Goal: Information Seeking & Learning: Learn about a topic

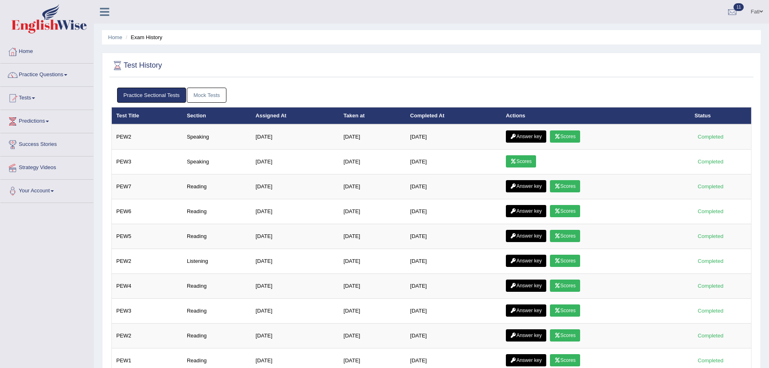
click at [47, 74] on link "Practice Questions" at bounding box center [46, 74] width 93 height 20
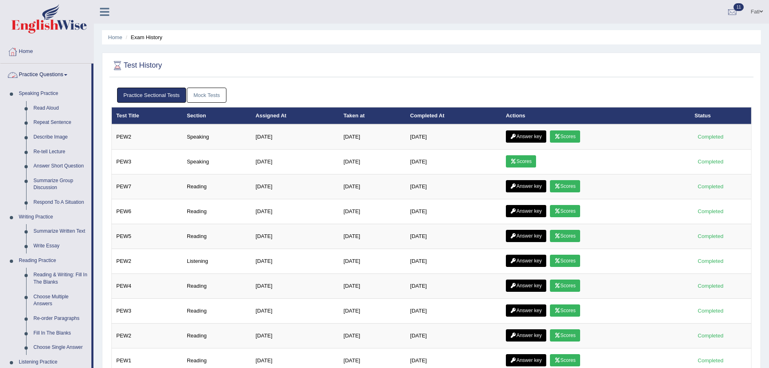
click at [47, 73] on link "Practice Questions" at bounding box center [45, 74] width 91 height 20
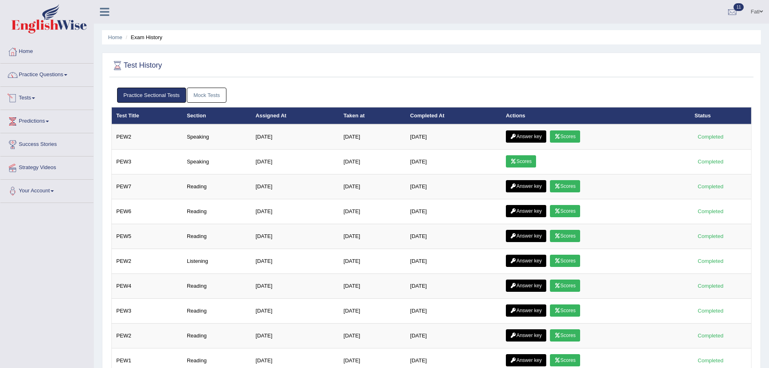
click at [33, 102] on link "Tests" at bounding box center [46, 97] width 93 height 20
click at [37, 115] on link "Take Practice Sectional Test" at bounding box center [53, 117] width 76 height 15
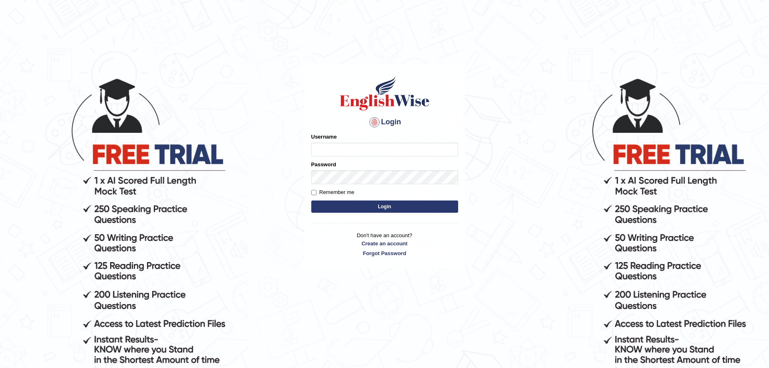
type input "Fatimah"
click at [406, 203] on button "Login" at bounding box center [384, 207] width 147 height 12
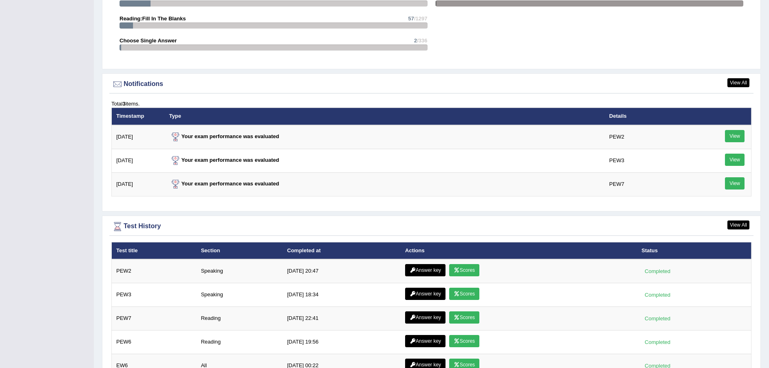
scroll to position [1041, 0]
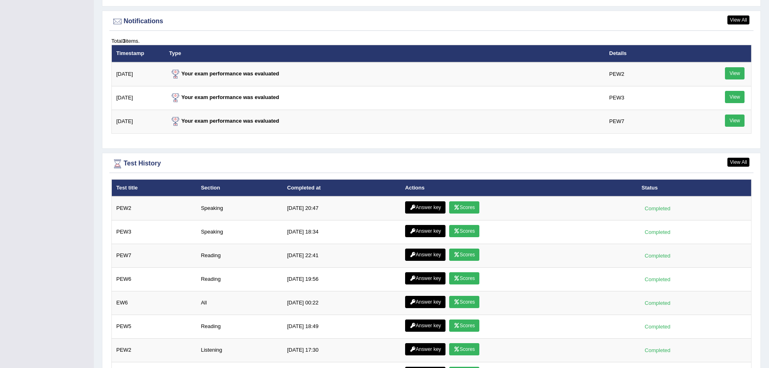
click at [739, 73] on link "View" at bounding box center [735, 73] width 20 height 12
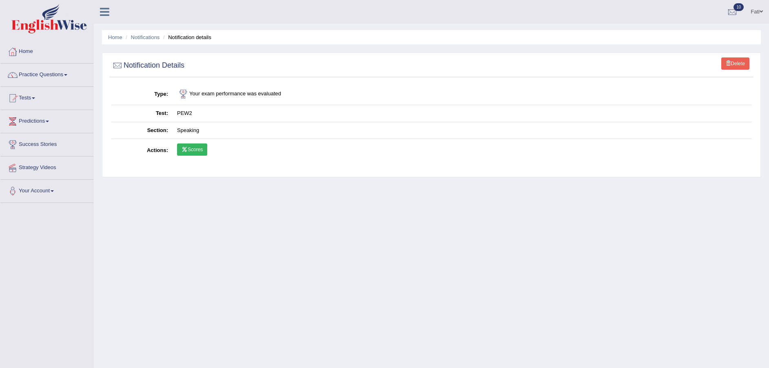
click at [186, 147] on icon at bounding box center [185, 149] width 6 height 5
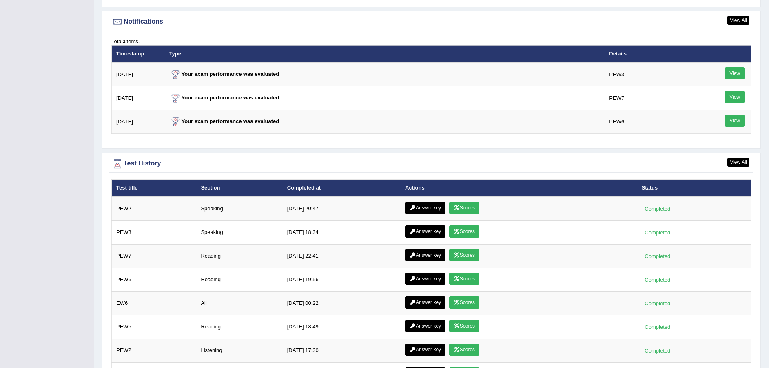
click at [733, 124] on link "View" at bounding box center [735, 121] width 20 height 12
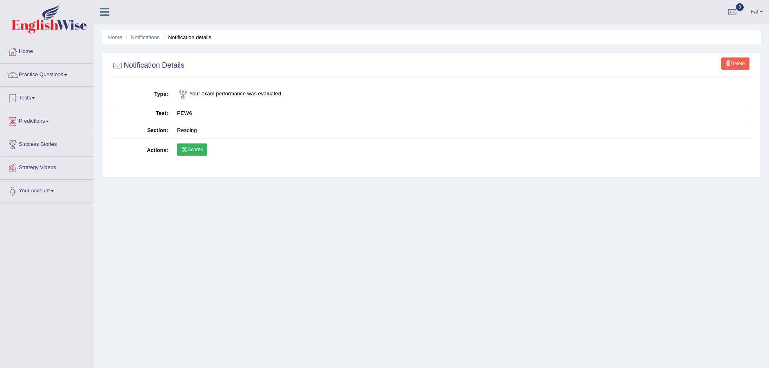
click at [191, 150] on link "Scores" at bounding box center [192, 150] width 30 height 12
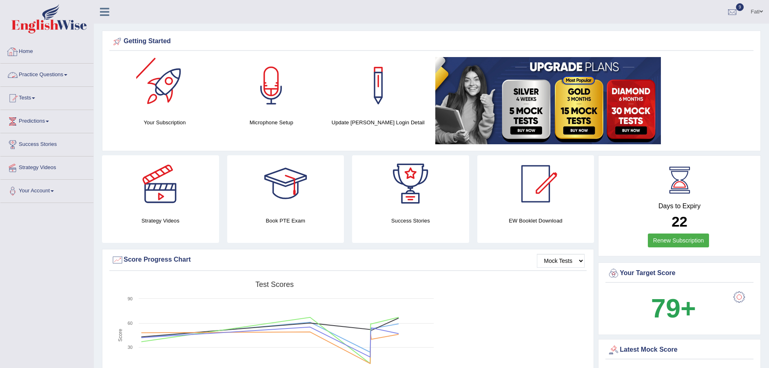
click at [44, 74] on link "Practice Questions" at bounding box center [46, 74] width 93 height 20
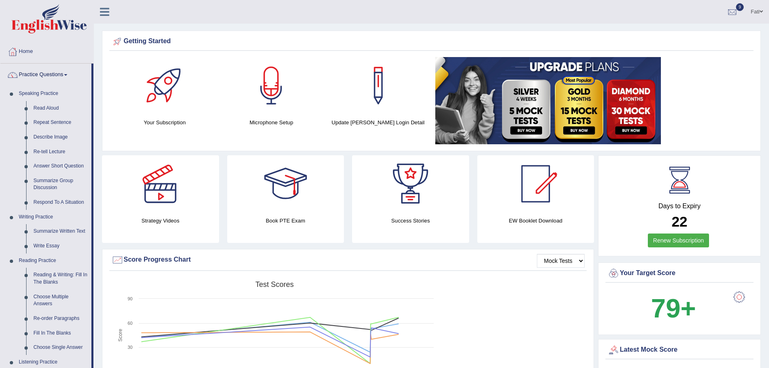
click at [49, 107] on link "Read Aloud" at bounding box center [61, 108] width 62 height 15
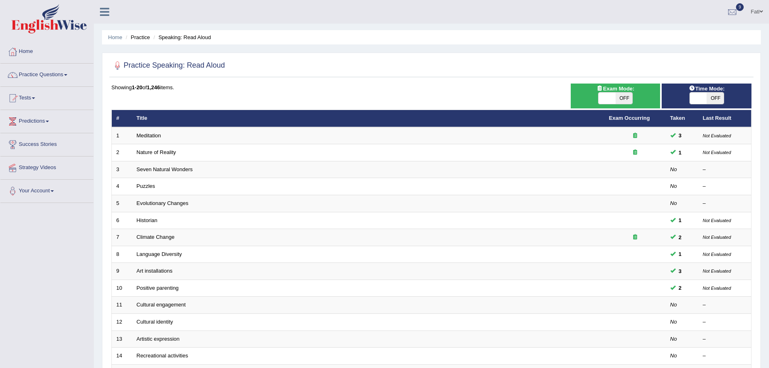
click at [624, 95] on span "OFF" at bounding box center [624, 98] width 17 height 11
checkbox input "true"
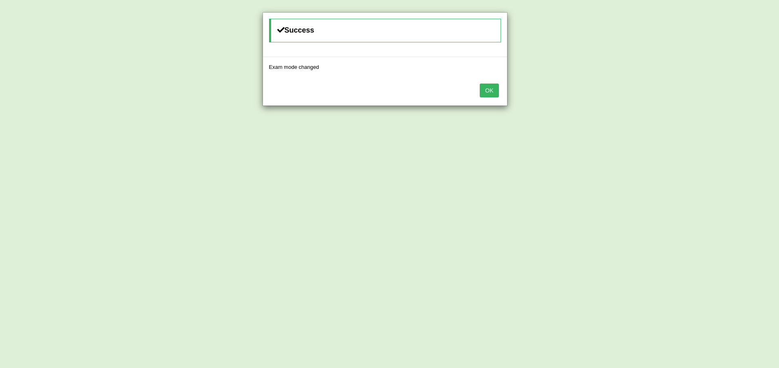
click at [493, 91] on button "OK" at bounding box center [488, 91] width 19 height 14
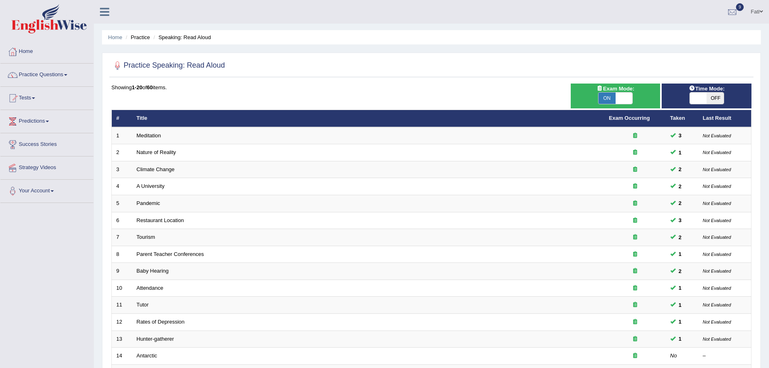
drag, startPoint x: 0, startPoint y: 0, endPoint x: 708, endPoint y: 93, distance: 714.5
click at [708, 93] on span "OFF" at bounding box center [715, 98] width 17 height 11
checkbox input "true"
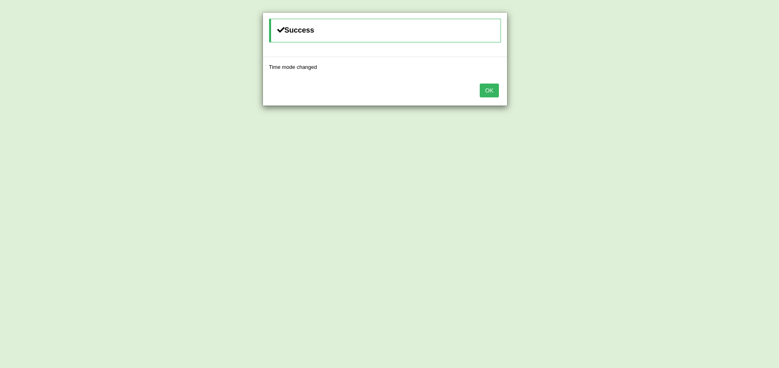
click at [489, 91] on button "OK" at bounding box center [488, 91] width 19 height 14
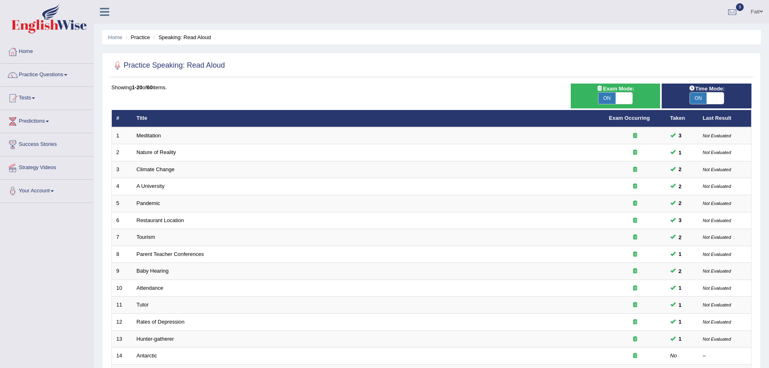
click at [150, 134] on link "Meditation" at bounding box center [149, 136] width 24 height 6
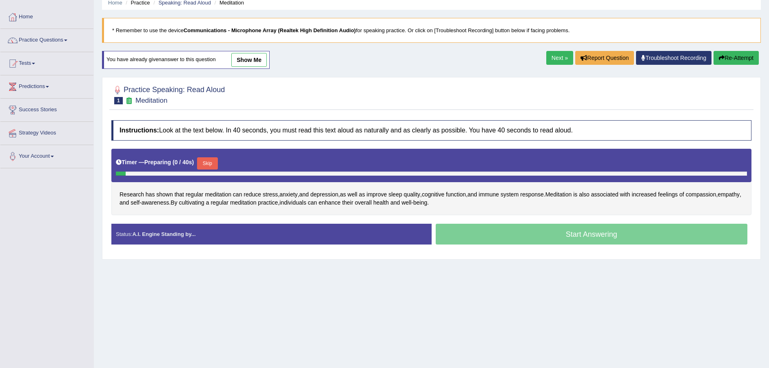
scroll to position [60, 0]
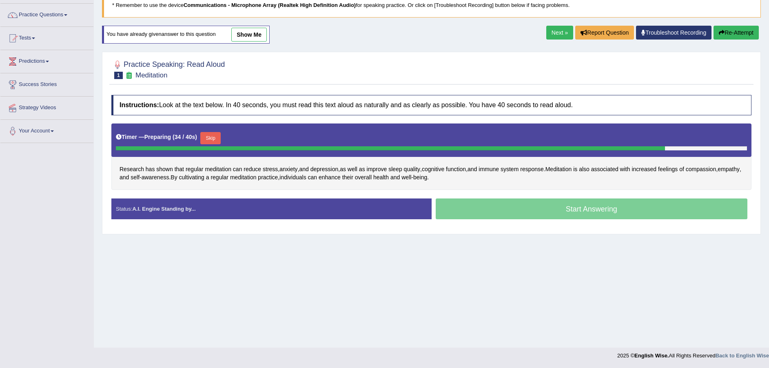
click at [212, 136] on button "Skip" at bounding box center [210, 138] width 20 height 12
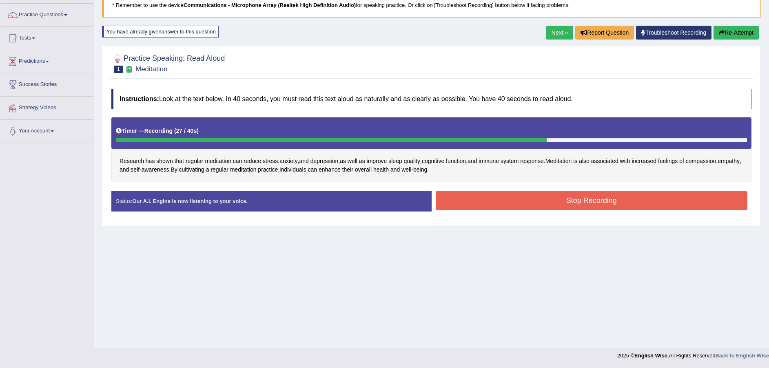
click at [607, 198] on button "Stop Recording" at bounding box center [592, 200] width 312 height 19
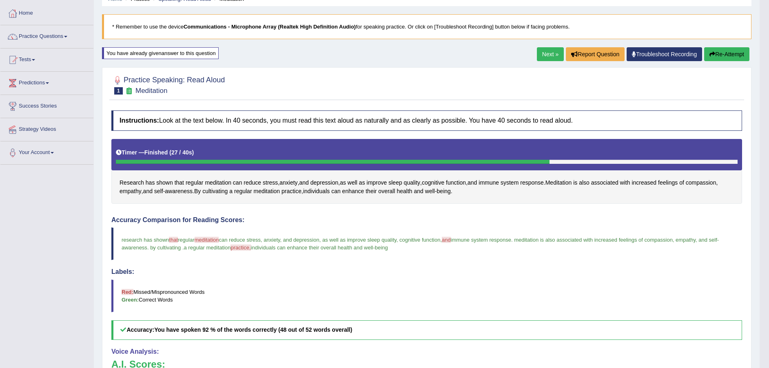
scroll to position [10, 0]
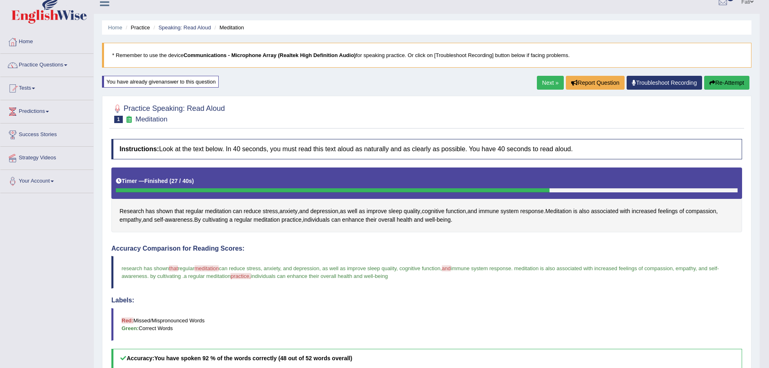
click at [735, 78] on button "Re-Attempt" at bounding box center [726, 83] width 45 height 14
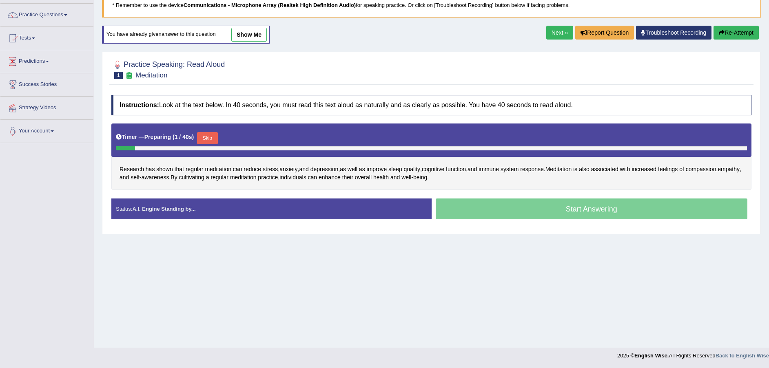
click at [210, 137] on button "Skip" at bounding box center [207, 138] width 20 height 12
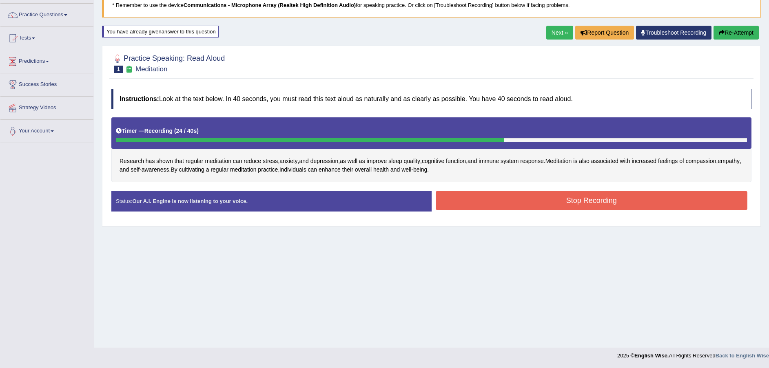
click at [487, 201] on button "Stop Recording" at bounding box center [592, 200] width 312 height 19
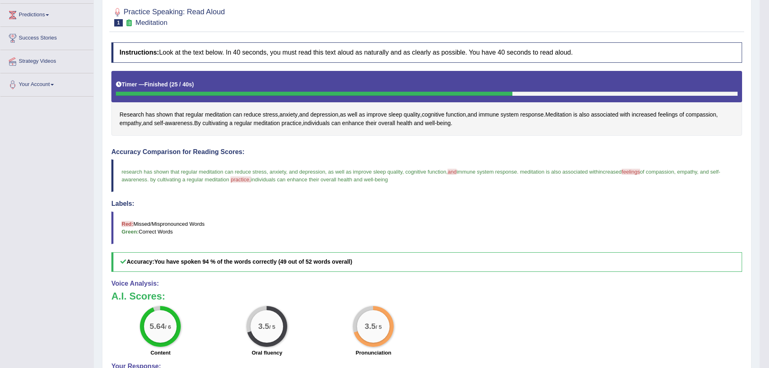
scroll to position [10, 0]
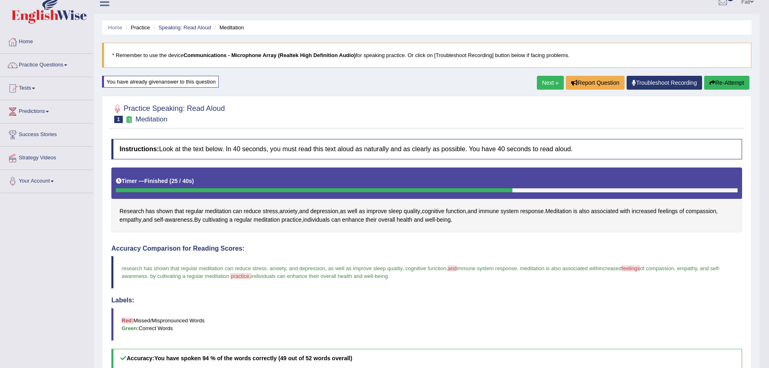
click at [549, 84] on link "Next »" at bounding box center [550, 83] width 27 height 14
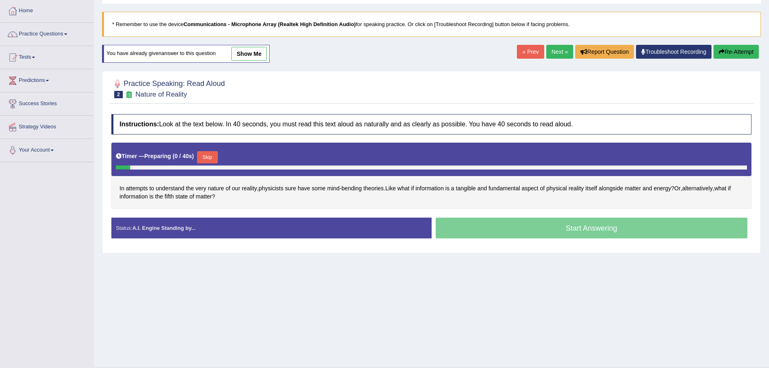
scroll to position [60, 0]
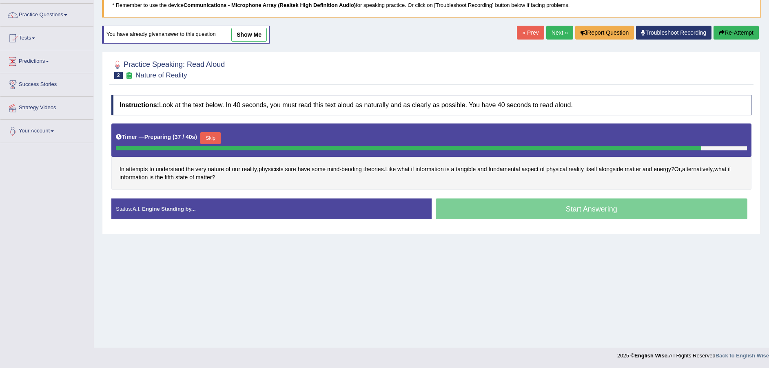
click at [210, 136] on button "Skip" at bounding box center [210, 138] width 20 height 12
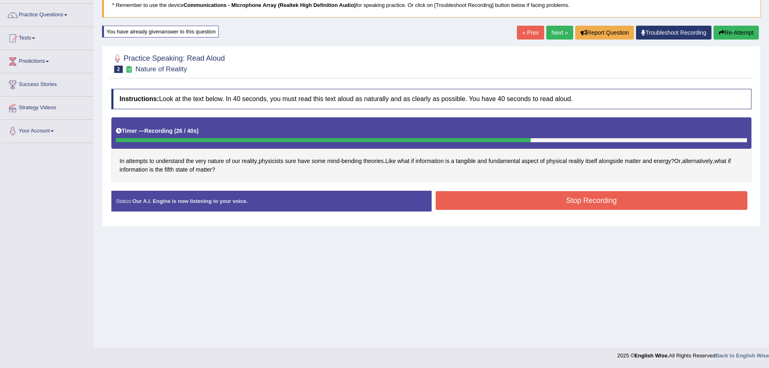
click at [599, 200] on button "Stop Recording" at bounding box center [592, 200] width 312 height 19
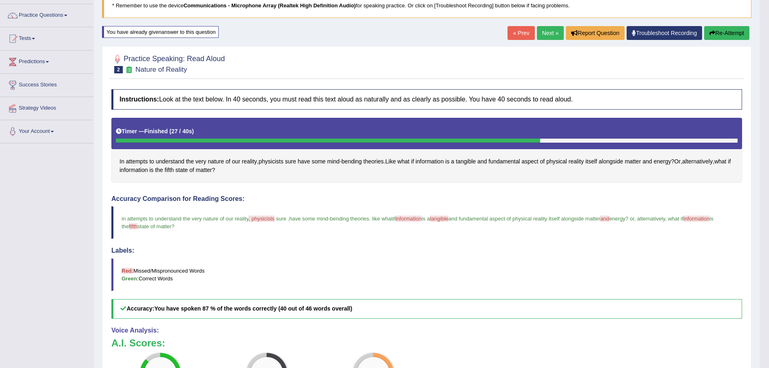
scroll to position [0, 0]
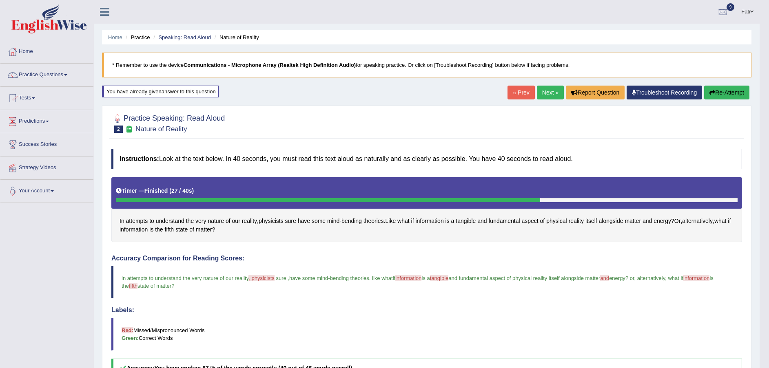
click at [716, 91] on button "Re-Attempt" at bounding box center [726, 93] width 45 height 14
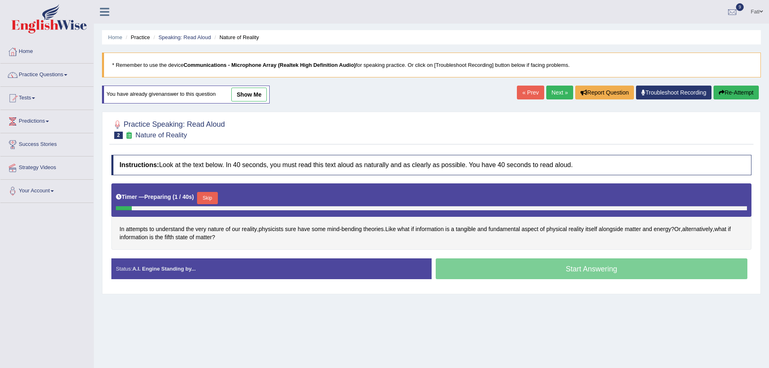
click at [206, 197] on button "Skip" at bounding box center [207, 198] width 20 height 12
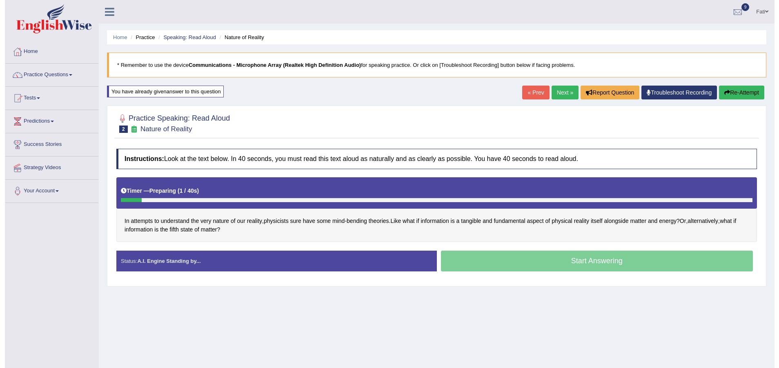
scroll to position [60, 0]
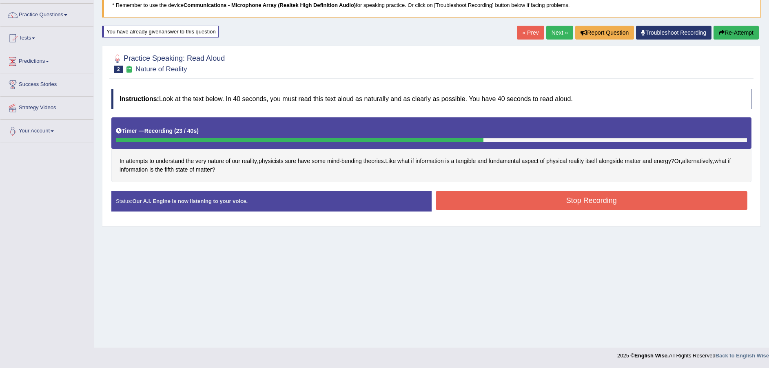
click at [486, 200] on button "Stop Recording" at bounding box center [592, 200] width 312 height 19
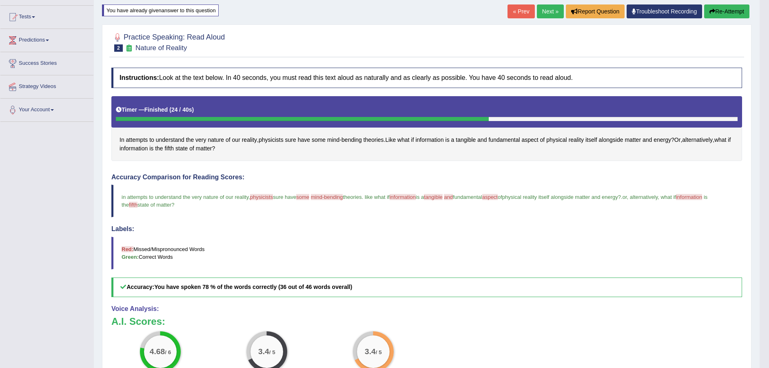
scroll to position [0, 0]
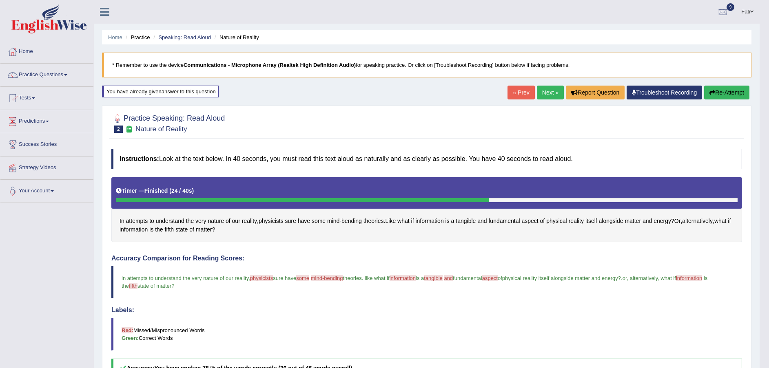
click at [722, 90] on button "Re-Attempt" at bounding box center [726, 93] width 45 height 14
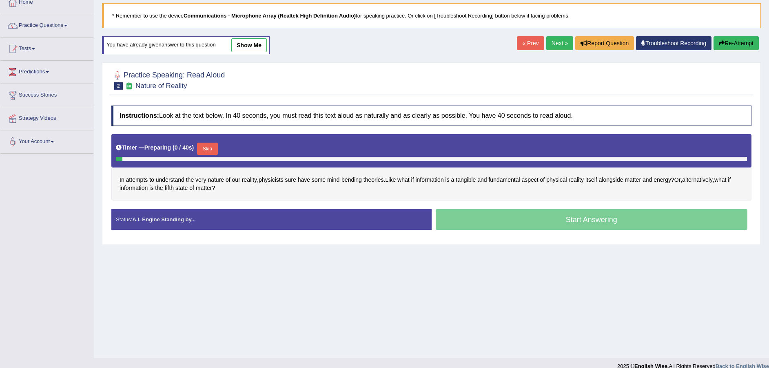
scroll to position [60, 0]
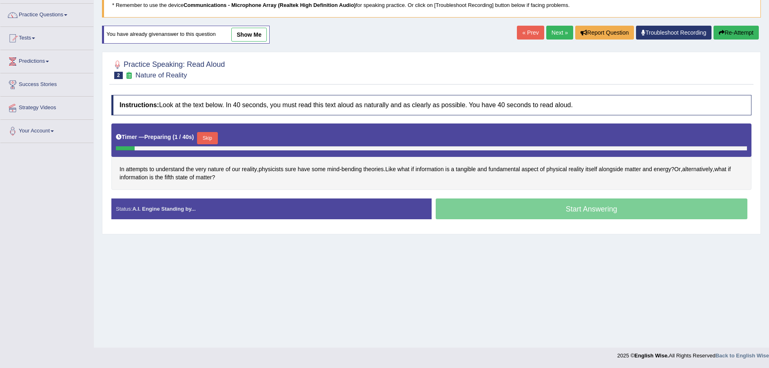
click at [205, 135] on button "Skip" at bounding box center [207, 138] width 20 height 12
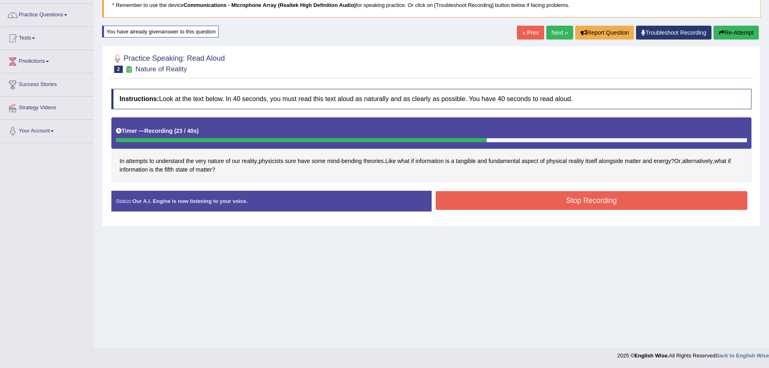
click at [484, 204] on button "Stop Recording" at bounding box center [592, 200] width 312 height 19
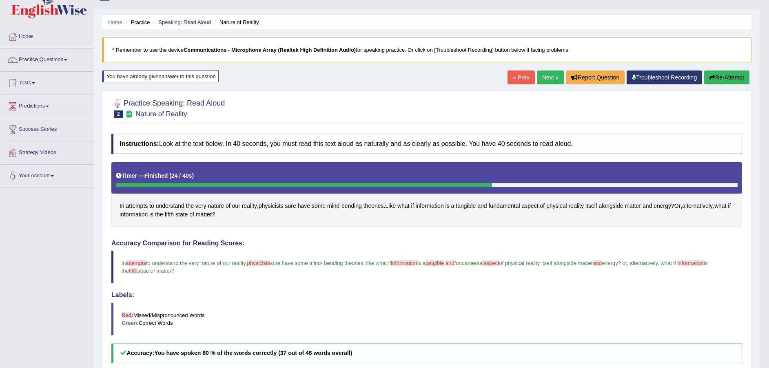
scroll to position [0, 0]
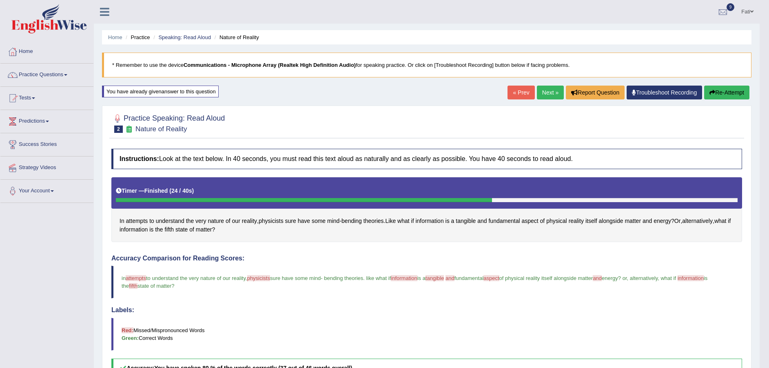
click at [547, 94] on link "Next »" at bounding box center [550, 93] width 27 height 14
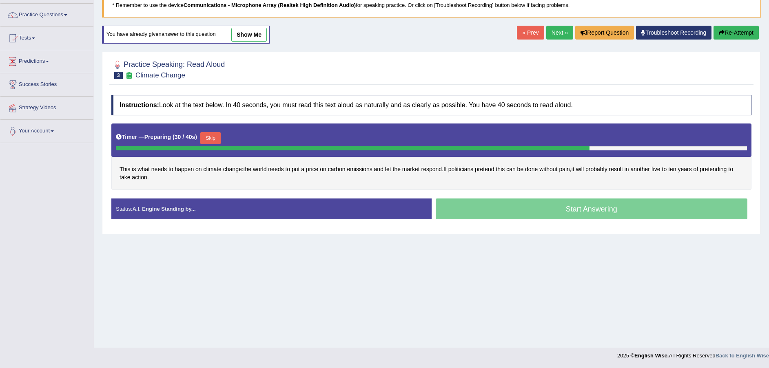
click at [217, 136] on button "Skip" at bounding box center [210, 138] width 20 height 12
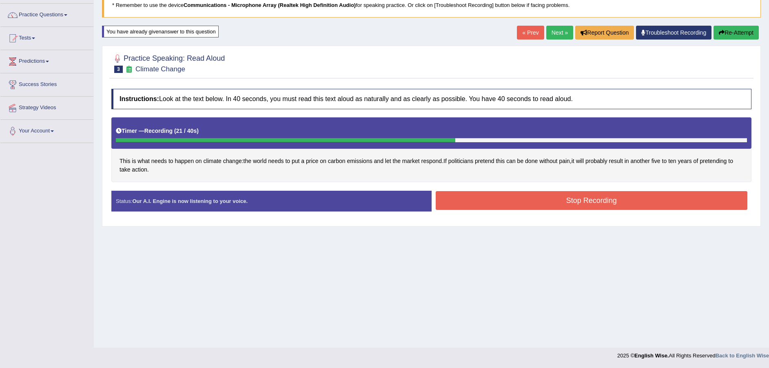
click at [512, 206] on button "Stop Recording" at bounding box center [592, 200] width 312 height 19
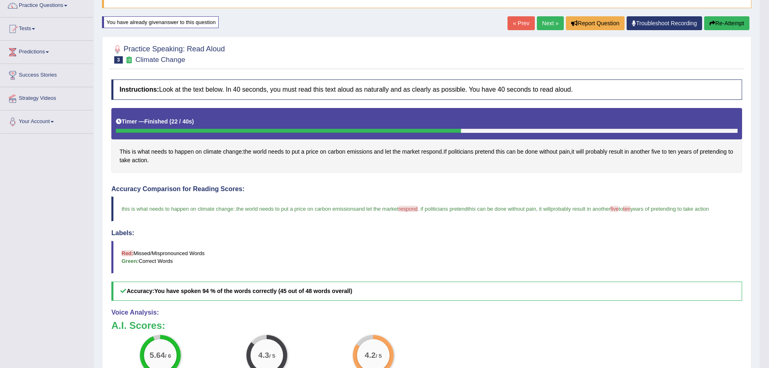
scroll to position [60, 0]
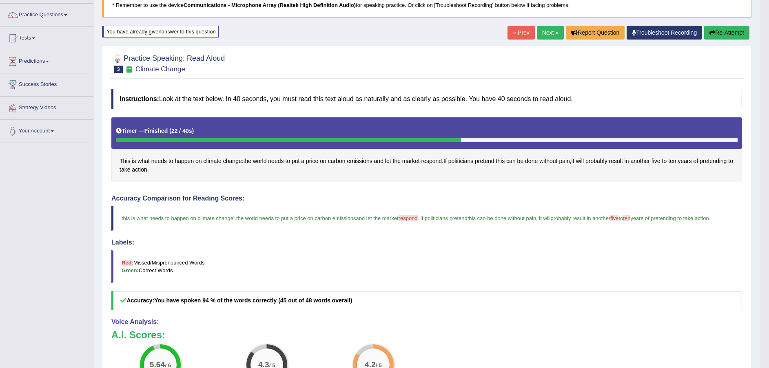
click at [549, 33] on link "Next »" at bounding box center [550, 33] width 27 height 14
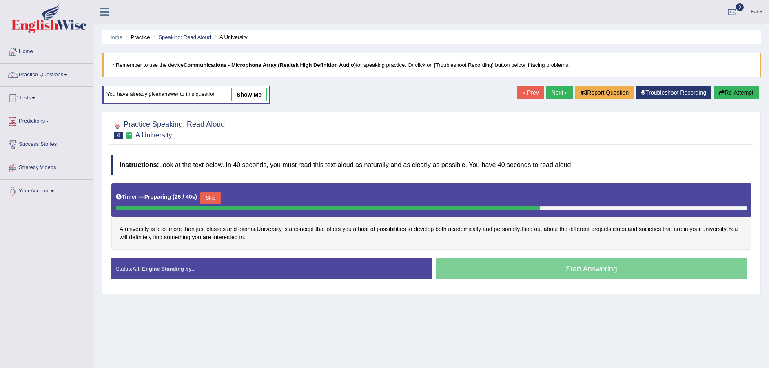
click at [211, 197] on button "Skip" at bounding box center [210, 198] width 20 height 12
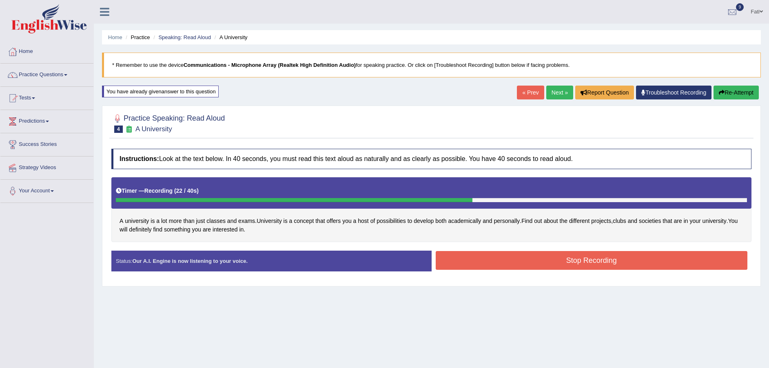
click at [546, 260] on button "Stop Recording" at bounding box center [592, 260] width 312 height 19
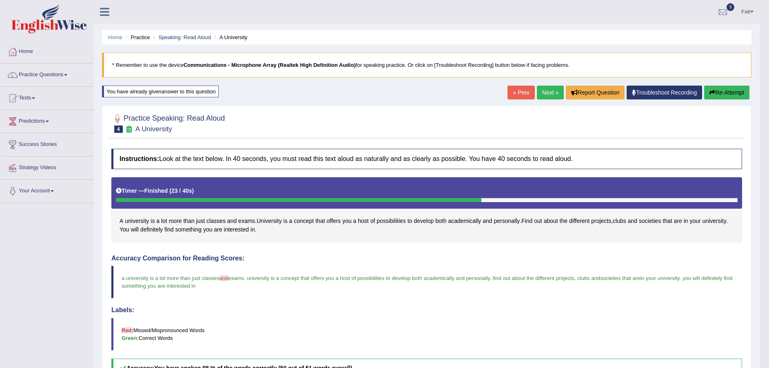
click at [547, 92] on link "Next »" at bounding box center [550, 93] width 27 height 14
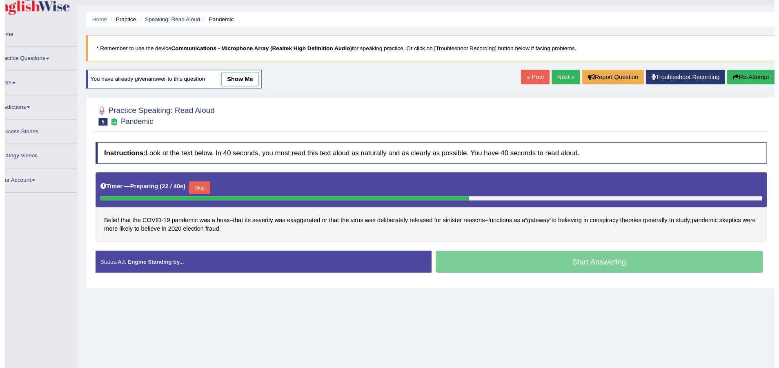
scroll to position [4, 0]
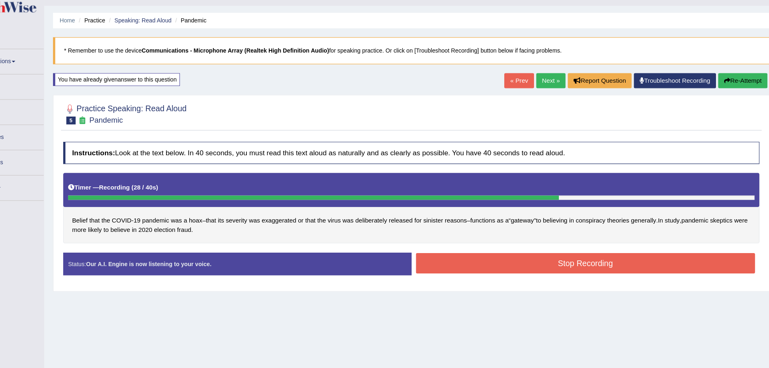
click at [522, 256] on button "Stop Recording" at bounding box center [592, 257] width 312 height 19
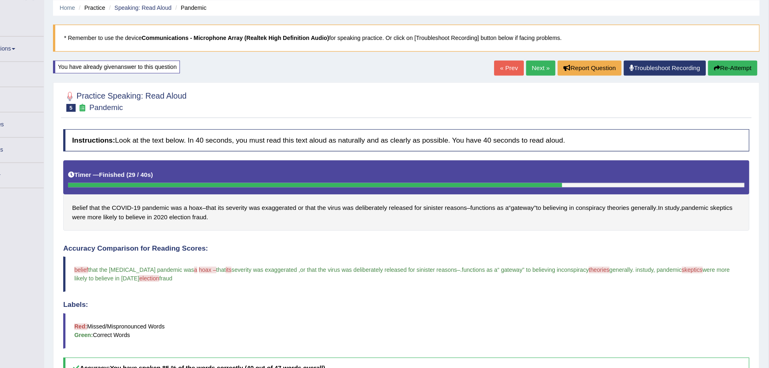
scroll to position [0, 0]
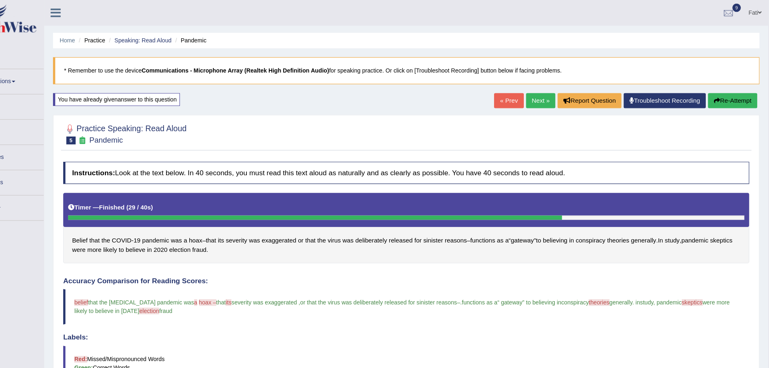
click at [726, 92] on button "Re-Attempt" at bounding box center [726, 93] width 45 height 14
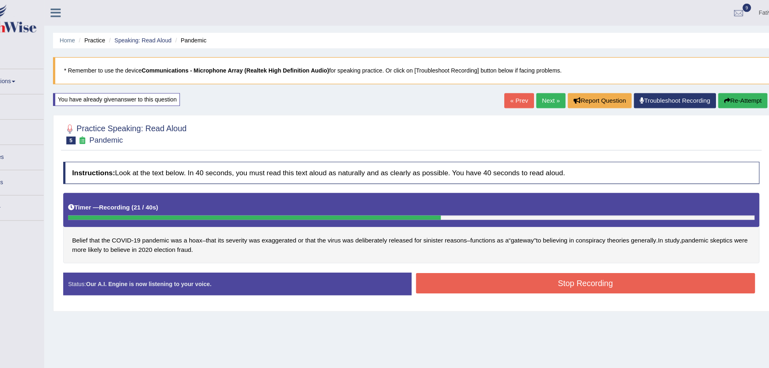
click at [728, 93] on button "Re-Attempt" at bounding box center [736, 93] width 45 height 14
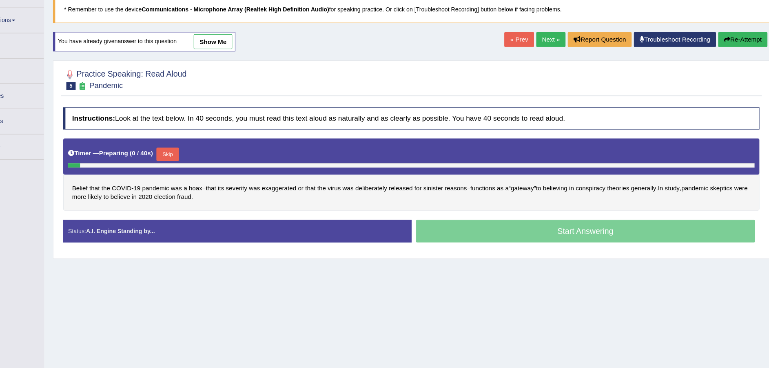
scroll to position [26, 0]
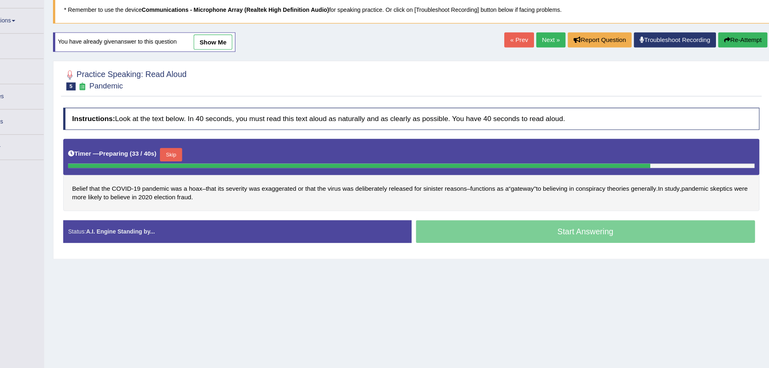
click at [215, 172] on button "Skip" at bounding box center [210, 172] width 20 height 12
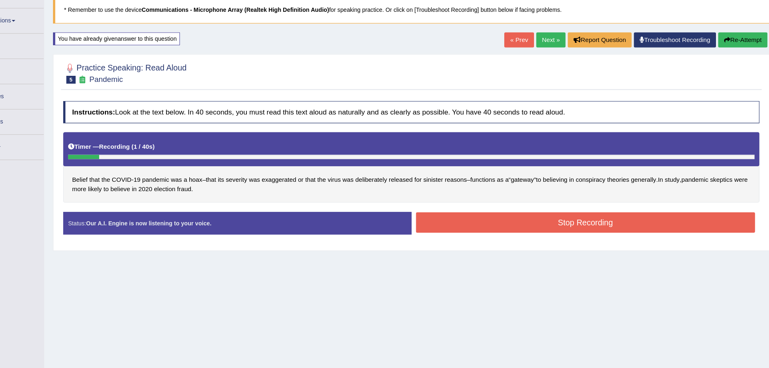
click at [501, 233] on button "Stop Recording" at bounding box center [592, 234] width 312 height 19
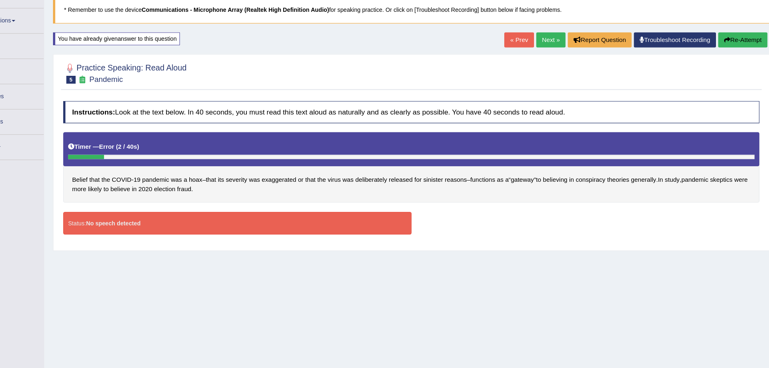
click at [734, 69] on button "Re-Attempt" at bounding box center [736, 67] width 45 height 14
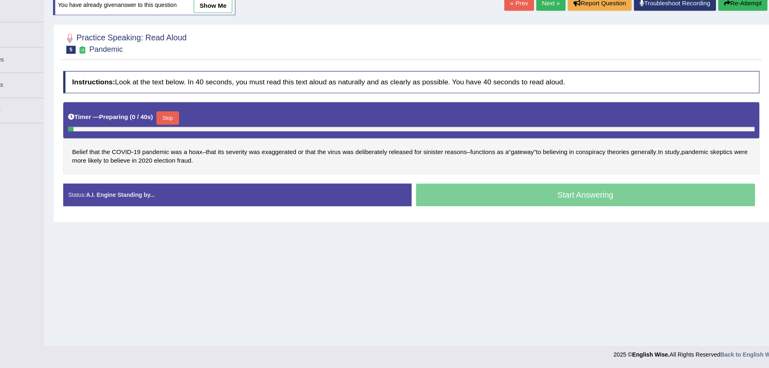
scroll to position [26, 0]
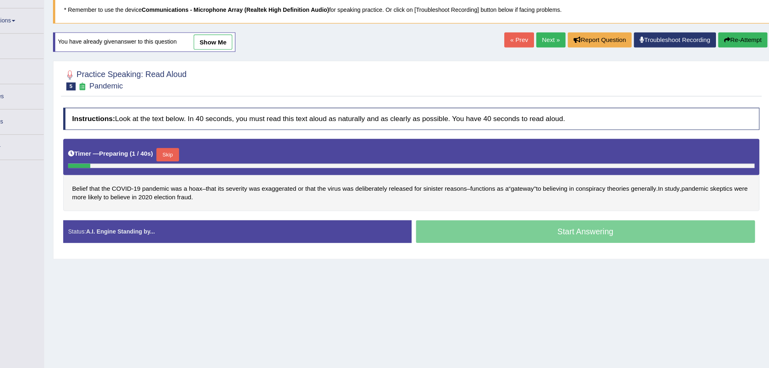
click at [206, 171] on button "Skip" at bounding box center [207, 172] width 20 height 12
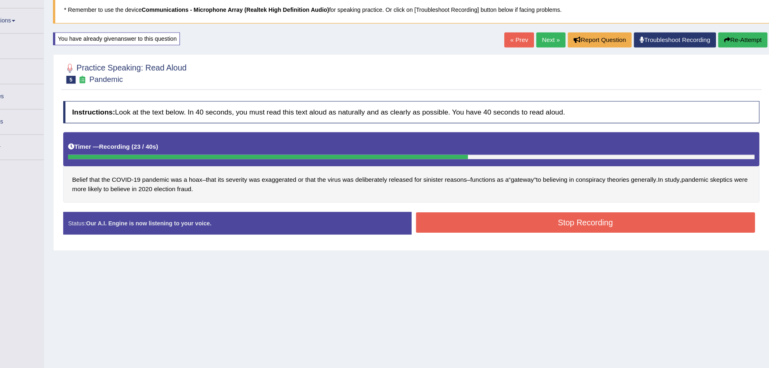
click at [480, 230] on button "Stop Recording" at bounding box center [592, 234] width 312 height 19
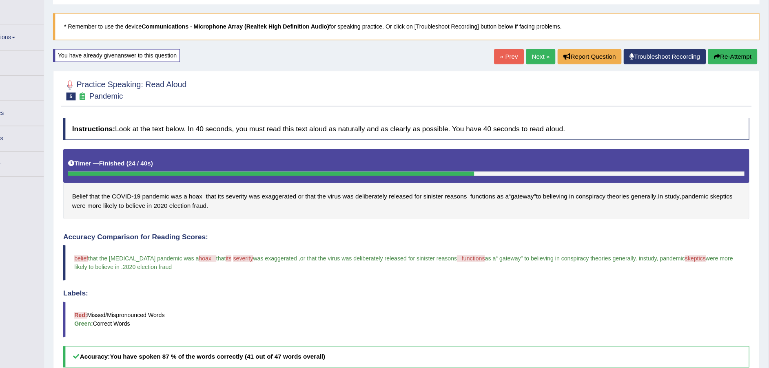
scroll to position [0, 0]
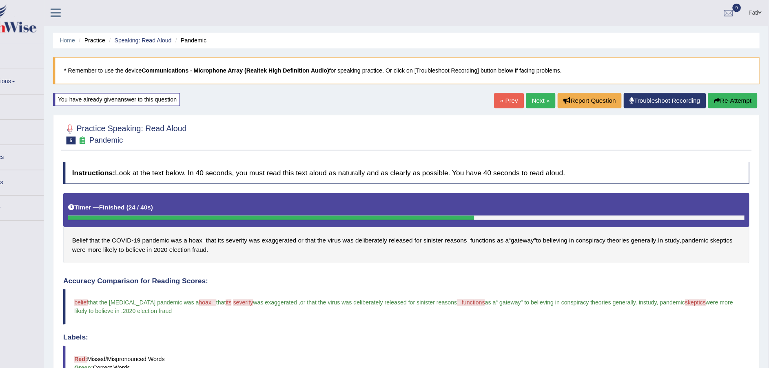
click at [553, 94] on link "Next »" at bounding box center [550, 93] width 27 height 14
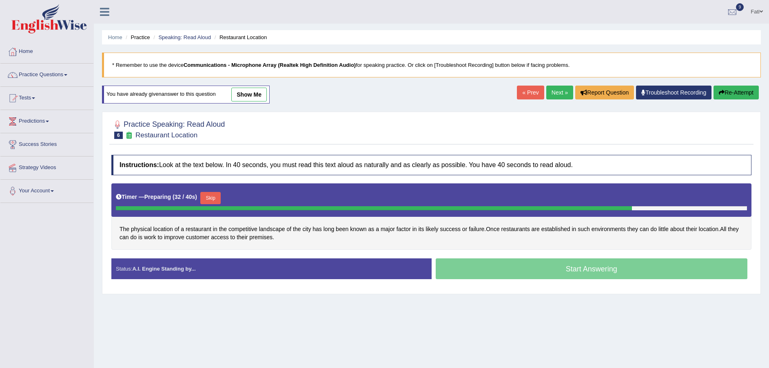
click at [214, 198] on button "Skip" at bounding box center [210, 198] width 20 height 12
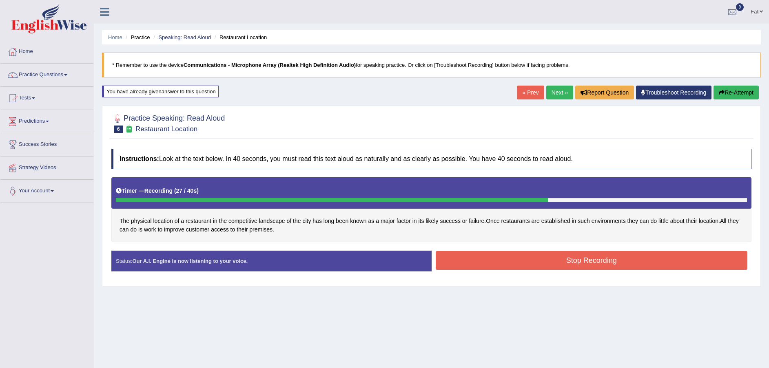
click at [488, 260] on button "Stop Recording" at bounding box center [592, 260] width 312 height 19
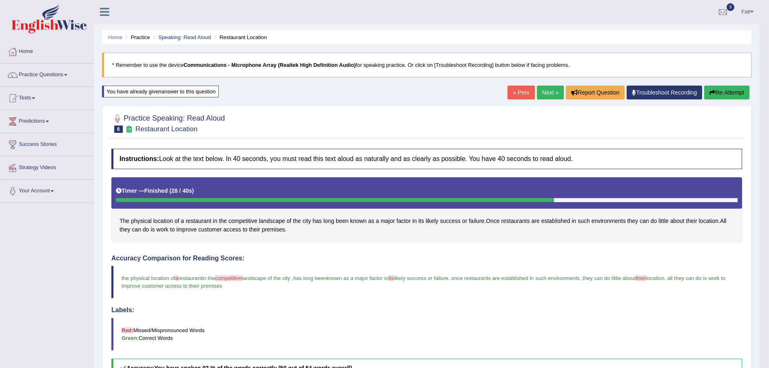
click at [718, 94] on button "Re-Attempt" at bounding box center [726, 93] width 45 height 14
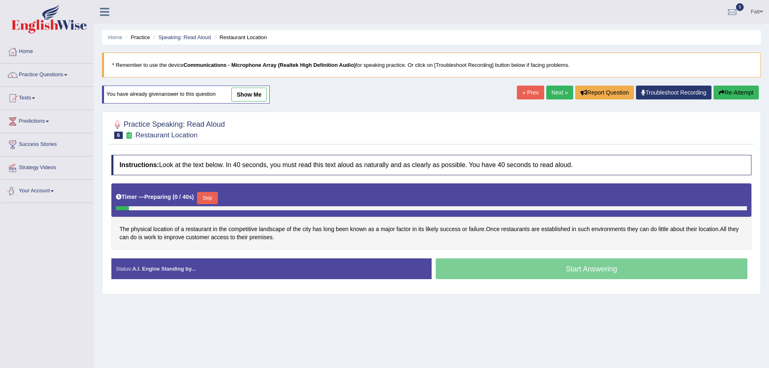
click at [208, 199] on button "Skip" at bounding box center [207, 198] width 20 height 12
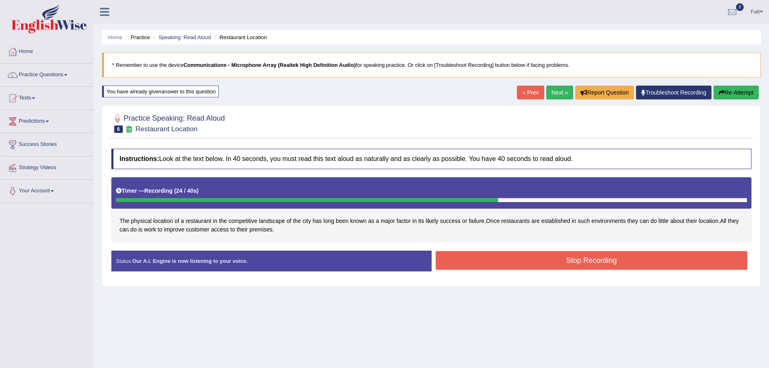
click at [468, 266] on button "Stop Recording" at bounding box center [592, 260] width 312 height 19
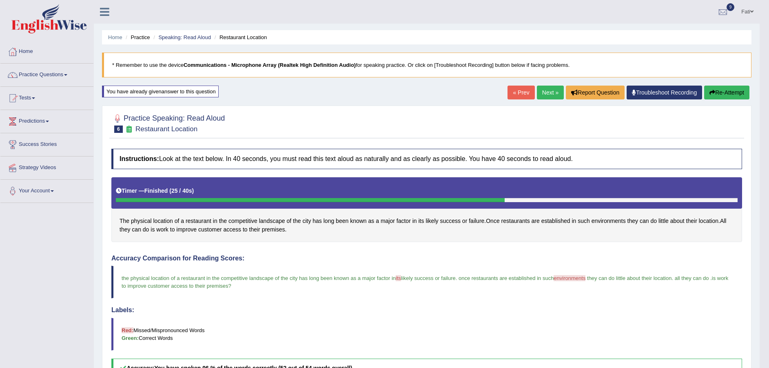
click at [543, 93] on link "Next »" at bounding box center [550, 93] width 27 height 14
drag, startPoint x: 543, startPoint y: 93, endPoint x: 548, endPoint y: 141, distance: 48.9
click at [543, 93] on link "Next »" at bounding box center [550, 93] width 27 height 14
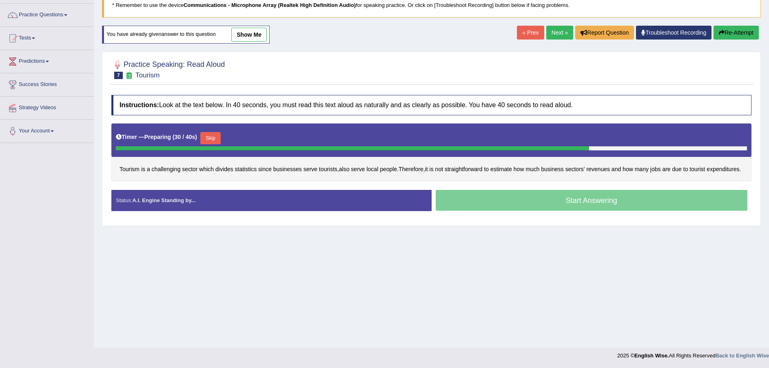
click at [214, 136] on button "Skip" at bounding box center [210, 138] width 20 height 12
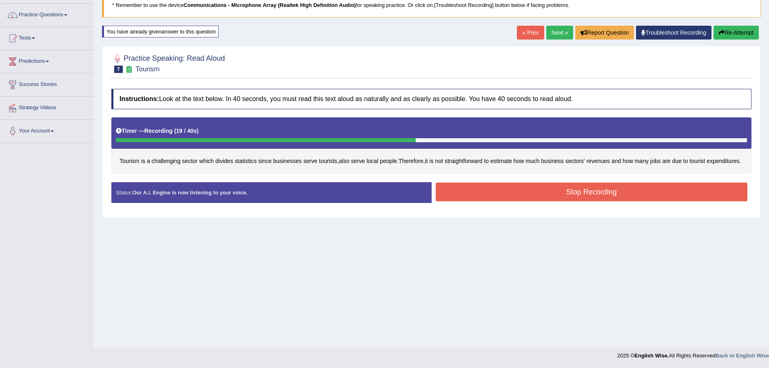
click at [530, 200] on button "Stop Recording" at bounding box center [592, 192] width 312 height 19
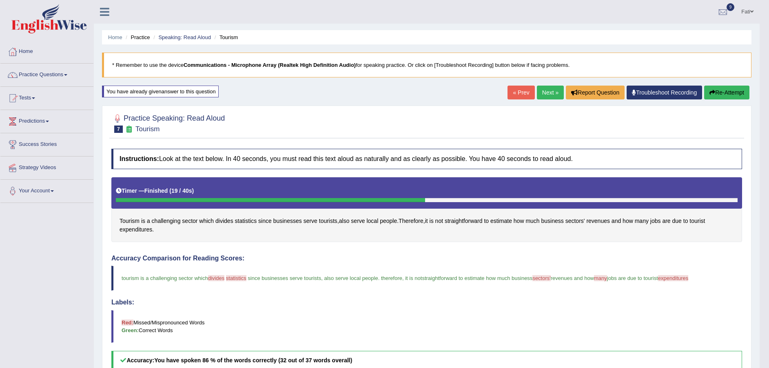
click at [728, 94] on button "Re-Attempt" at bounding box center [726, 93] width 45 height 14
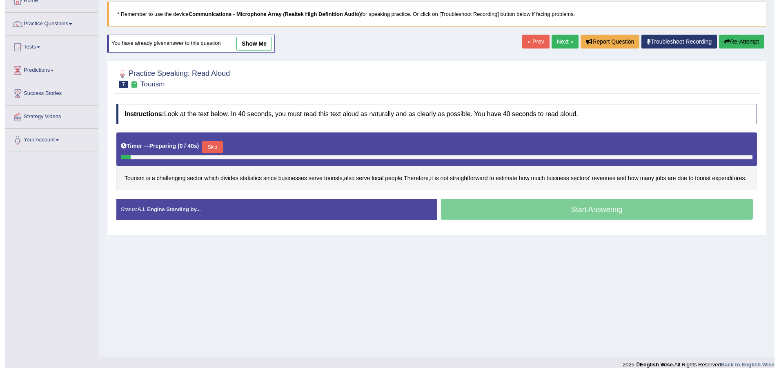
scroll to position [60, 0]
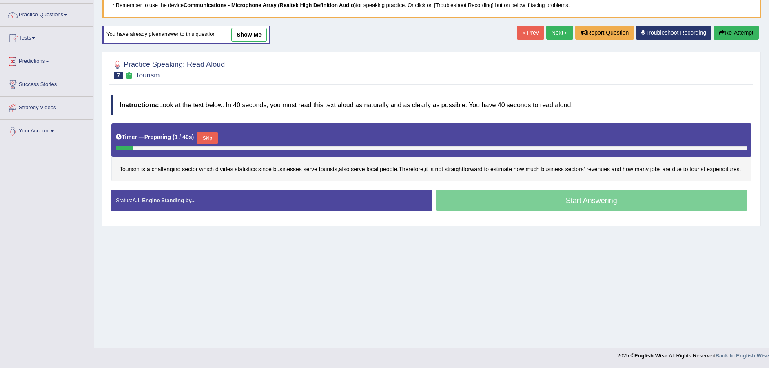
click at [210, 137] on button "Skip" at bounding box center [207, 138] width 20 height 12
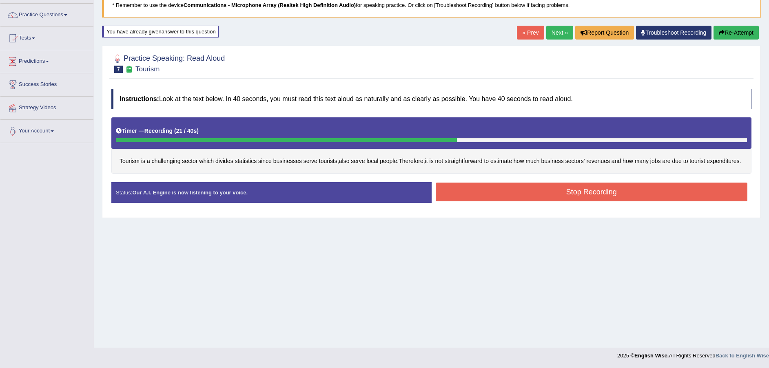
click at [517, 201] on button "Stop Recording" at bounding box center [592, 192] width 312 height 19
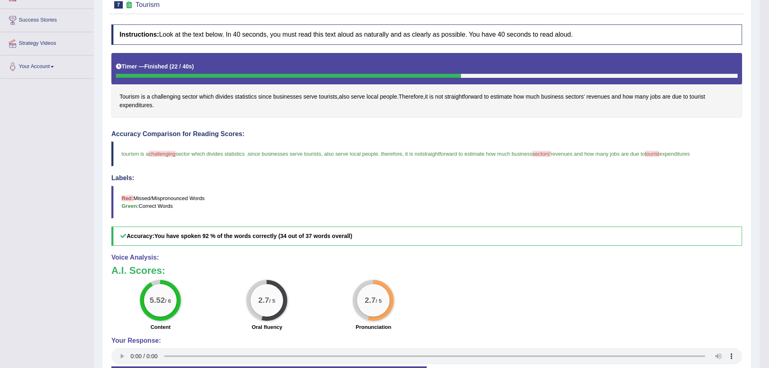
scroll to position [2, 0]
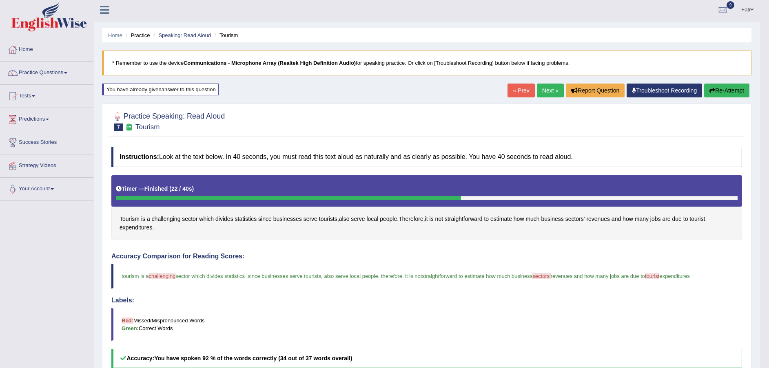
click at [716, 88] on button "Re-Attempt" at bounding box center [726, 91] width 45 height 14
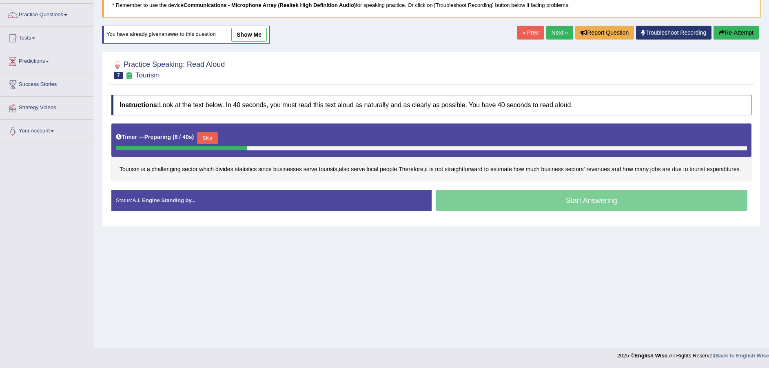
click at [210, 138] on button "Skip" at bounding box center [207, 138] width 20 height 12
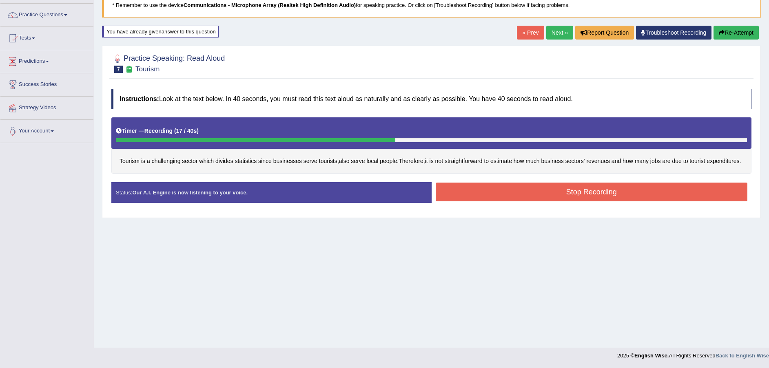
click at [537, 198] on button "Stop Recording" at bounding box center [592, 192] width 312 height 19
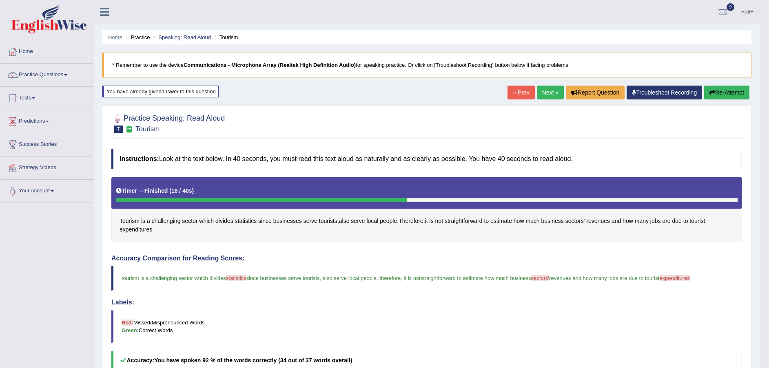
click at [542, 91] on link "Next »" at bounding box center [550, 93] width 27 height 14
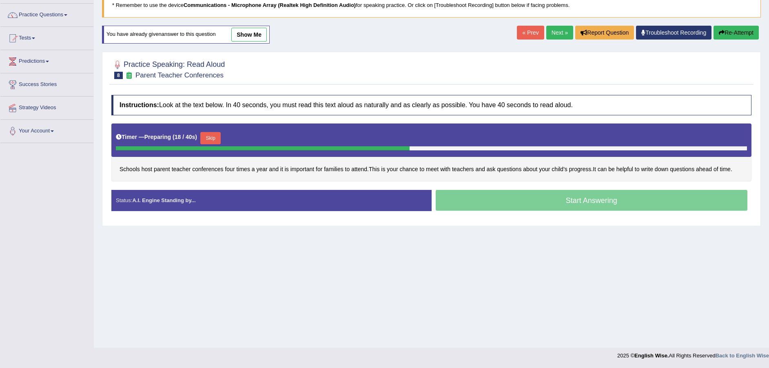
click at [208, 140] on button "Skip" at bounding box center [210, 138] width 20 height 12
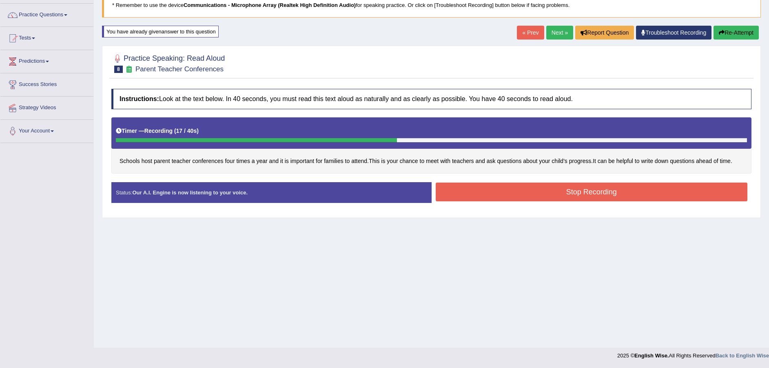
click at [519, 189] on button "Stop Recording" at bounding box center [592, 192] width 312 height 19
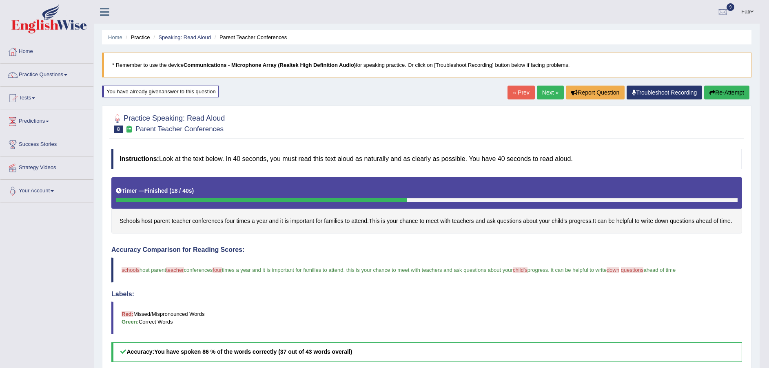
click at [554, 91] on link "Next »" at bounding box center [550, 93] width 27 height 14
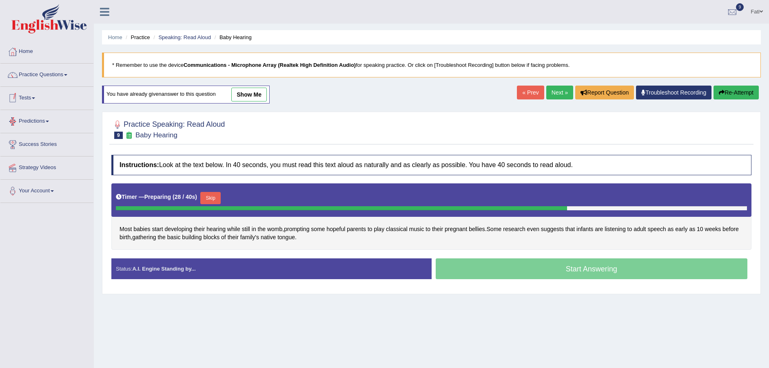
click at [204, 195] on button "Skip" at bounding box center [210, 198] width 20 height 12
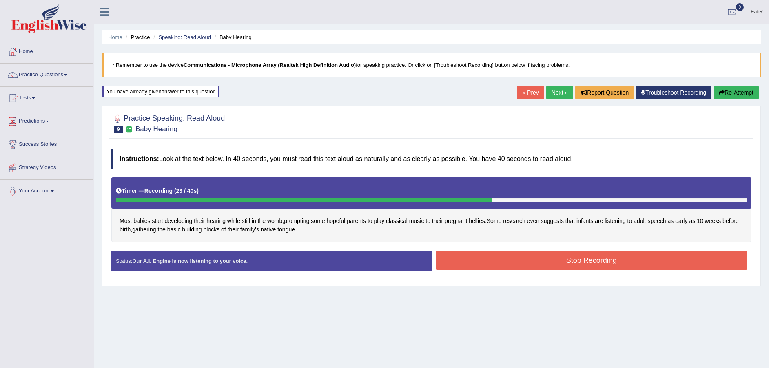
click at [474, 262] on button "Stop Recording" at bounding box center [592, 260] width 312 height 19
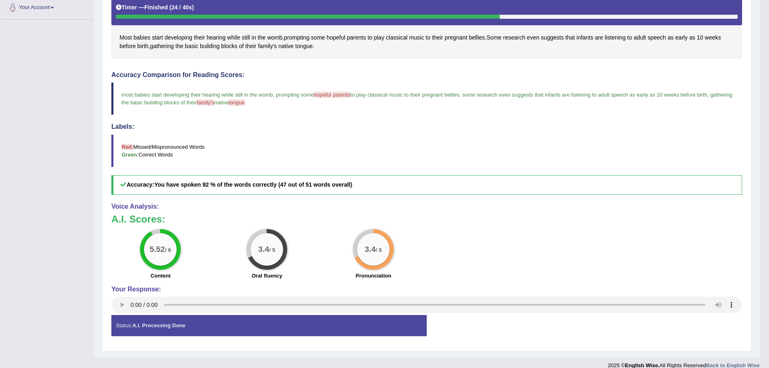
scroll to position [61, 0]
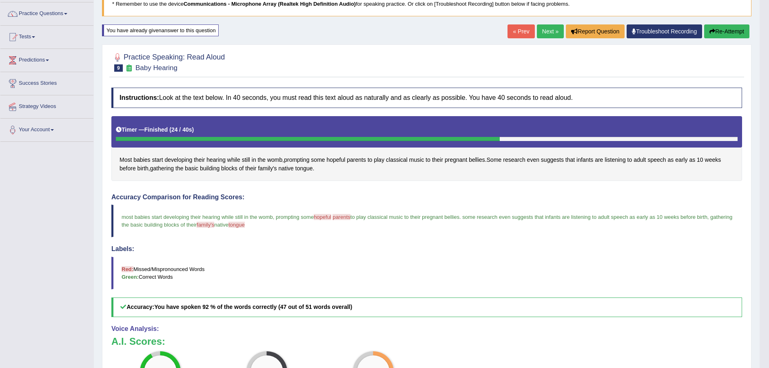
click at [738, 29] on button "Re-Attempt" at bounding box center [726, 31] width 45 height 14
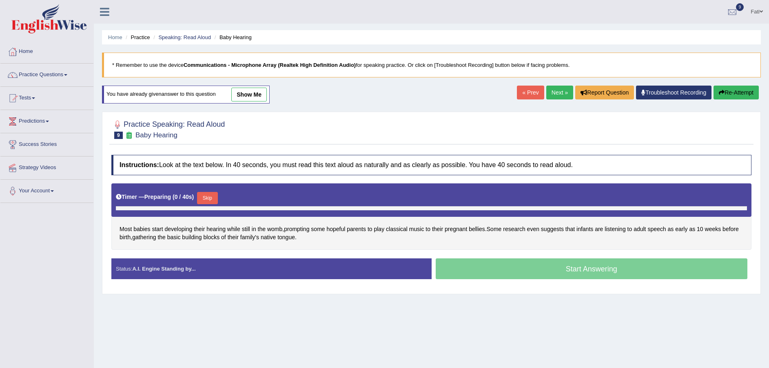
scroll to position [60, 0]
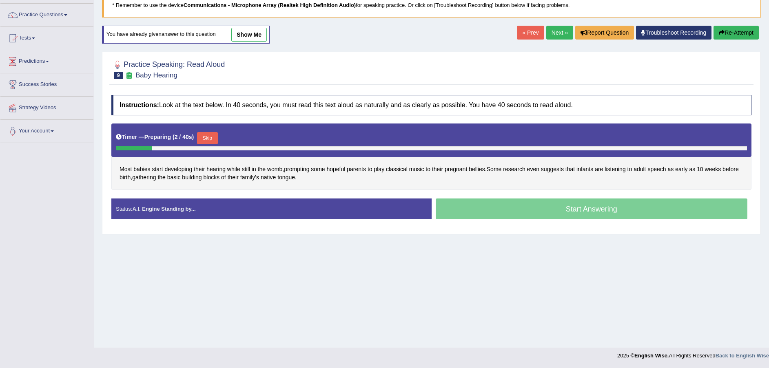
click at [213, 142] on button "Skip" at bounding box center [207, 138] width 20 height 12
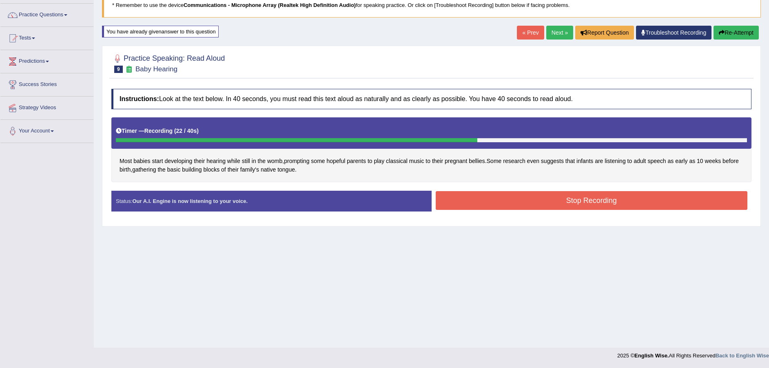
click at [499, 196] on button "Stop Recording" at bounding box center [592, 200] width 312 height 19
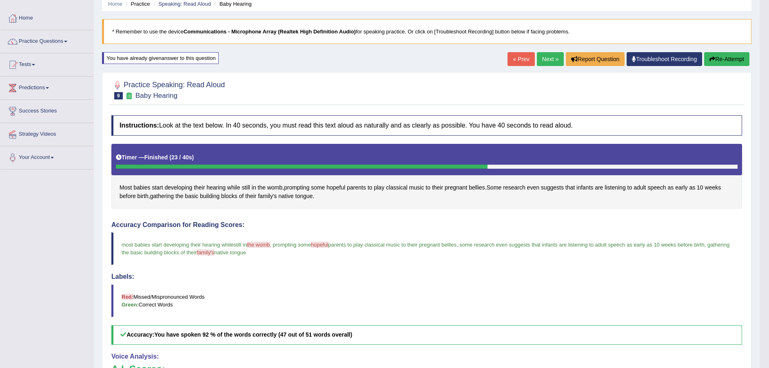
scroll to position [0, 0]
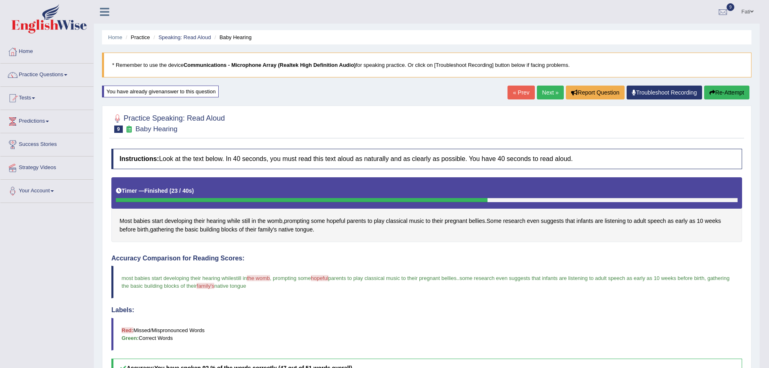
drag, startPoint x: 553, startPoint y: 94, endPoint x: 549, endPoint y: 101, distance: 8.2
click at [553, 94] on link "Next »" at bounding box center [550, 93] width 27 height 14
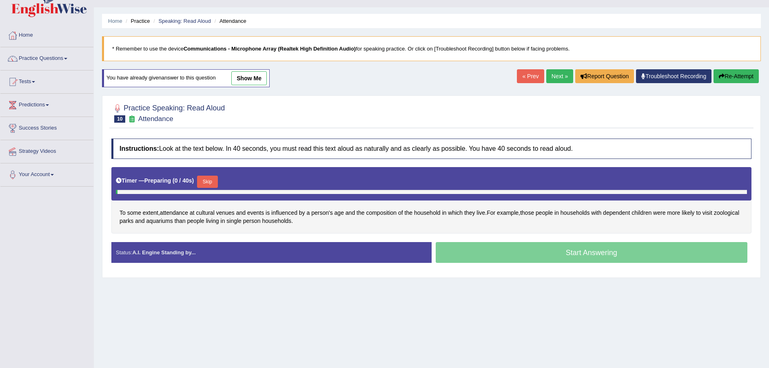
scroll to position [60, 0]
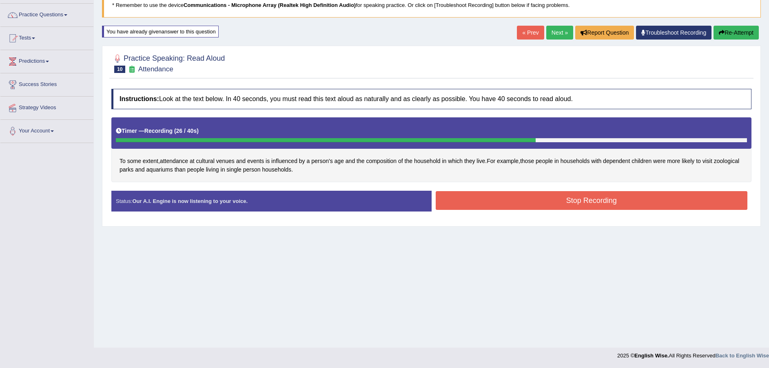
click at [521, 202] on button "Stop Recording" at bounding box center [592, 200] width 312 height 19
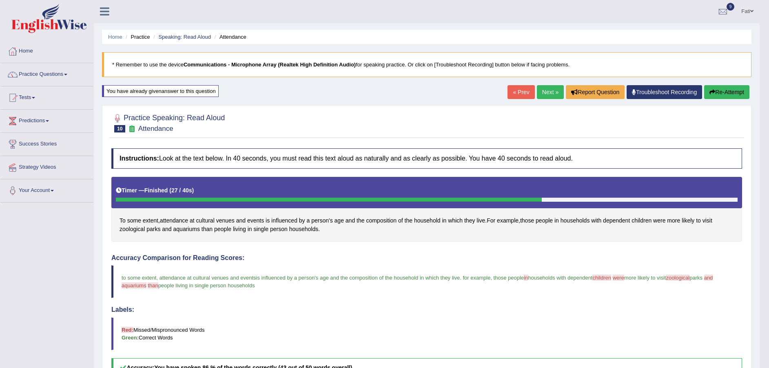
scroll to position [0, 0]
click at [730, 93] on button "Re-Attempt" at bounding box center [726, 93] width 45 height 14
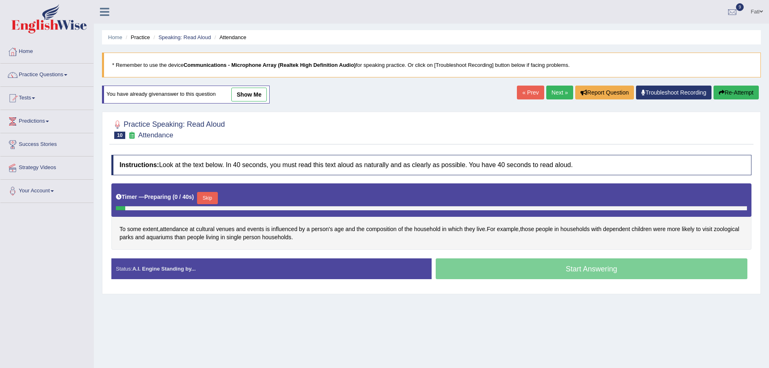
click at [211, 198] on button "Skip" at bounding box center [207, 198] width 20 height 12
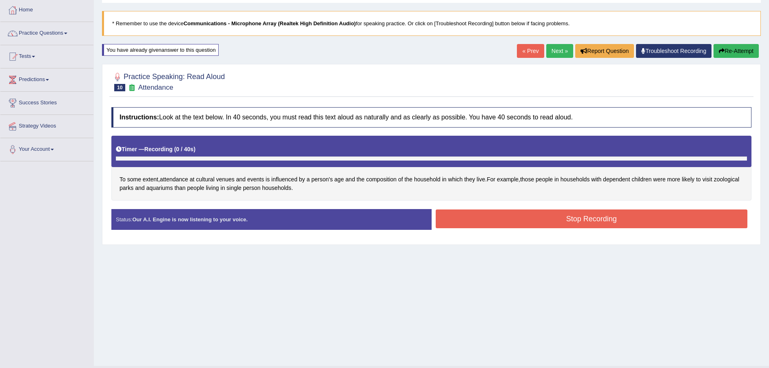
scroll to position [60, 0]
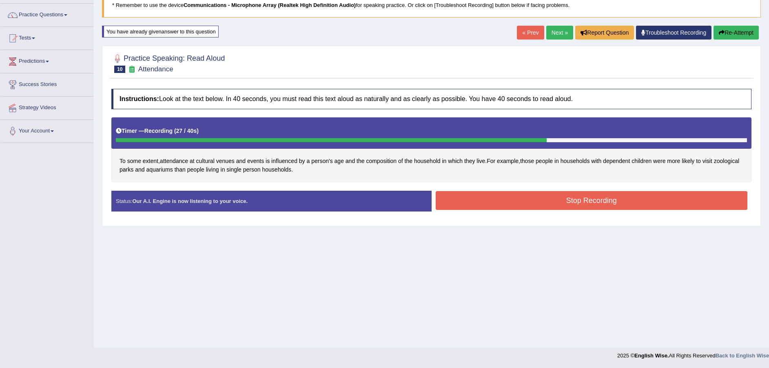
click at [504, 211] on div "Stop Recording" at bounding box center [592, 201] width 320 height 21
click at [508, 204] on button "Stop Recording" at bounding box center [592, 200] width 312 height 19
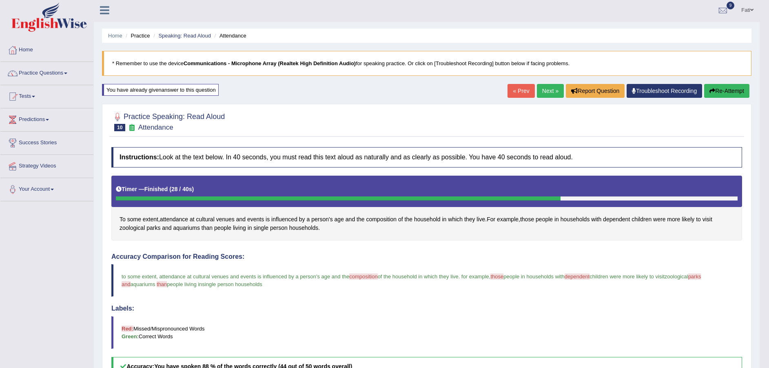
scroll to position [0, 0]
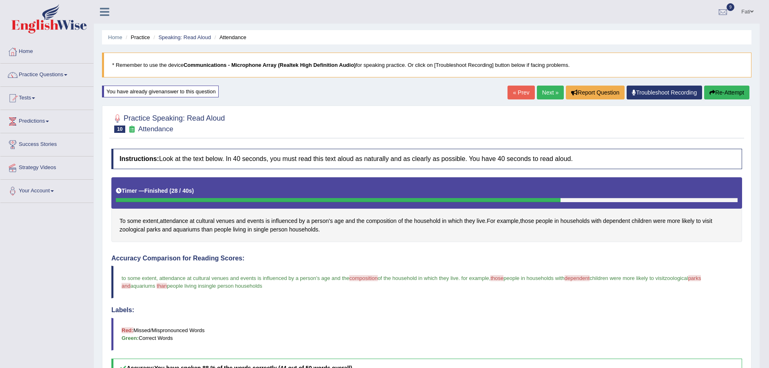
click at [548, 92] on link "Next »" at bounding box center [550, 93] width 27 height 14
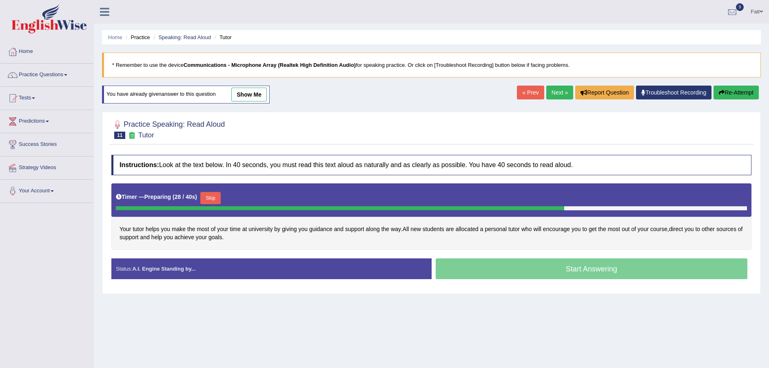
click at [215, 197] on button "Skip" at bounding box center [210, 198] width 20 height 12
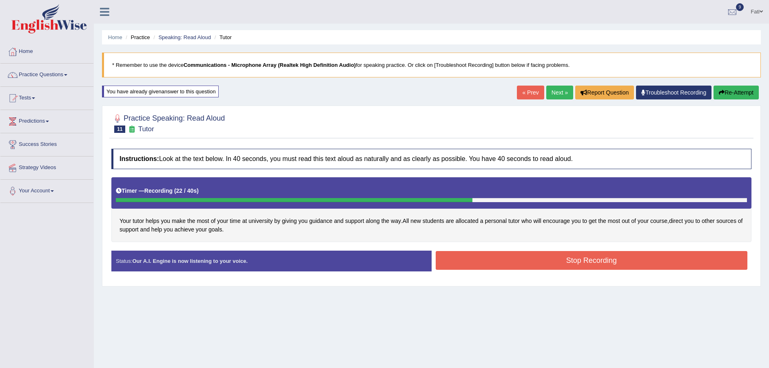
click at [523, 264] on button "Stop Recording" at bounding box center [592, 260] width 312 height 19
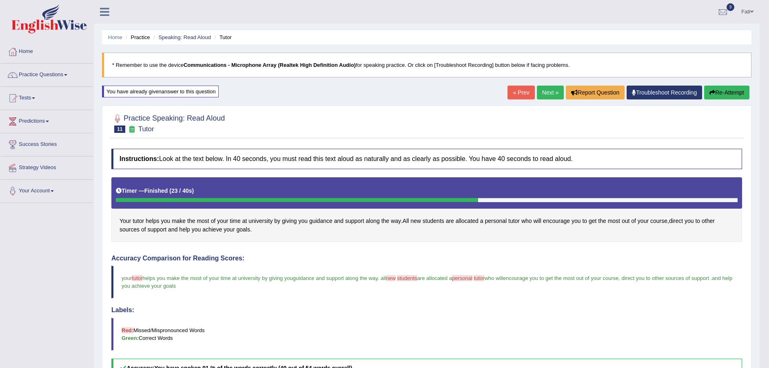
click at [551, 91] on link "Next »" at bounding box center [550, 93] width 27 height 14
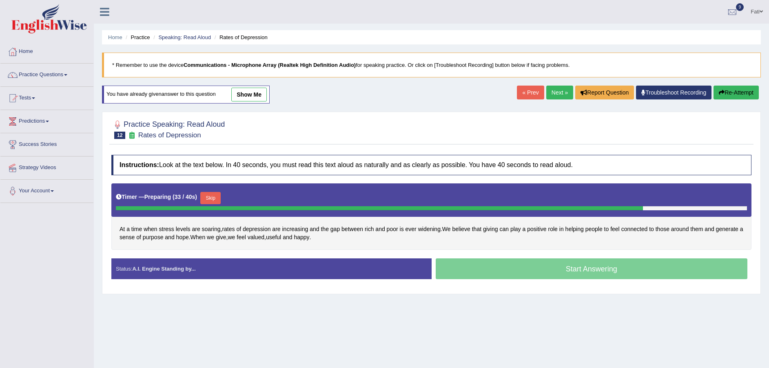
click at [211, 200] on button "Skip" at bounding box center [210, 198] width 20 height 12
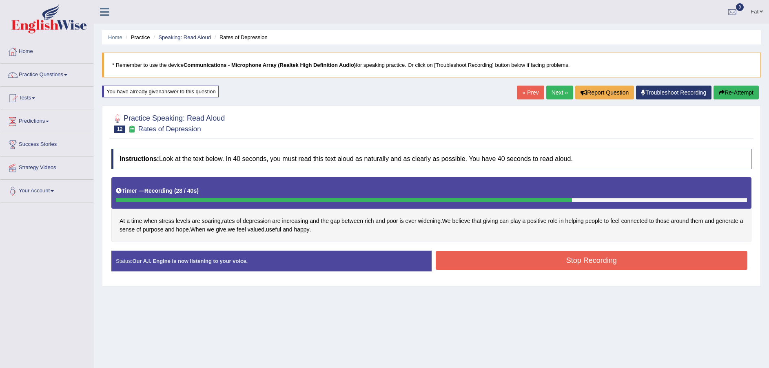
click at [540, 257] on button "Stop Recording" at bounding box center [592, 260] width 312 height 19
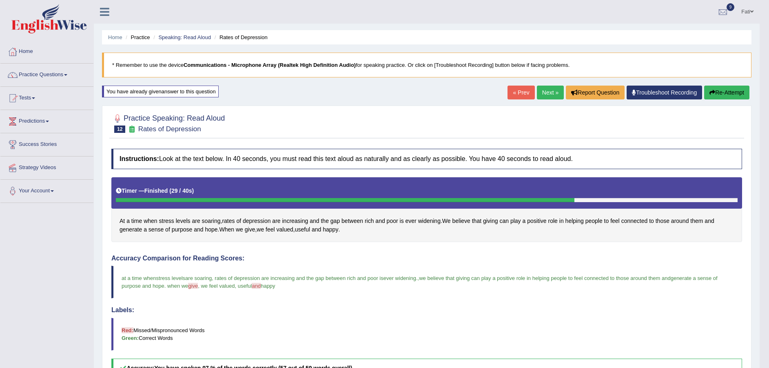
click at [546, 96] on link "Next »" at bounding box center [550, 93] width 27 height 14
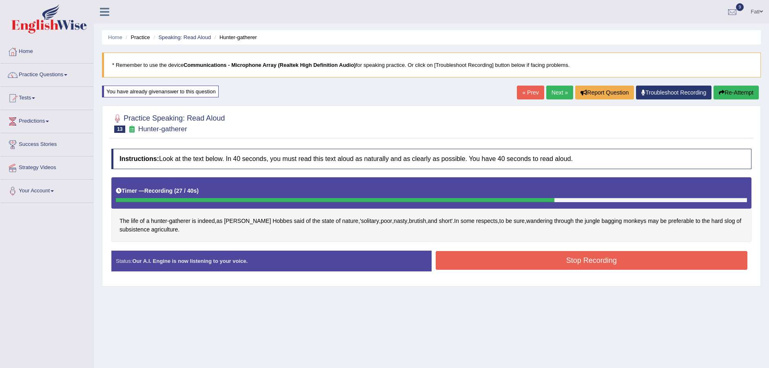
click at [546, 260] on button "Stop Recording" at bounding box center [592, 260] width 312 height 19
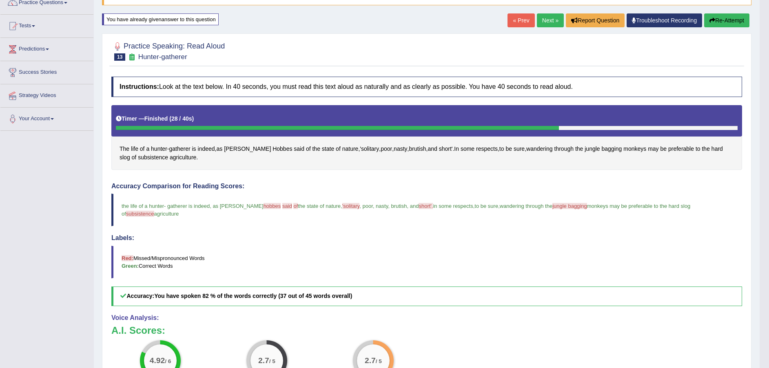
scroll to position [71, 0]
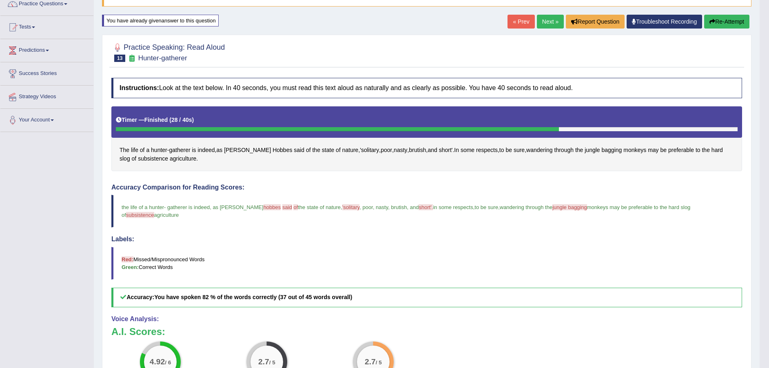
click at [342, 209] on span "'solitary" at bounding box center [351, 207] width 18 height 6
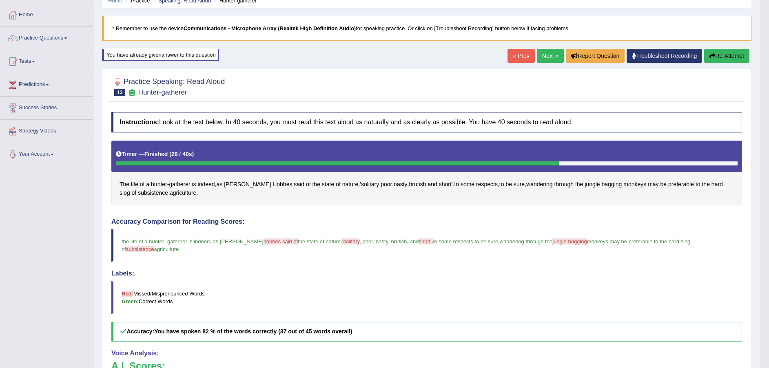
scroll to position [0, 0]
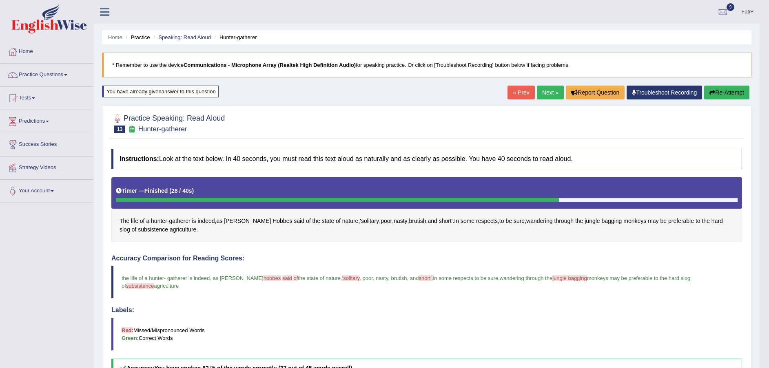
click at [729, 89] on button "Re-Attempt" at bounding box center [726, 93] width 45 height 14
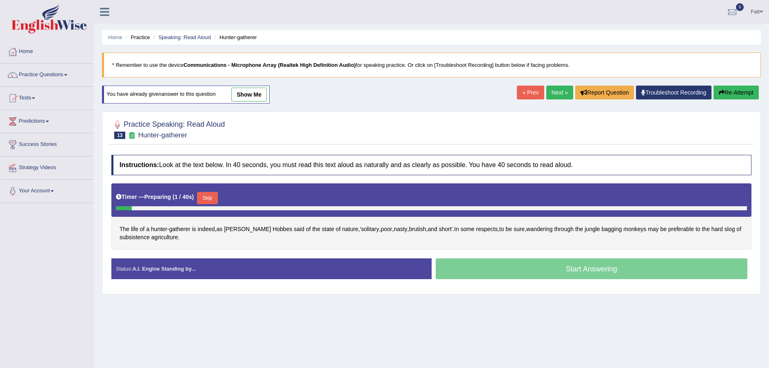
click at [215, 197] on button "Skip" at bounding box center [207, 198] width 20 height 12
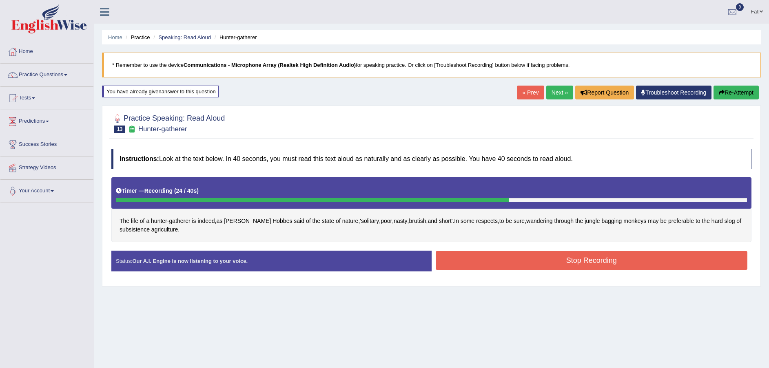
click at [497, 259] on button "Stop Recording" at bounding box center [592, 260] width 312 height 19
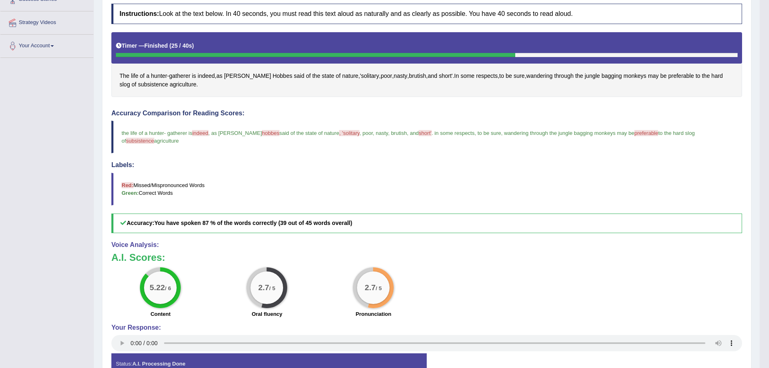
scroll to position [71, 0]
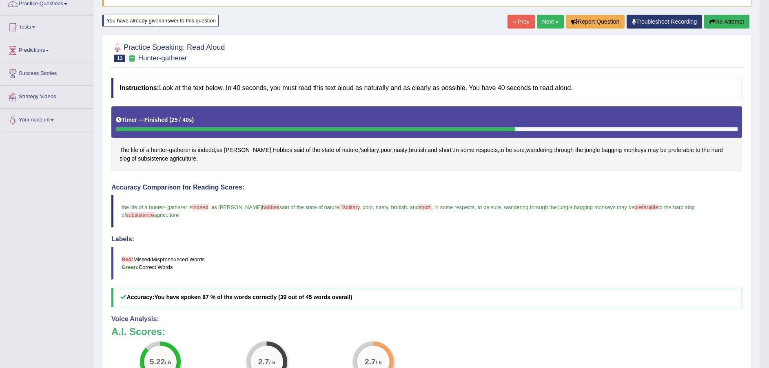
click at [714, 23] on button "Re-Attempt" at bounding box center [726, 22] width 45 height 14
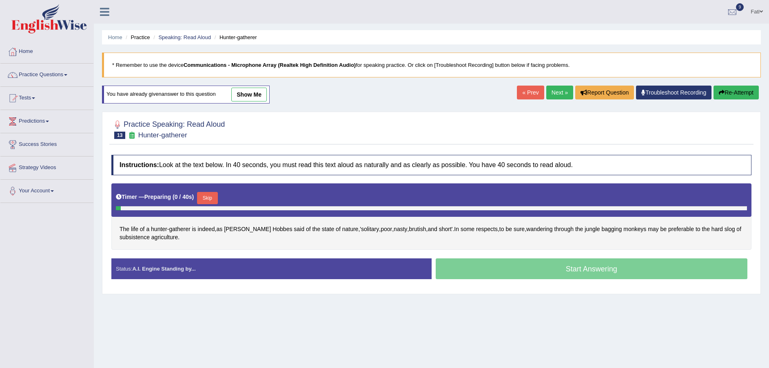
scroll to position [60, 0]
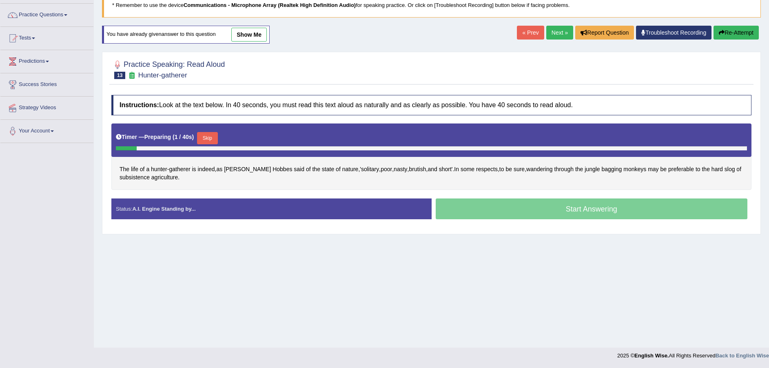
click at [210, 141] on button "Skip" at bounding box center [207, 138] width 20 height 12
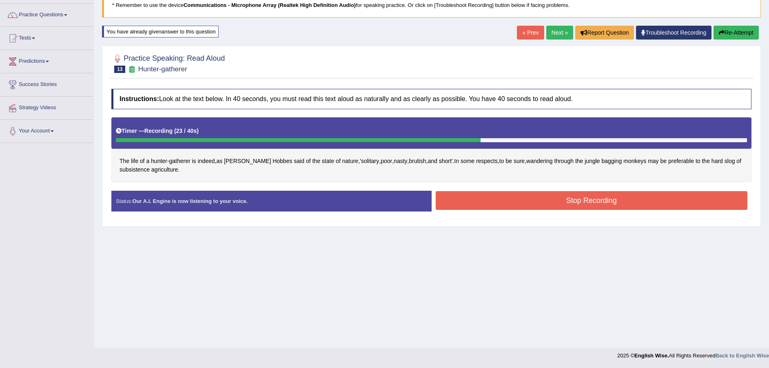
click at [547, 204] on button "Stop Recording" at bounding box center [592, 200] width 312 height 19
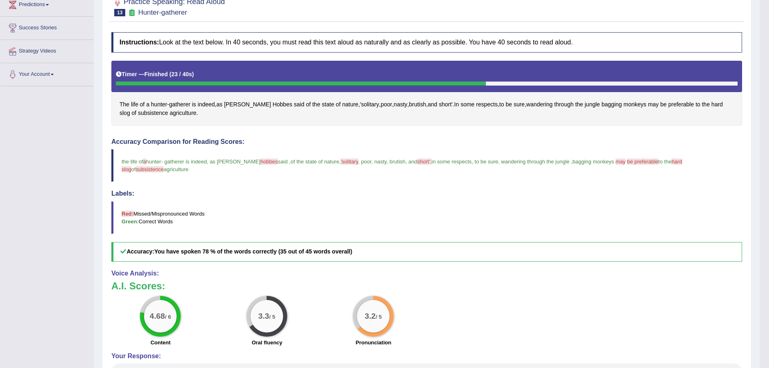
scroll to position [0, 0]
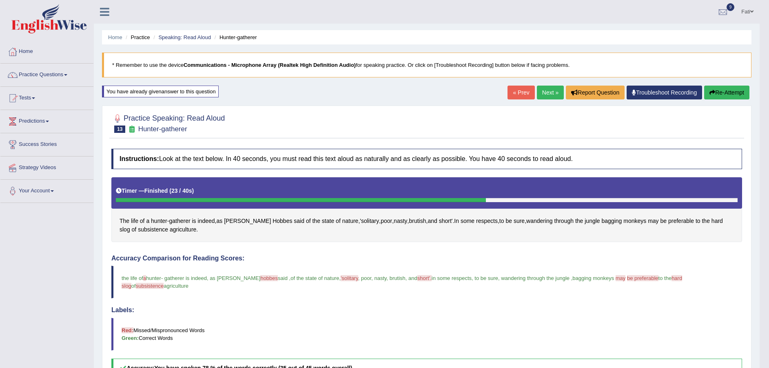
click at [553, 93] on link "Next »" at bounding box center [550, 93] width 27 height 14
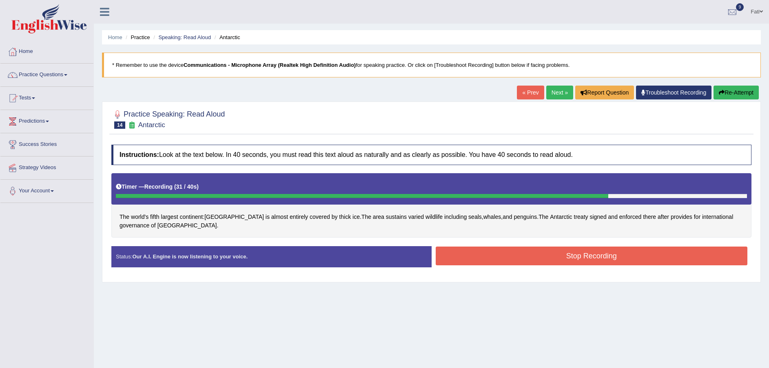
click at [560, 256] on button "Stop Recording" at bounding box center [592, 256] width 312 height 19
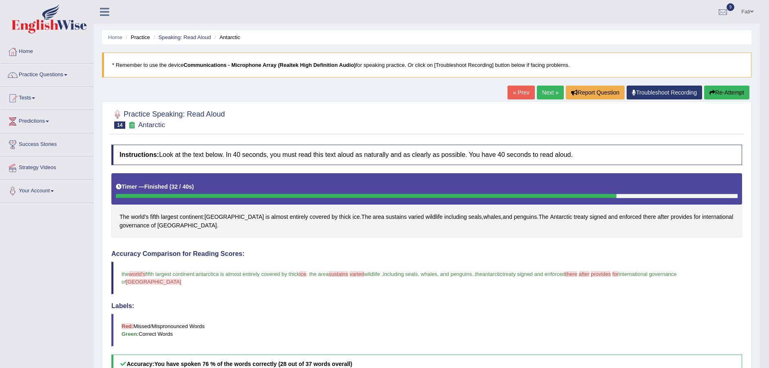
click at [722, 92] on button "Re-Attempt" at bounding box center [726, 93] width 45 height 14
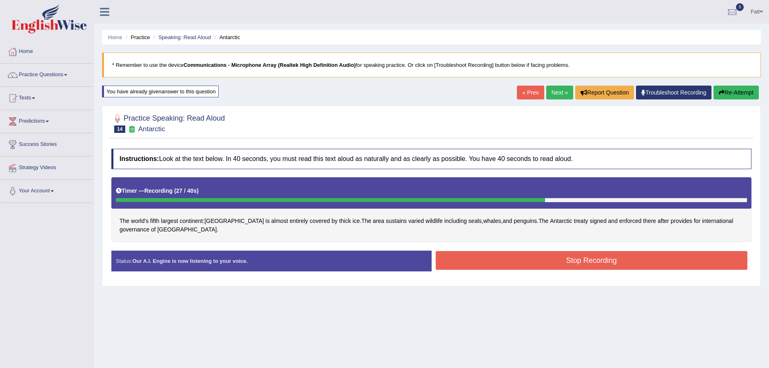
click at [547, 261] on button "Stop Recording" at bounding box center [592, 260] width 312 height 19
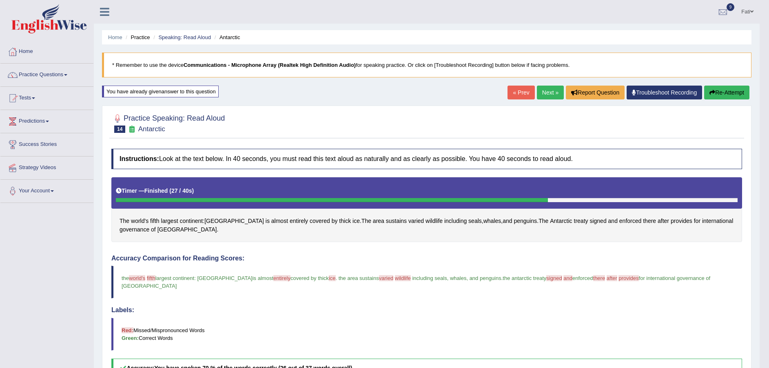
click at [719, 95] on button "Re-Attempt" at bounding box center [726, 93] width 45 height 14
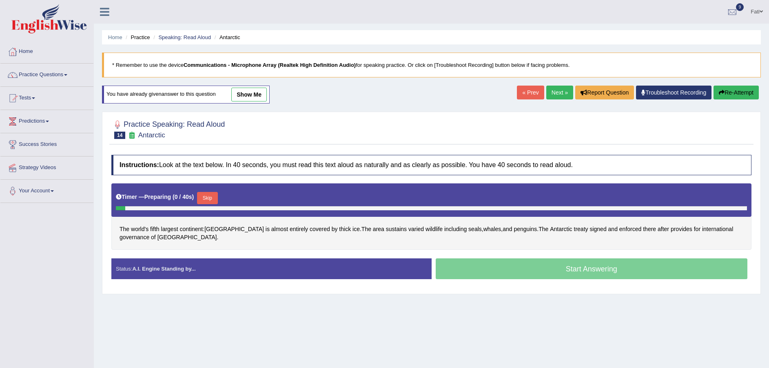
drag, startPoint x: 214, startPoint y: 200, endPoint x: 200, endPoint y: 204, distance: 14.5
click at [213, 201] on button "Skip" at bounding box center [207, 198] width 20 height 12
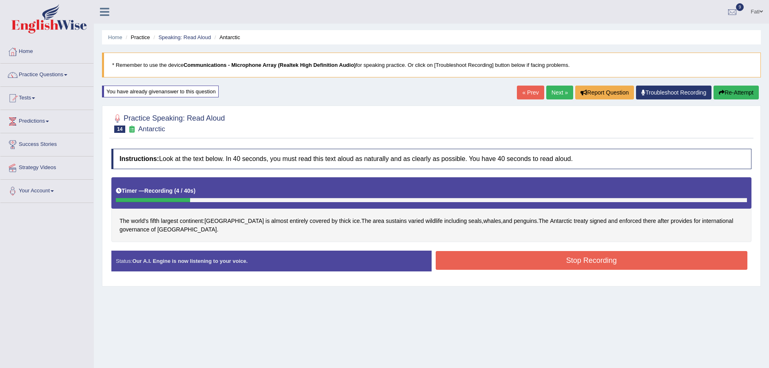
click at [727, 92] on button "Re-Attempt" at bounding box center [736, 93] width 45 height 14
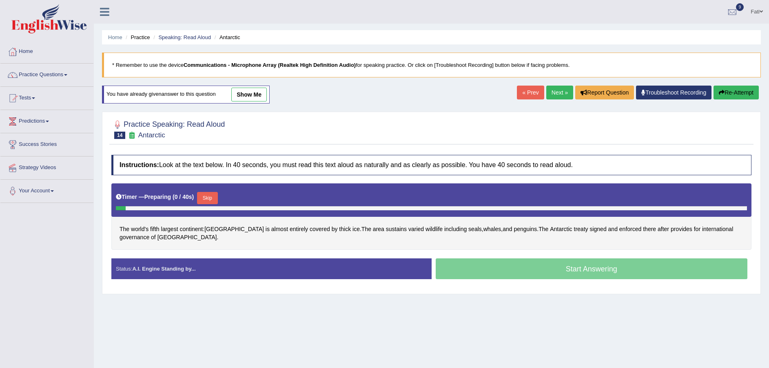
click at [211, 198] on button "Skip" at bounding box center [207, 198] width 20 height 12
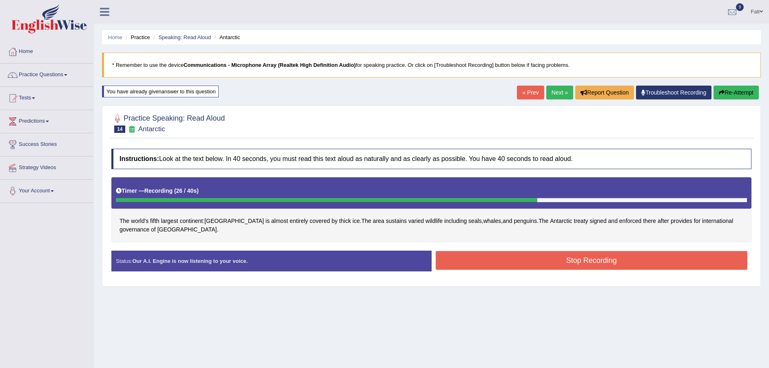
click at [517, 260] on button "Stop Recording" at bounding box center [592, 260] width 312 height 19
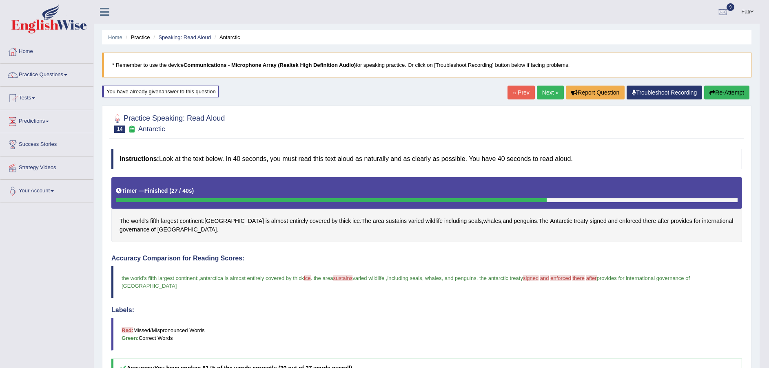
click at [719, 93] on button "Re-Attempt" at bounding box center [726, 93] width 45 height 14
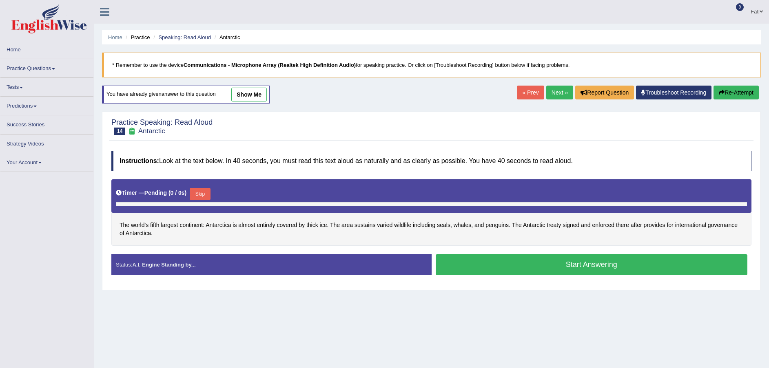
click at [198, 192] on button "Skip" at bounding box center [200, 194] width 20 height 12
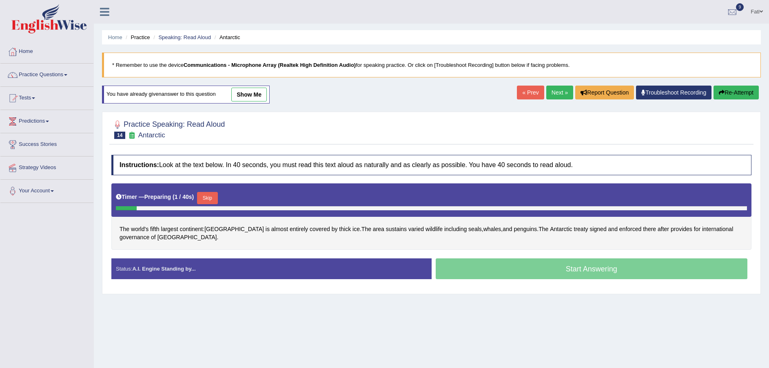
click at [209, 196] on button "Skip" at bounding box center [207, 198] width 20 height 12
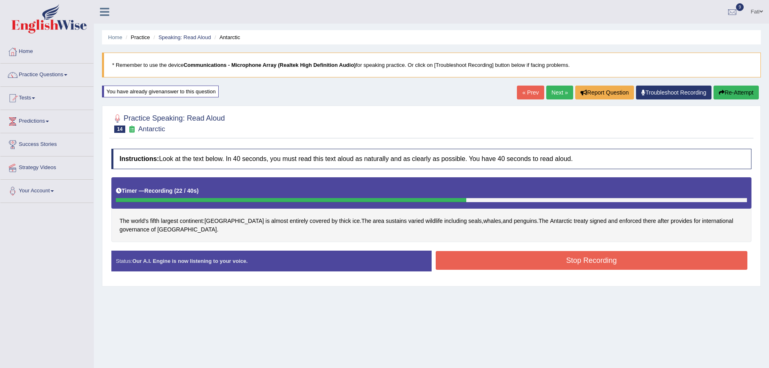
click at [588, 257] on button "Stop Recording" at bounding box center [592, 260] width 312 height 19
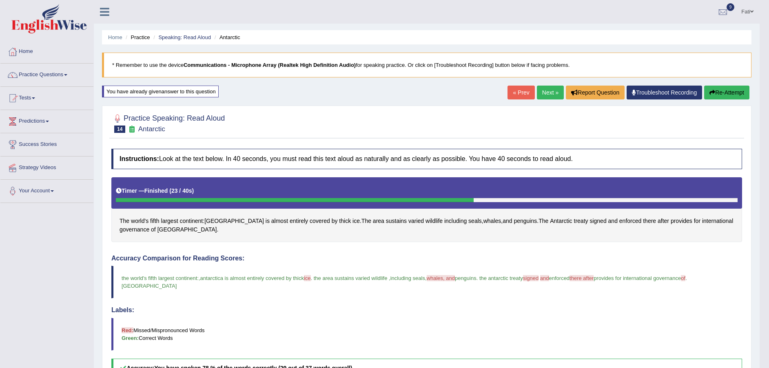
click at [721, 92] on button "Re-Attempt" at bounding box center [726, 93] width 45 height 14
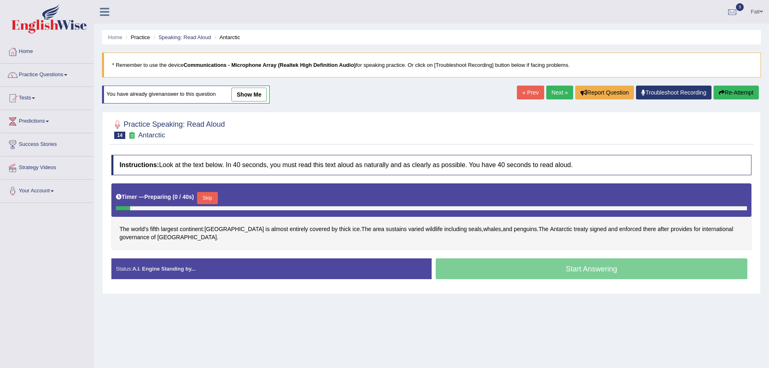
click at [211, 200] on button "Skip" at bounding box center [207, 198] width 20 height 12
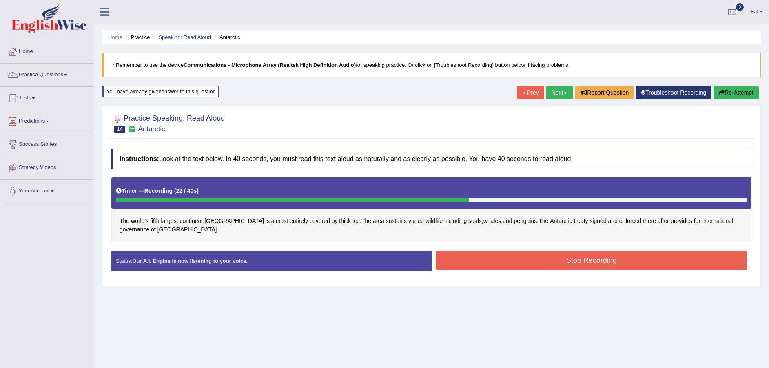
click at [551, 264] on button "Stop Recording" at bounding box center [592, 260] width 312 height 19
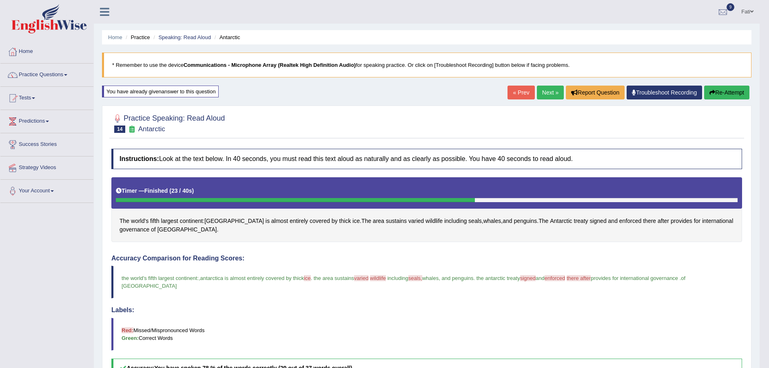
click at [728, 93] on button "Re-Attempt" at bounding box center [726, 93] width 45 height 14
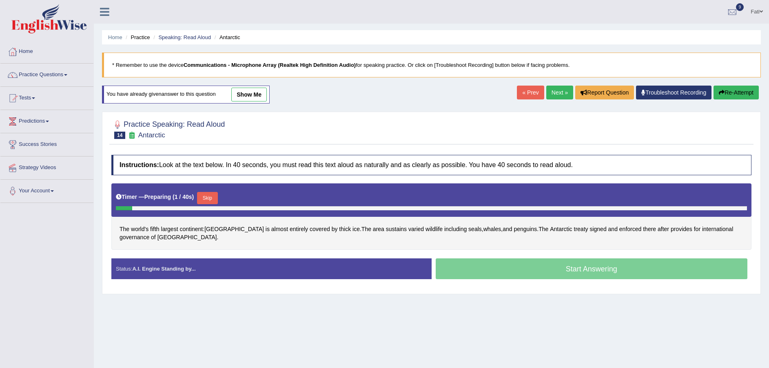
click at [210, 200] on button "Skip" at bounding box center [207, 198] width 20 height 12
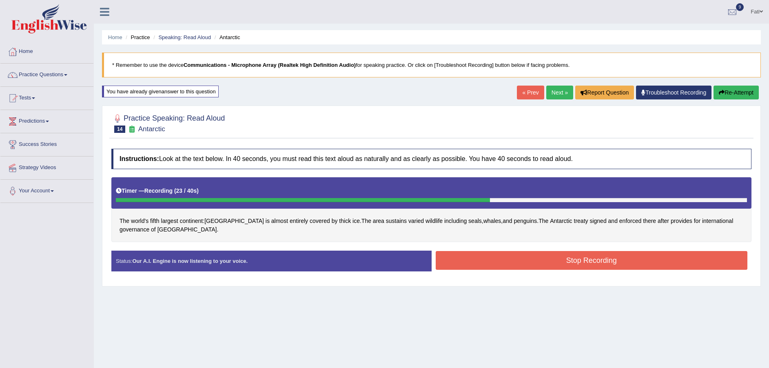
click at [516, 259] on button "Stop Recording" at bounding box center [592, 260] width 312 height 19
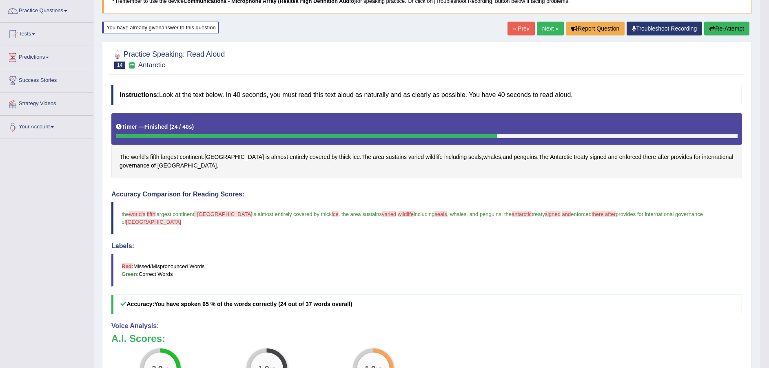
scroll to position [61, 0]
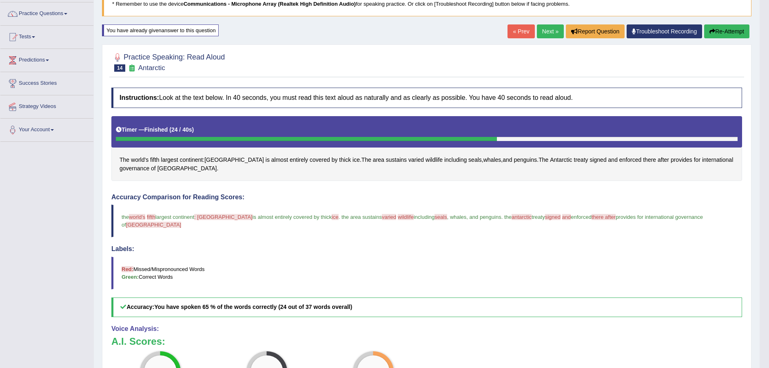
click at [716, 29] on button "Re-Attempt" at bounding box center [726, 31] width 45 height 14
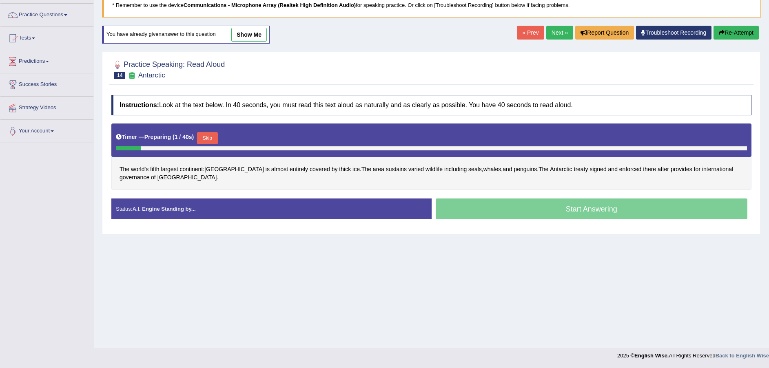
click at [213, 139] on button "Skip" at bounding box center [207, 138] width 20 height 12
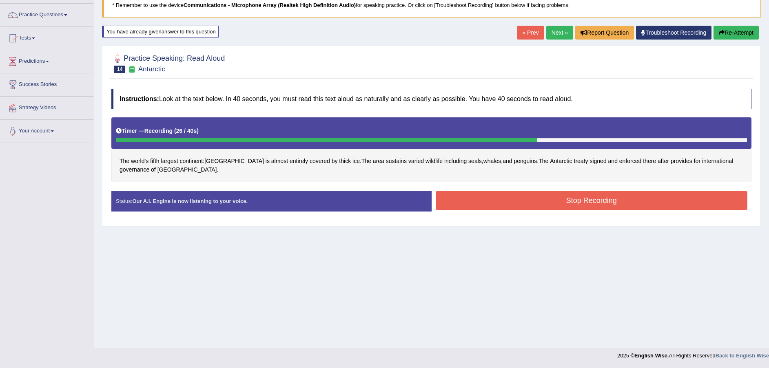
click at [497, 205] on button "Stop Recording" at bounding box center [592, 200] width 312 height 19
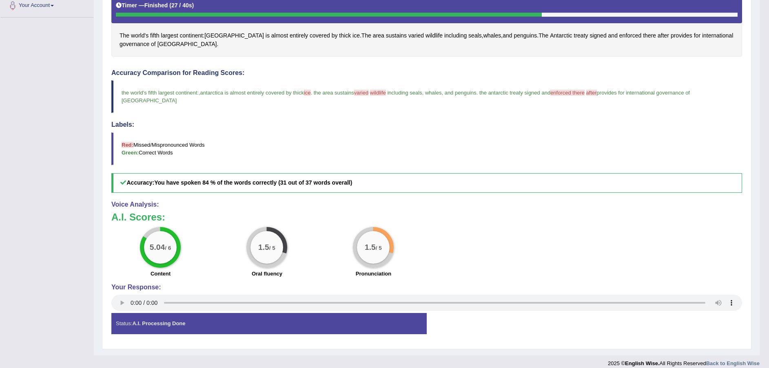
scroll to position [2, 0]
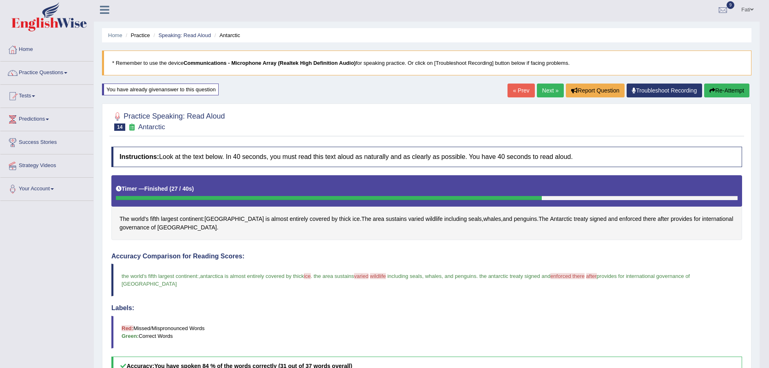
click at [721, 91] on button "Re-Attempt" at bounding box center [726, 91] width 45 height 14
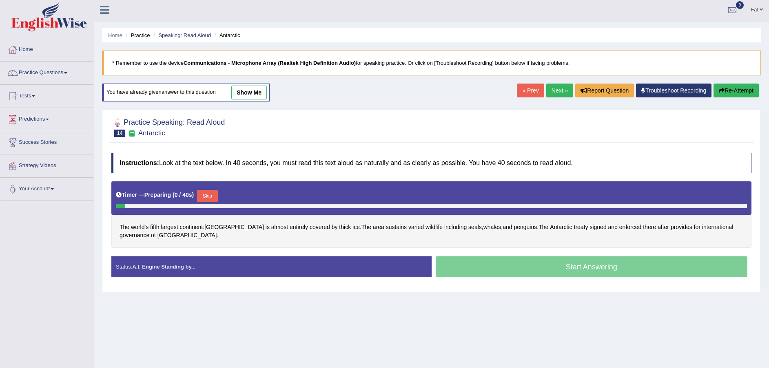
click at [207, 195] on button "Skip" at bounding box center [207, 196] width 20 height 12
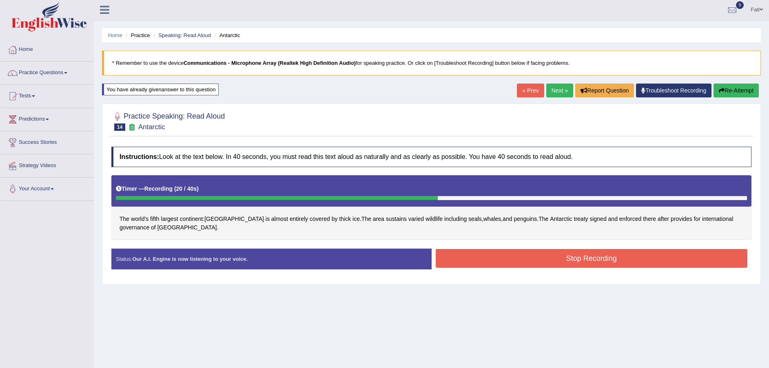
click at [506, 257] on button "Stop Recording" at bounding box center [592, 258] width 312 height 19
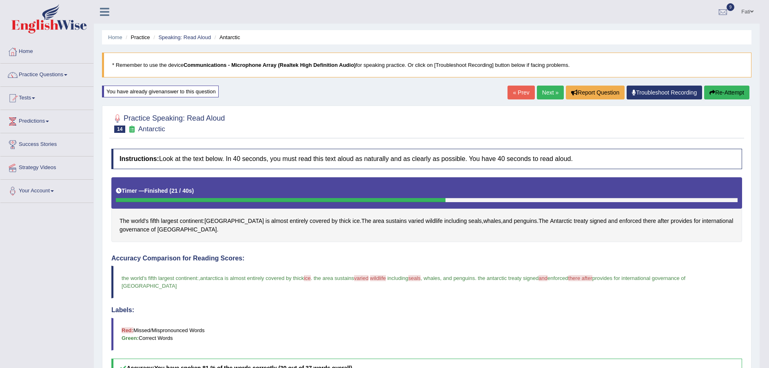
click at [552, 93] on link "Next »" at bounding box center [550, 93] width 27 height 14
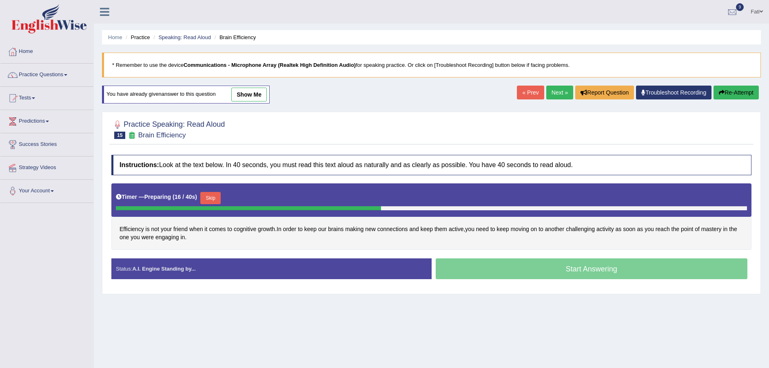
scroll to position [2, 0]
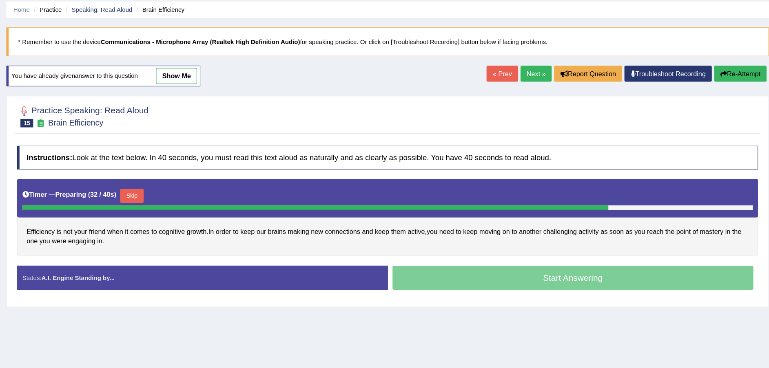
click at [204, 194] on button "Skip" at bounding box center [210, 197] width 20 height 12
click at [204, 194] on div "Timer — Preparing ( 32 / 40s ) Skip" at bounding box center [431, 197] width 631 height 16
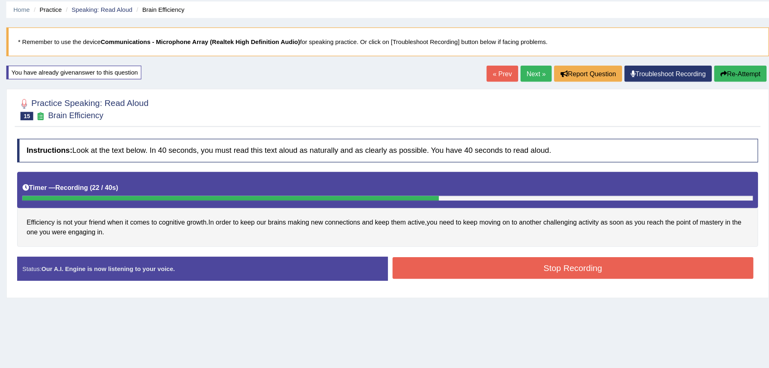
click at [523, 255] on button "Stop Recording" at bounding box center [592, 259] width 312 height 19
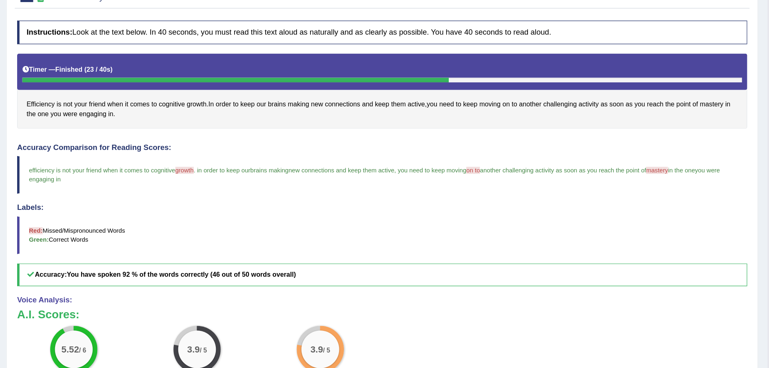
scroll to position [78, 0]
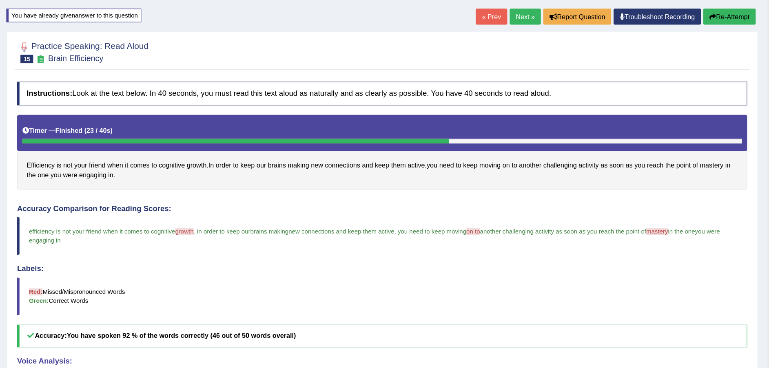
click at [542, 15] on link "Next »" at bounding box center [550, 14] width 27 height 14
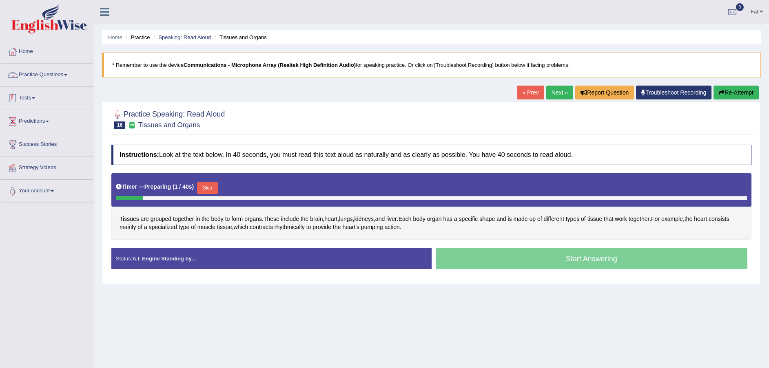
click at [35, 77] on link "Practice Questions" at bounding box center [46, 74] width 93 height 20
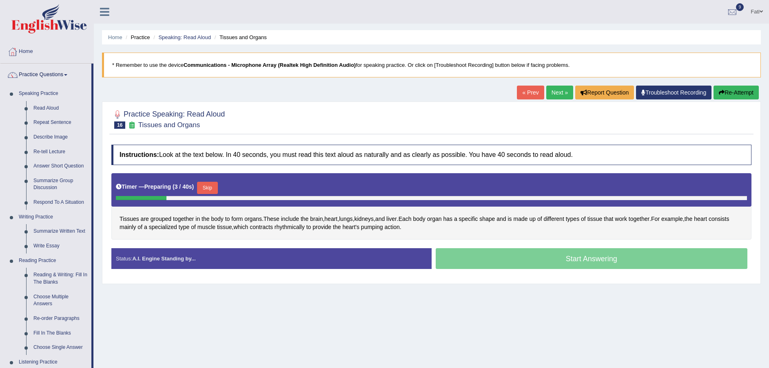
click at [52, 135] on link "Describe Image" at bounding box center [61, 137] width 62 height 15
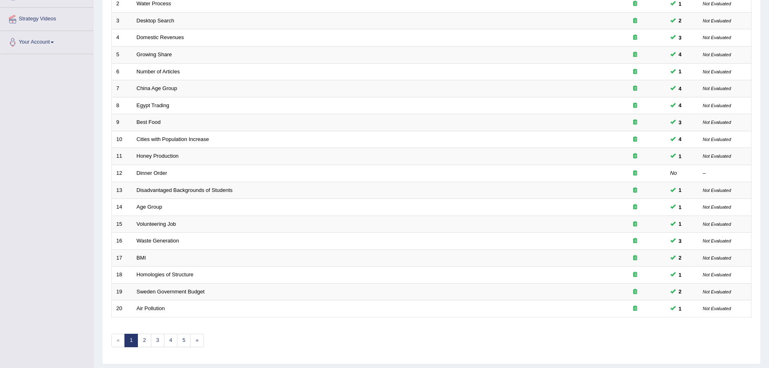
scroll to position [172, 0]
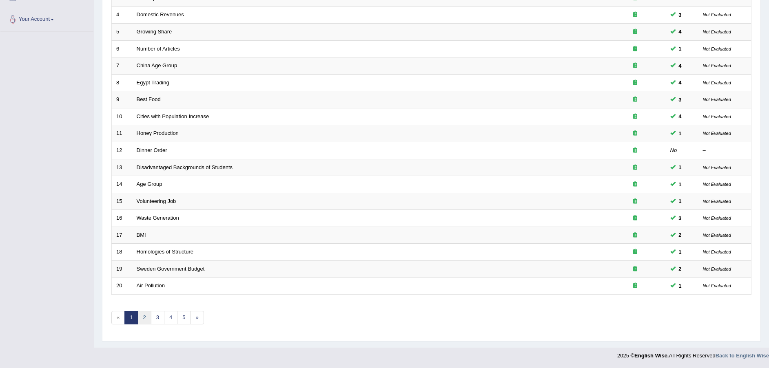
click at [147, 315] on link "2" at bounding box center [144, 317] width 13 height 13
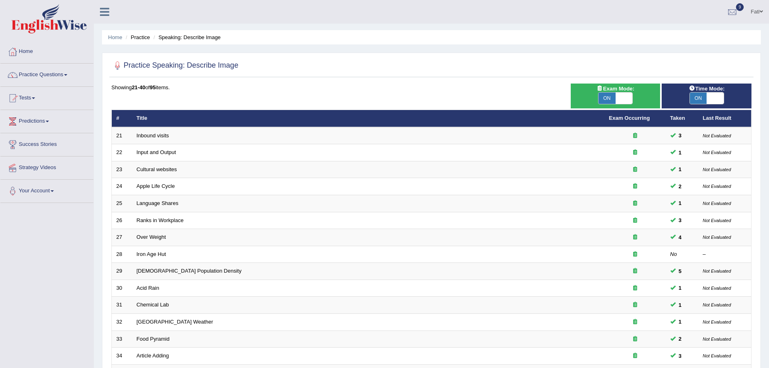
click at [161, 220] on link "Ranks in Workplace" at bounding box center [160, 221] width 47 height 6
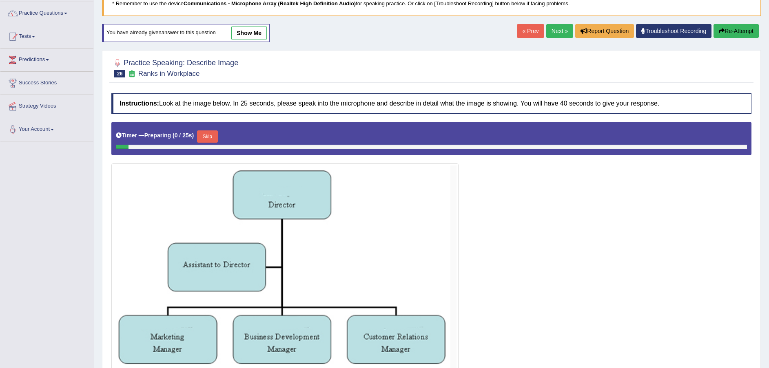
scroll to position [122, 0]
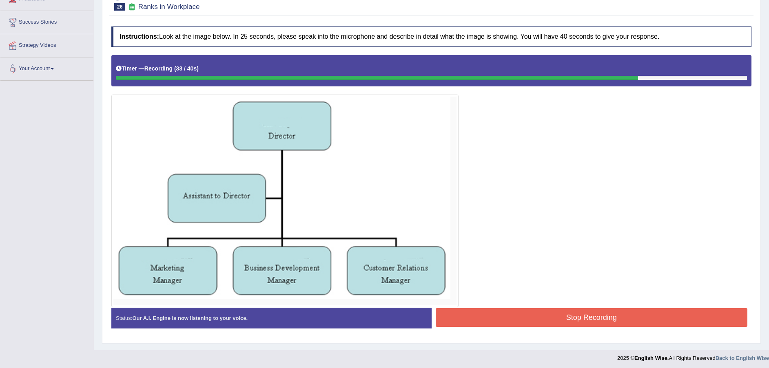
click at [567, 316] on button "Stop Recording" at bounding box center [592, 318] width 312 height 19
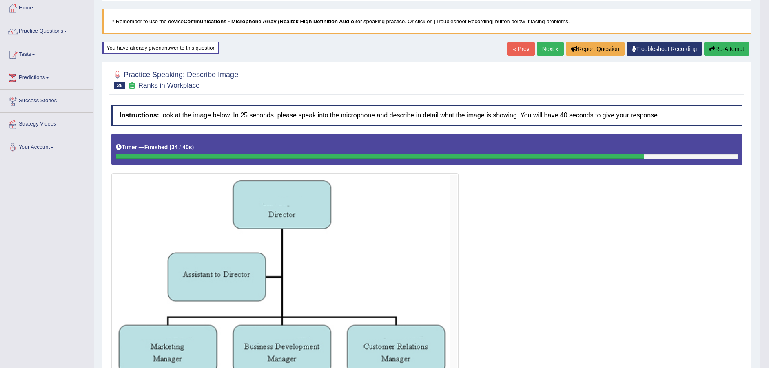
scroll to position [0, 0]
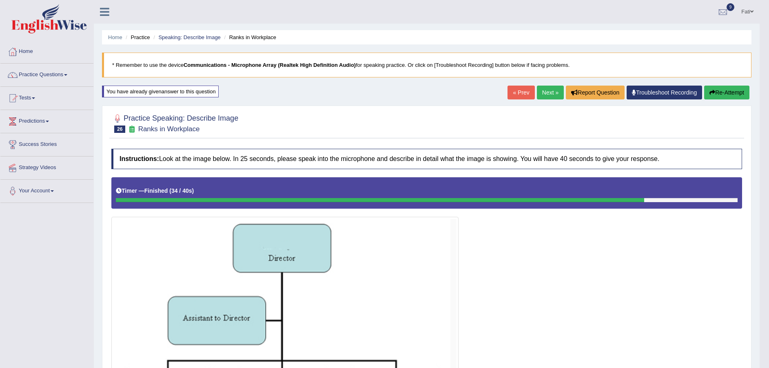
click at [549, 91] on link "Next »" at bounding box center [550, 93] width 27 height 14
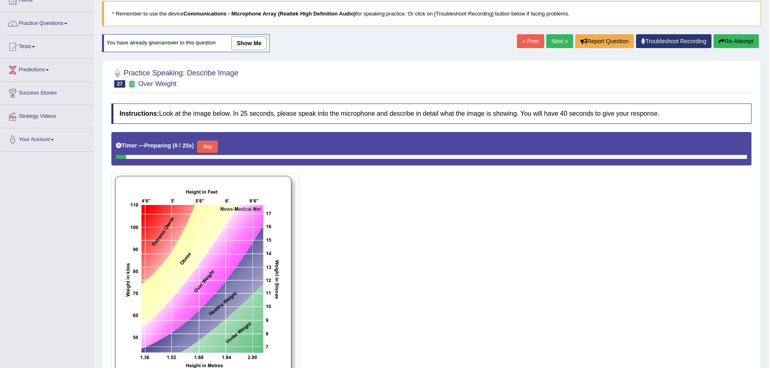
scroll to position [122, 0]
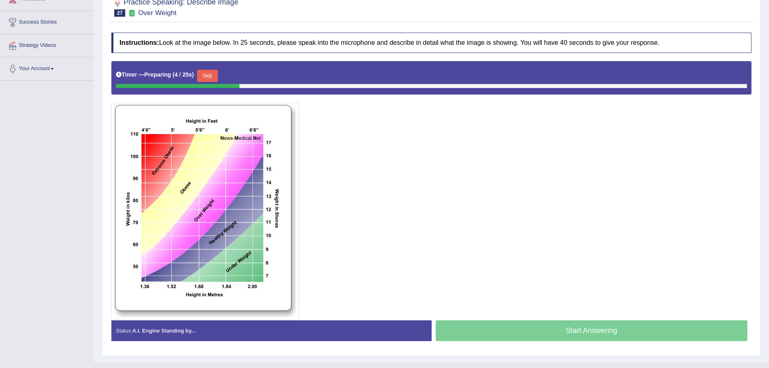
click at [210, 75] on button "Skip" at bounding box center [207, 76] width 20 height 12
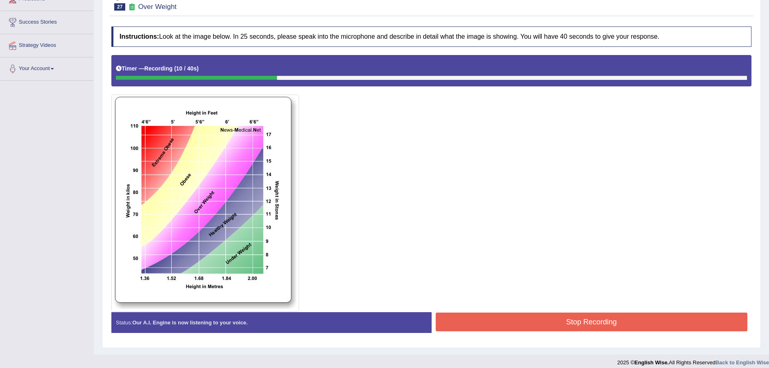
scroll to position [0, 0]
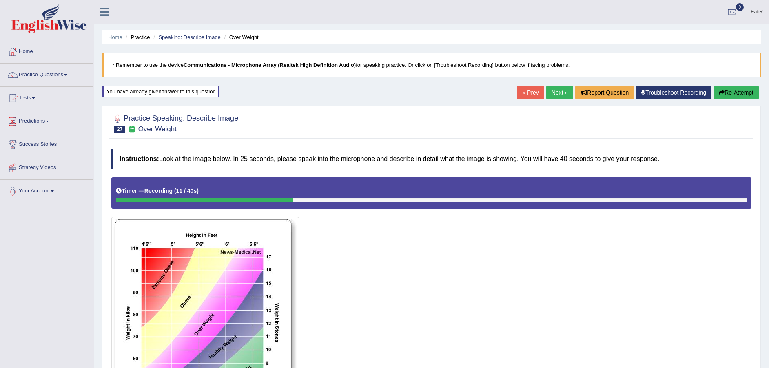
click at [741, 90] on button "Re-Attempt" at bounding box center [736, 93] width 45 height 14
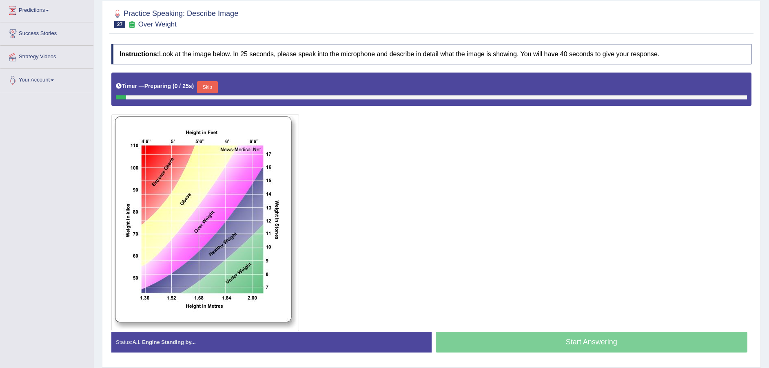
scroll to position [122, 0]
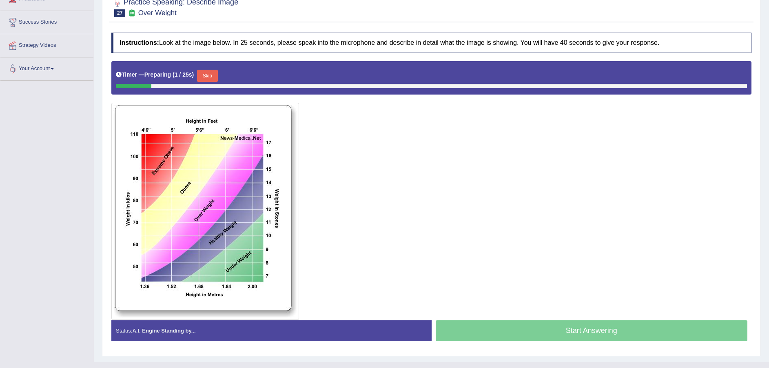
click at [206, 72] on button "Skip" at bounding box center [207, 76] width 20 height 12
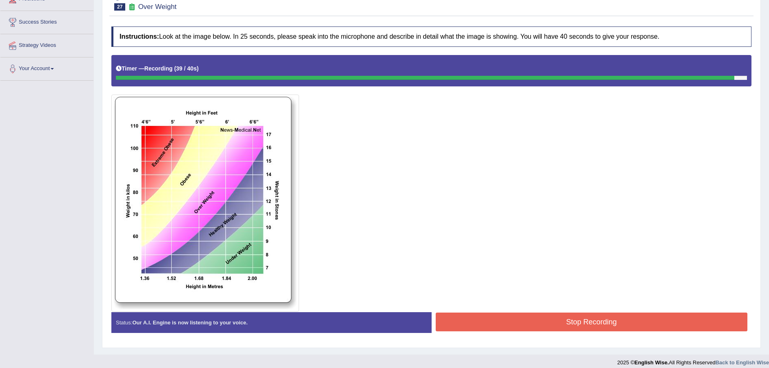
click at [587, 324] on button "Stop Recording" at bounding box center [592, 322] width 312 height 19
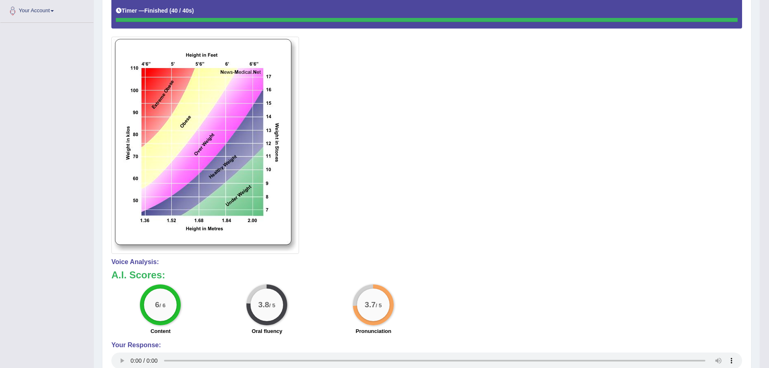
scroll to position [61, 0]
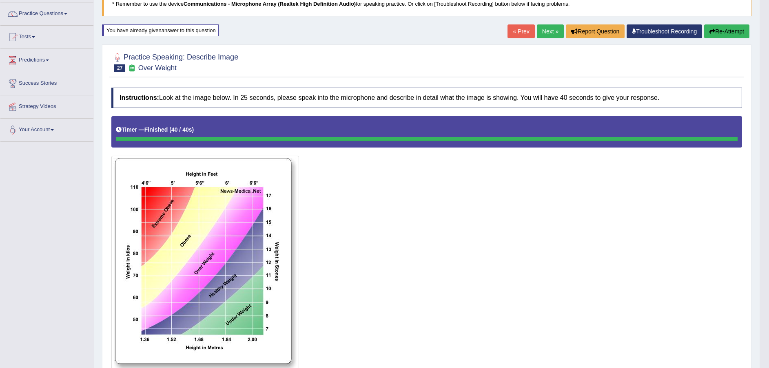
click at [729, 33] on button "Re-Attempt" at bounding box center [726, 31] width 45 height 14
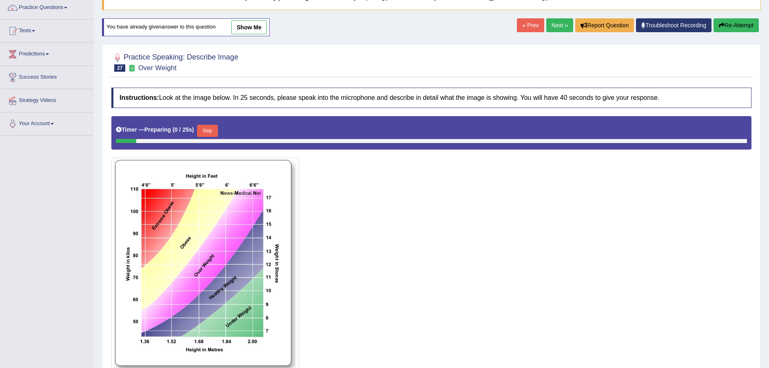
click at [206, 129] on button "Skip" at bounding box center [207, 131] width 20 height 12
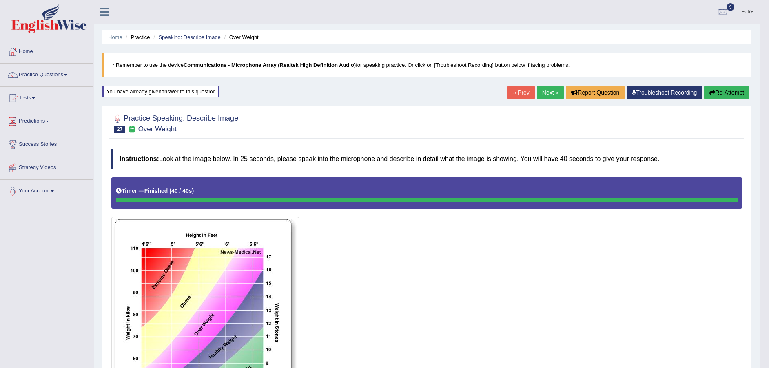
click at [544, 96] on link "Next »" at bounding box center [550, 93] width 27 height 14
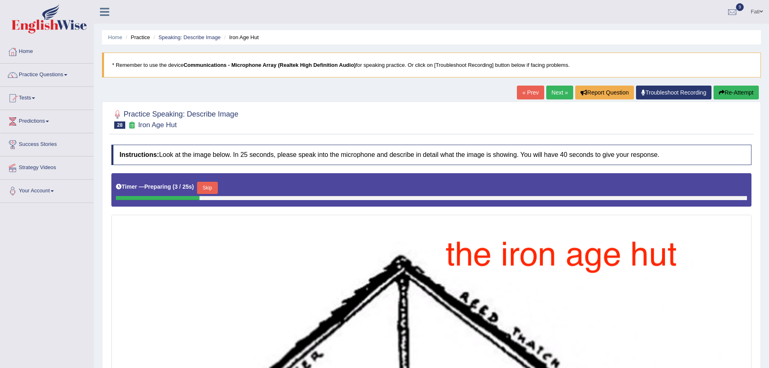
click at [175, 37] on link "Speaking: Describe Image" at bounding box center [189, 37] width 62 height 6
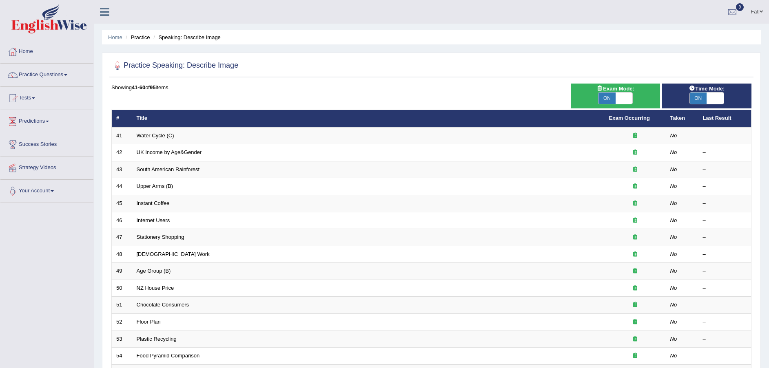
drag, startPoint x: 147, startPoint y: 130, endPoint x: 149, endPoint y: 137, distance: 6.7
click at [147, 133] on td "Water Cycle (C)" at bounding box center [368, 135] width 473 height 17
click at [149, 137] on link "Water Cycle (C)" at bounding box center [156, 136] width 38 height 6
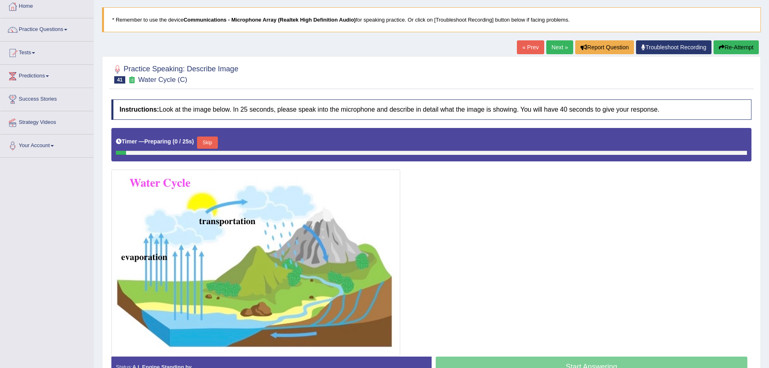
scroll to position [96, 0]
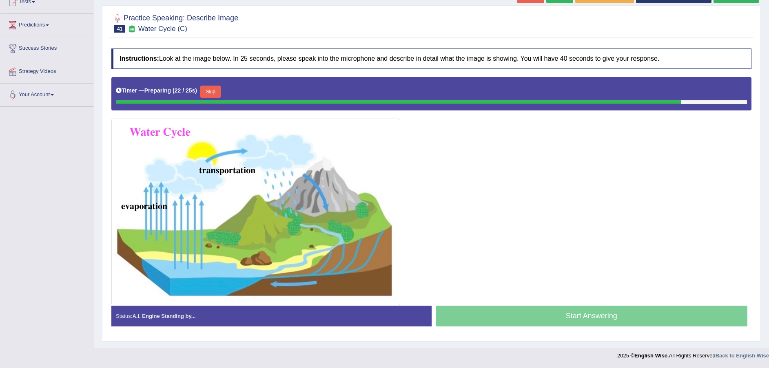
click at [214, 91] on button "Skip" at bounding box center [210, 92] width 20 height 12
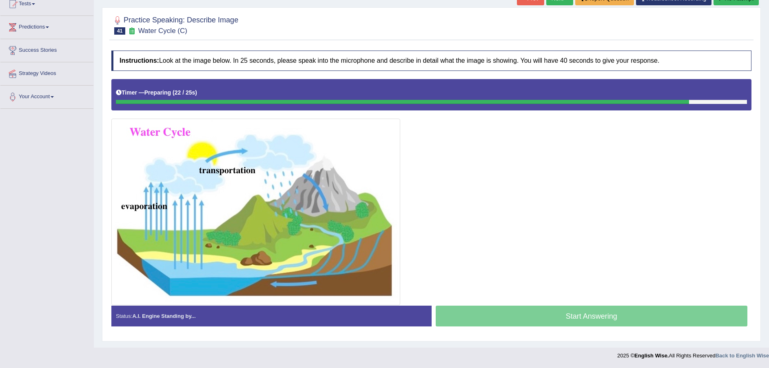
scroll to position [94, 0]
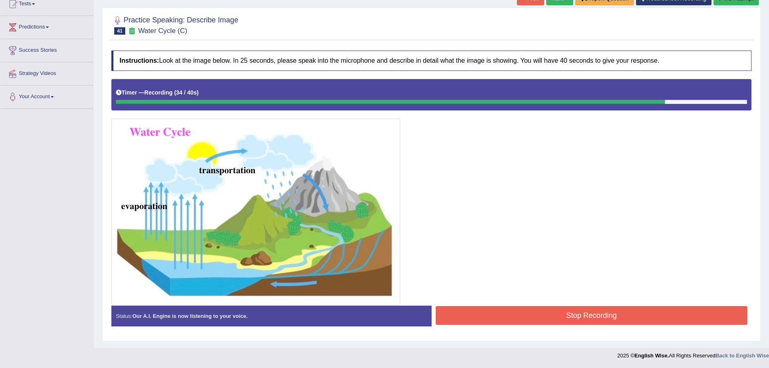
click at [605, 315] on button "Stop Recording" at bounding box center [592, 315] width 312 height 19
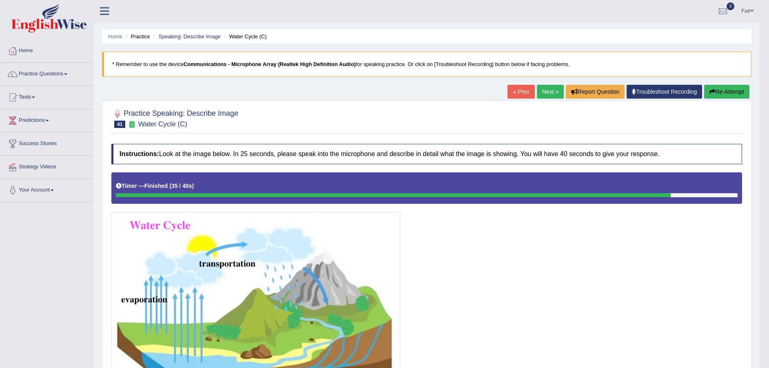
scroll to position [0, 0]
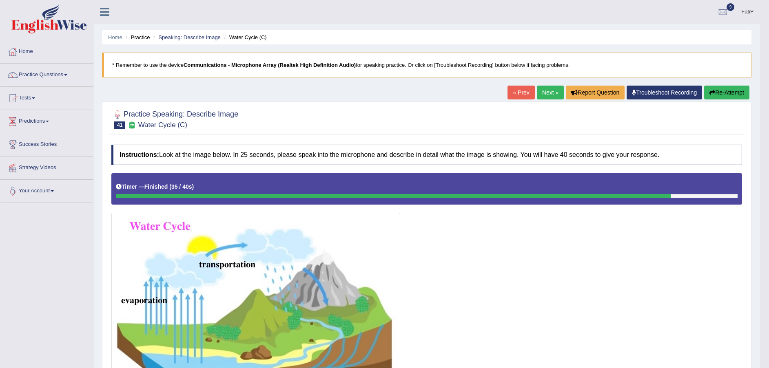
click at [550, 93] on link "Next »" at bounding box center [550, 93] width 27 height 14
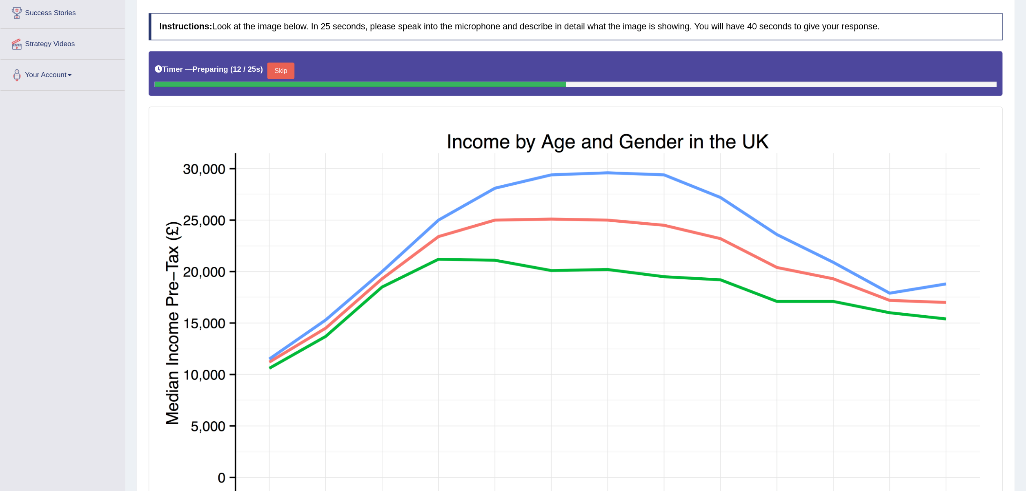
scroll to position [135, 0]
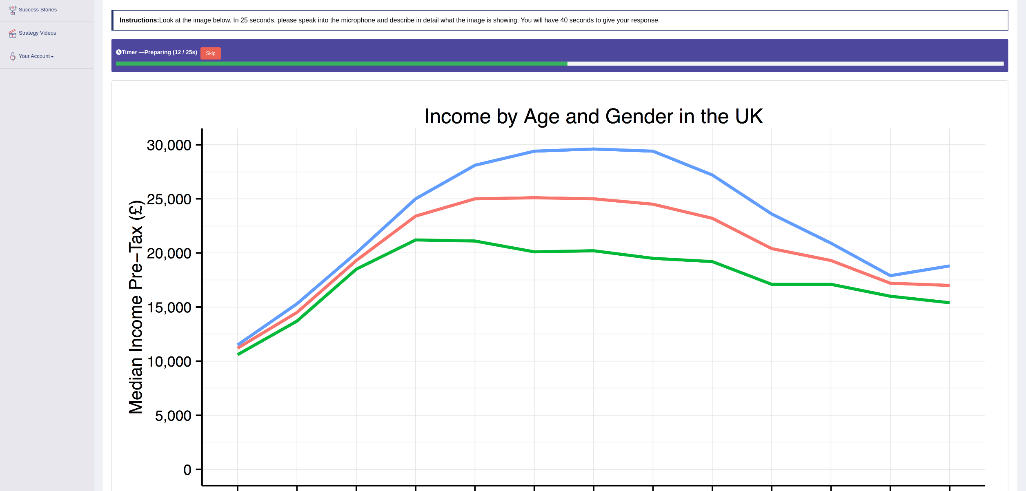
drag, startPoint x: 725, startPoint y: 0, endPoint x: 615, endPoint y: 327, distance: 345.1
click at [615, 327] on img at bounding box center [559, 344] width 892 height 525
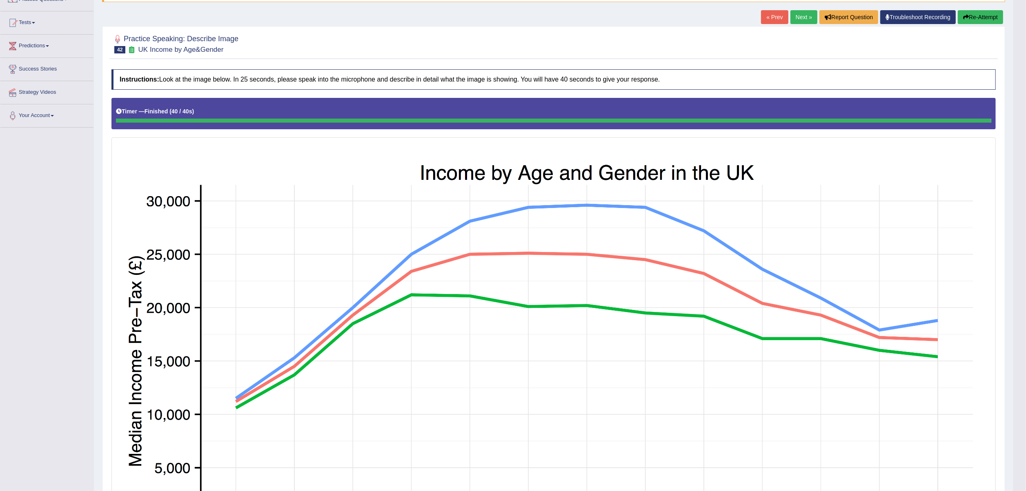
scroll to position [30, 0]
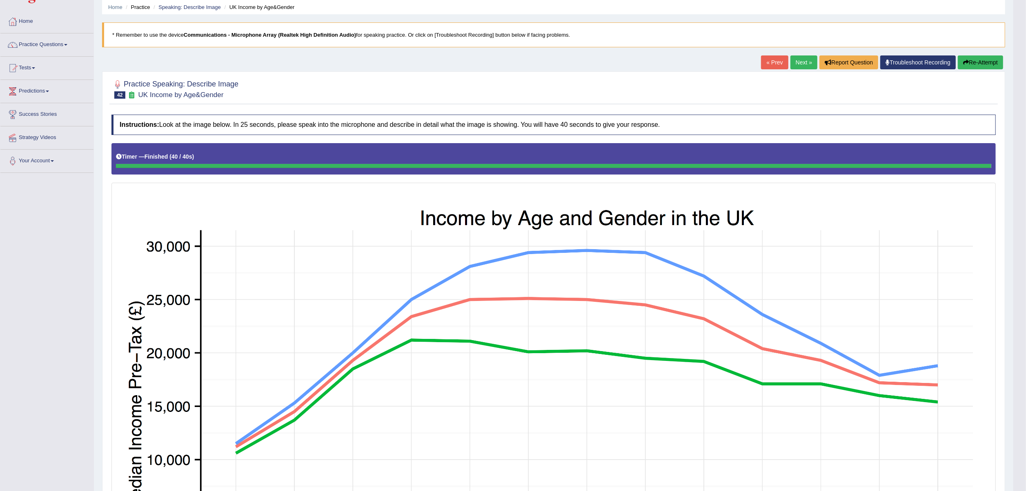
click at [769, 65] on button "Re-Attempt" at bounding box center [979, 62] width 45 height 14
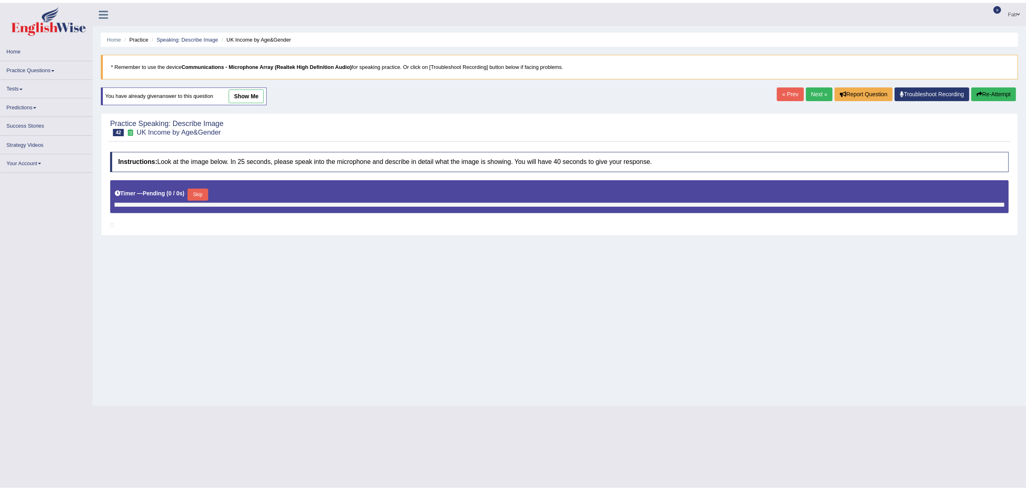
scroll to position [30, 0]
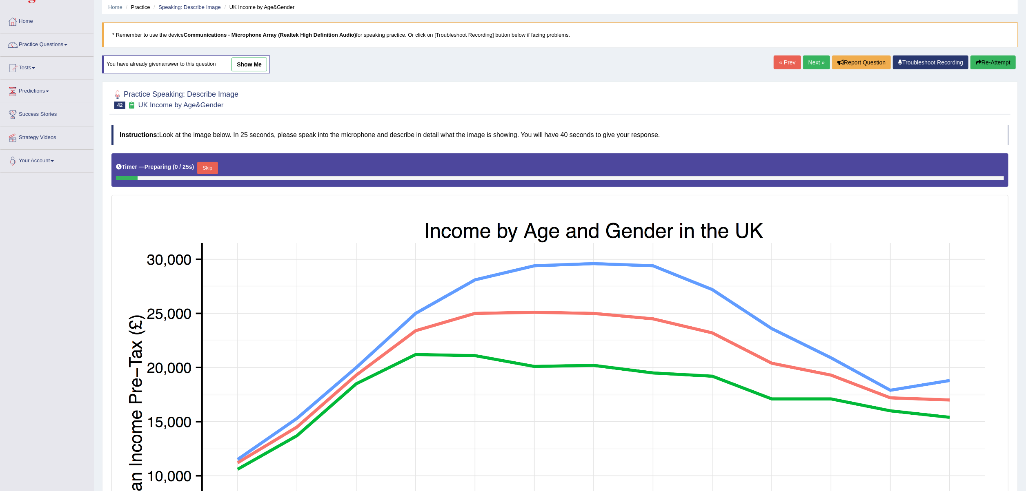
click at [209, 171] on button "Skip" at bounding box center [207, 168] width 20 height 12
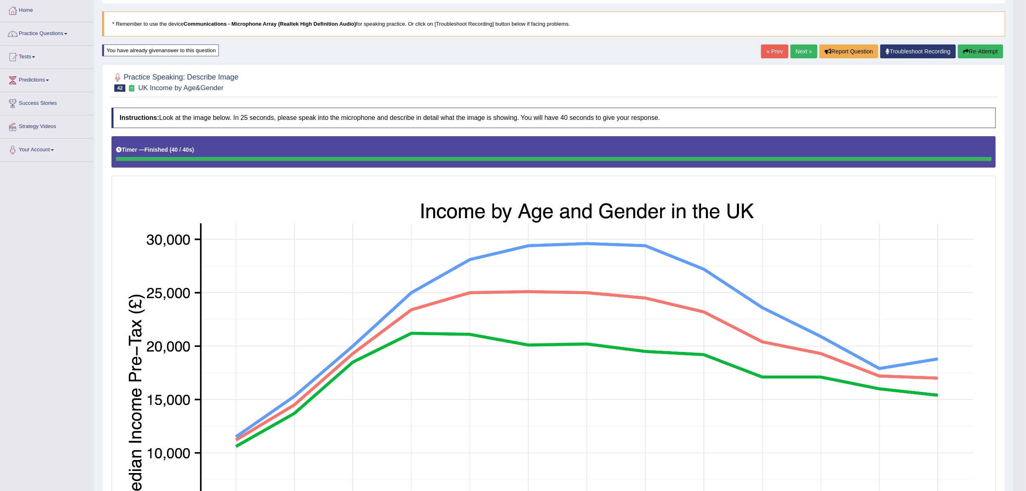
scroll to position [34, 0]
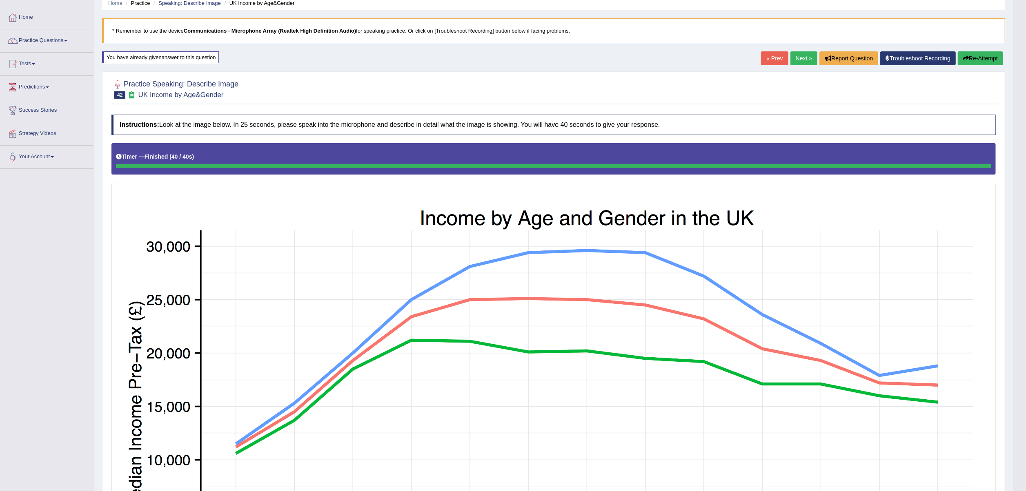
click at [987, 58] on button "Re-Attempt" at bounding box center [979, 58] width 45 height 14
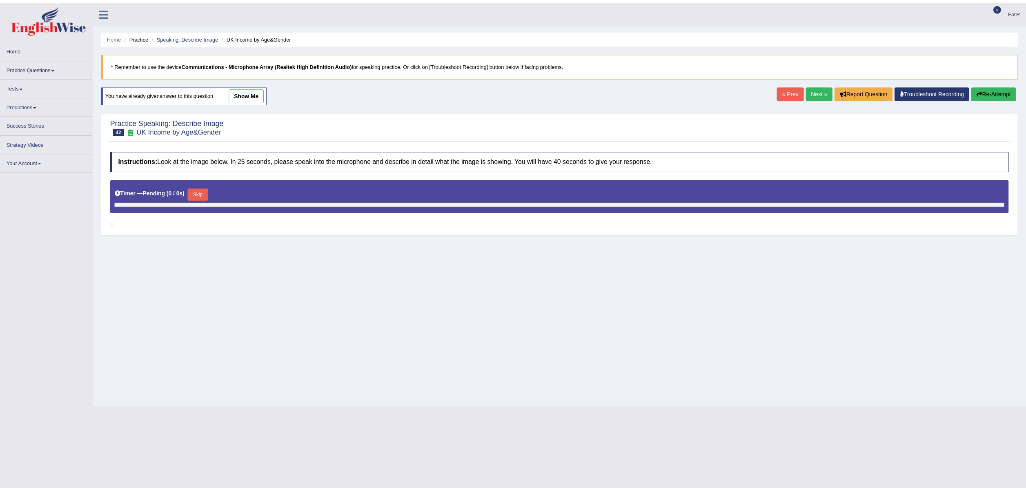
scroll to position [34, 0]
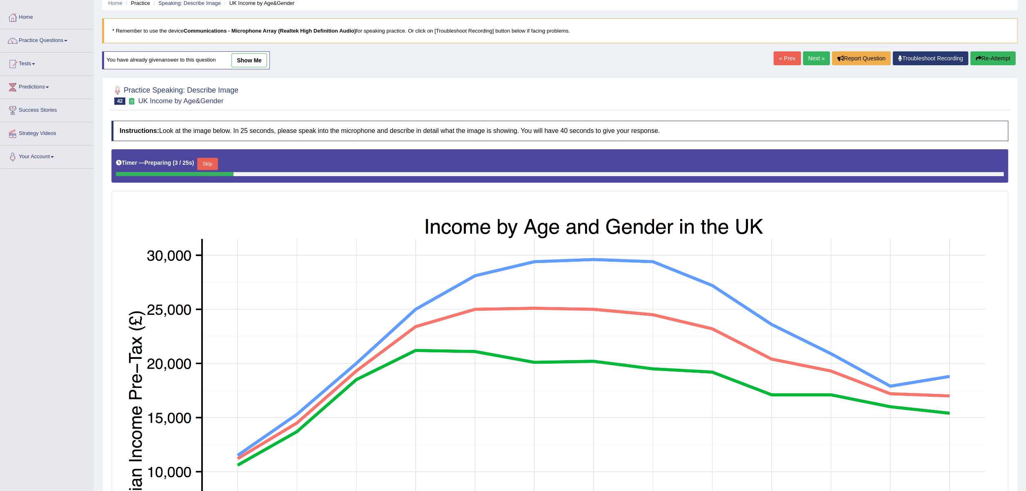
click at [211, 165] on button "Skip" at bounding box center [207, 164] width 20 height 12
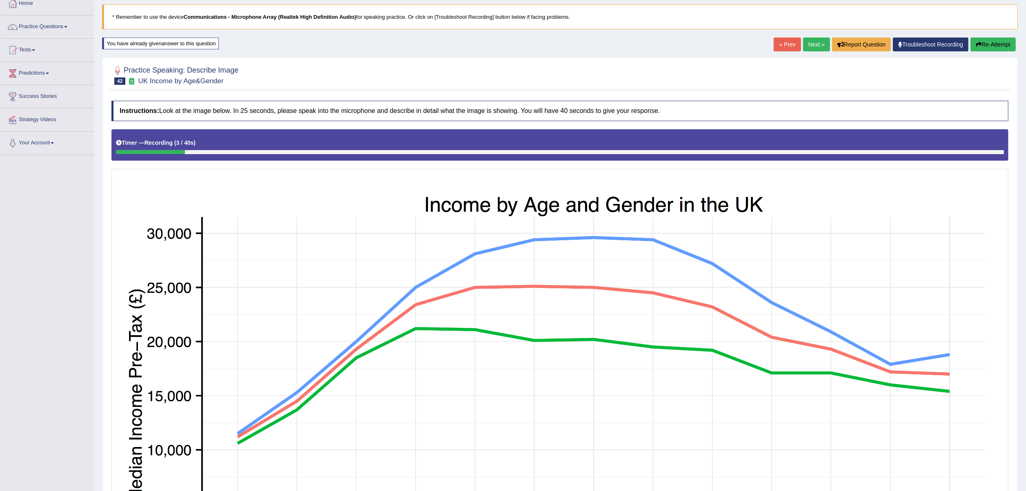
scroll to position [0, 0]
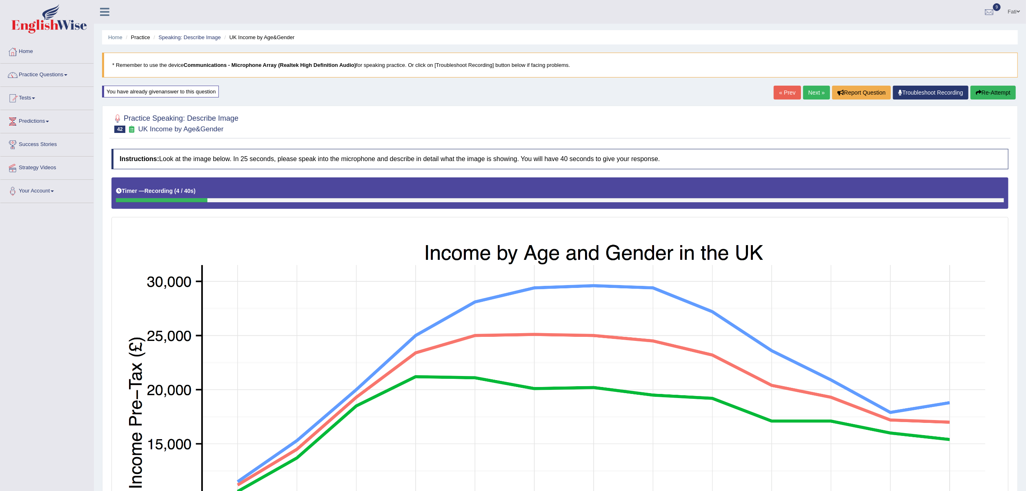
click at [979, 95] on div "Home Practice Speaking: Describe Image UK Income by Age&Gender * Remember to us…" at bounding box center [560, 394] width 932 height 789
click at [979, 96] on button "Re-Attempt" at bounding box center [992, 93] width 45 height 14
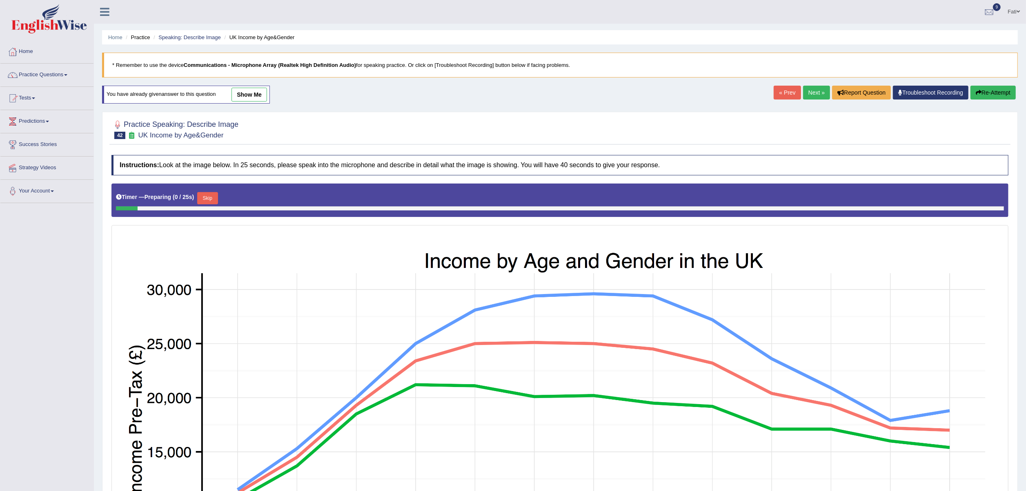
click at [206, 197] on button "Skip" at bounding box center [207, 198] width 20 height 12
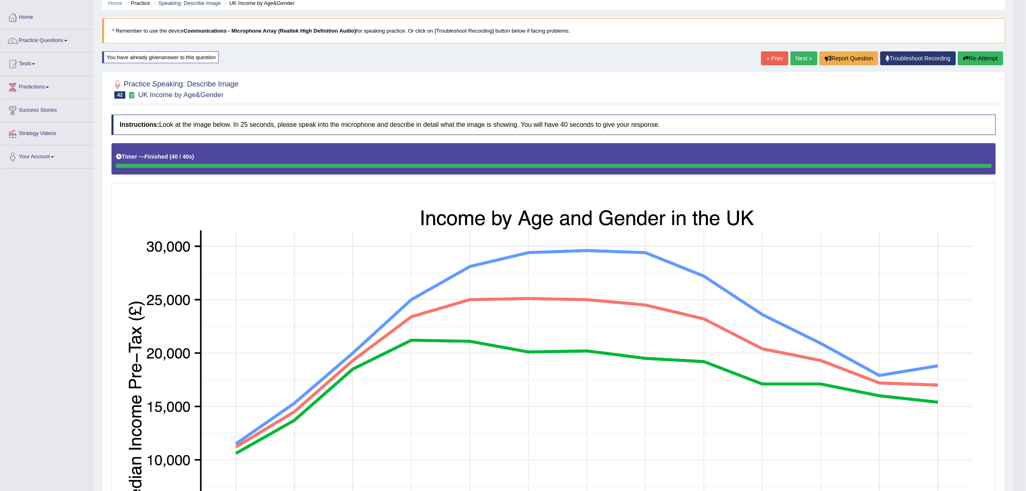
scroll to position [35, 0]
click at [988, 62] on button "Re-Attempt" at bounding box center [979, 58] width 45 height 14
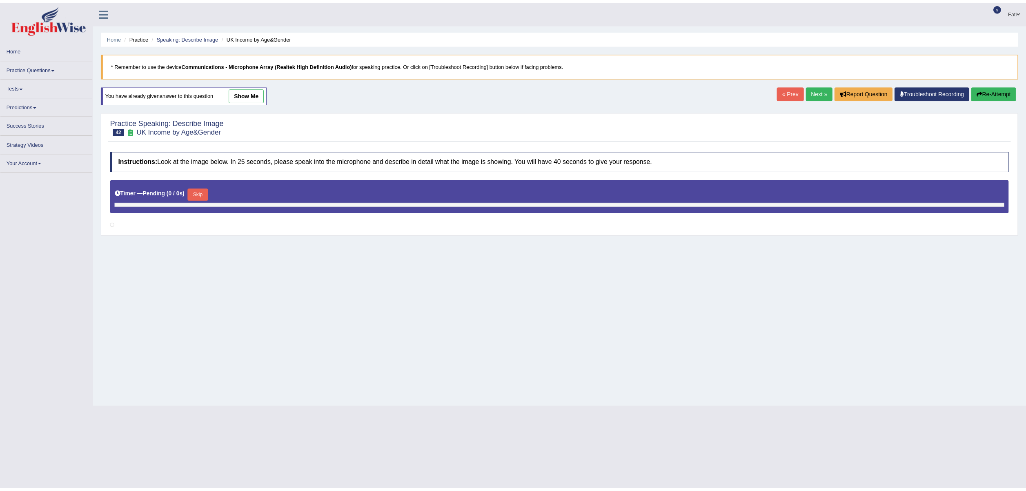
scroll to position [35, 0]
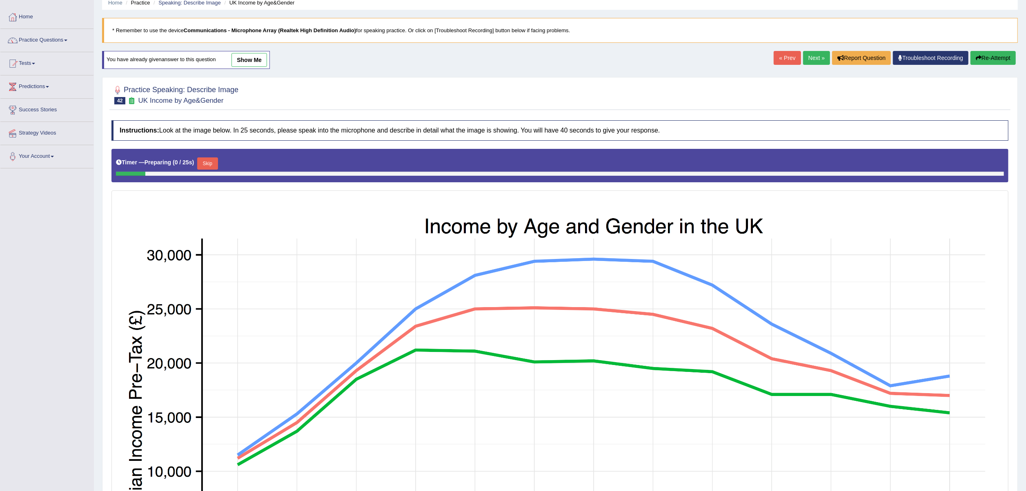
click at [208, 163] on button "Skip" at bounding box center [207, 164] width 20 height 12
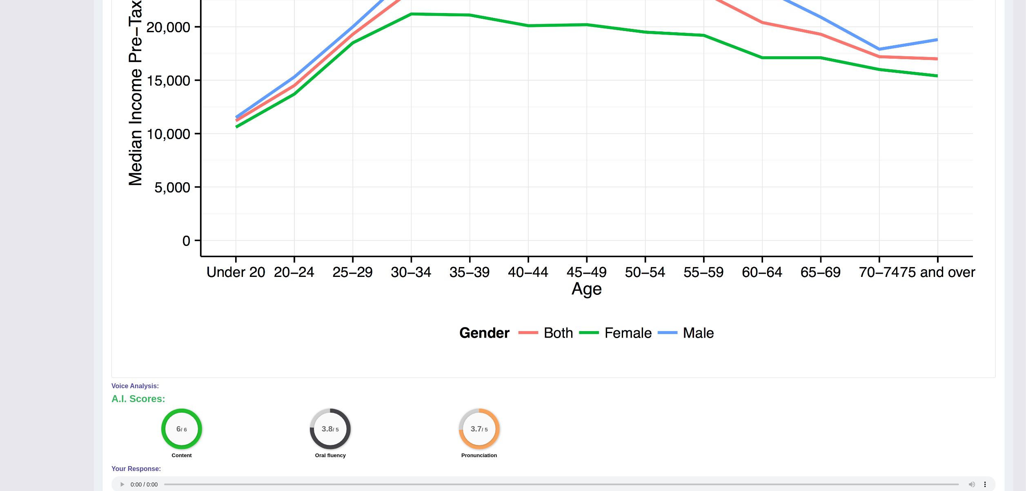
scroll to position [34, 0]
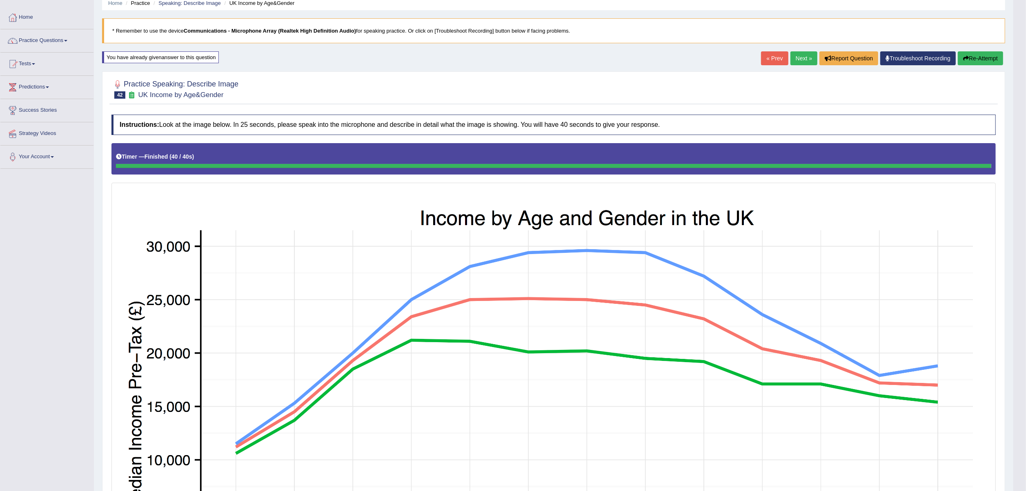
click at [981, 59] on button "Re-Attempt" at bounding box center [979, 58] width 45 height 14
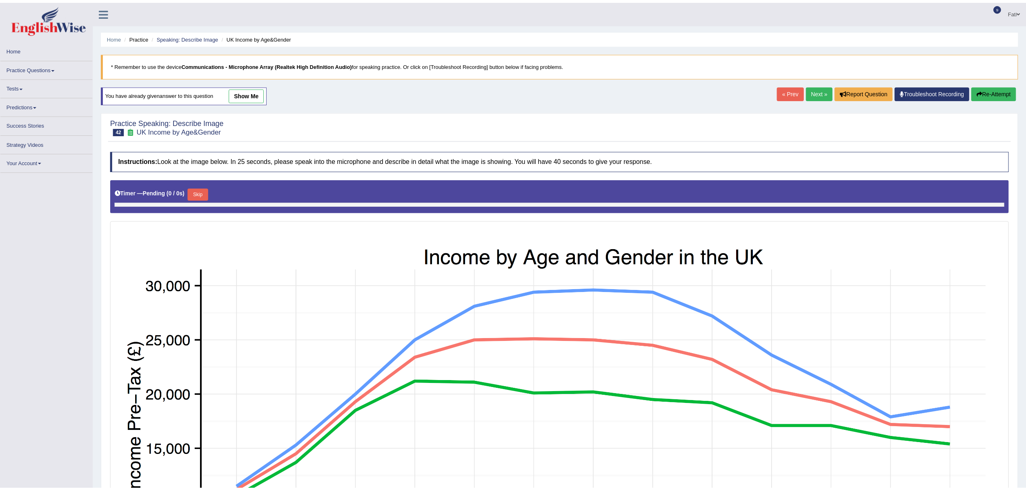
scroll to position [34, 0]
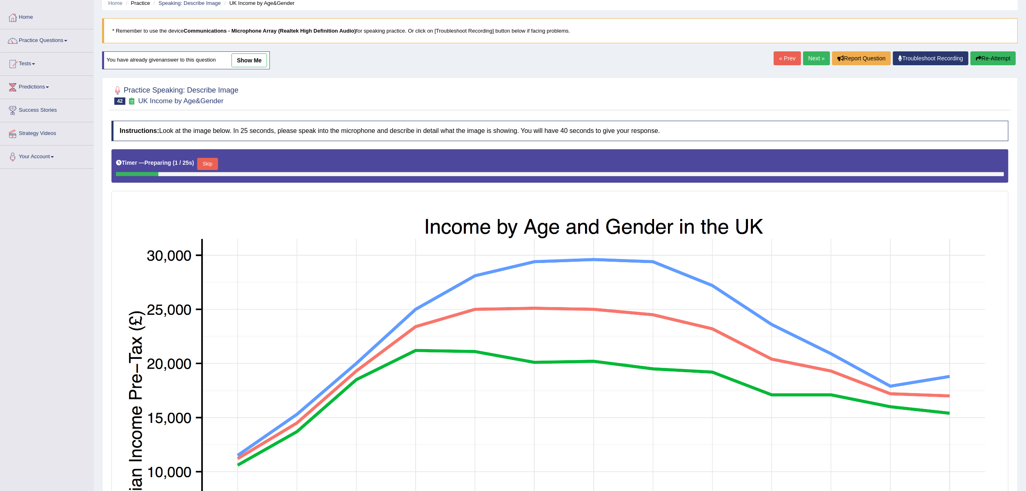
click at [207, 166] on button "Skip" at bounding box center [207, 164] width 20 height 12
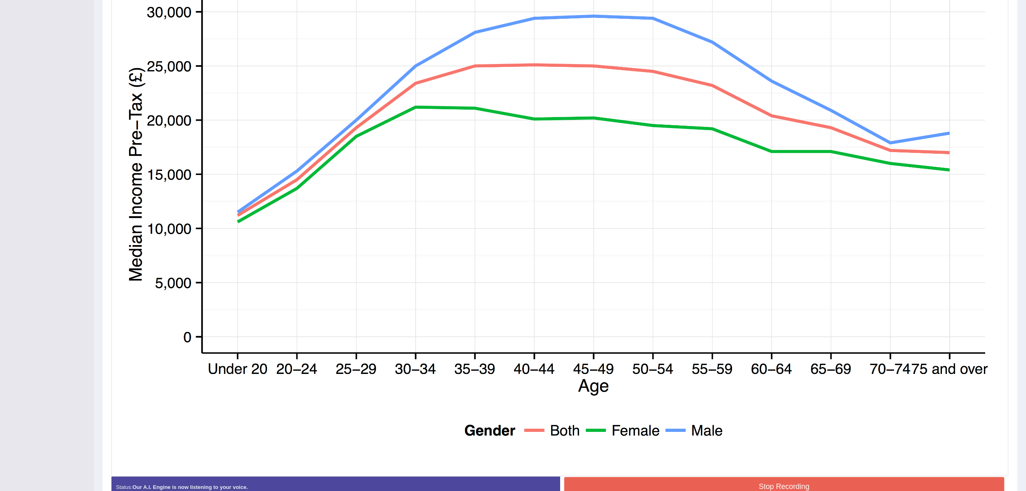
scroll to position [295, 0]
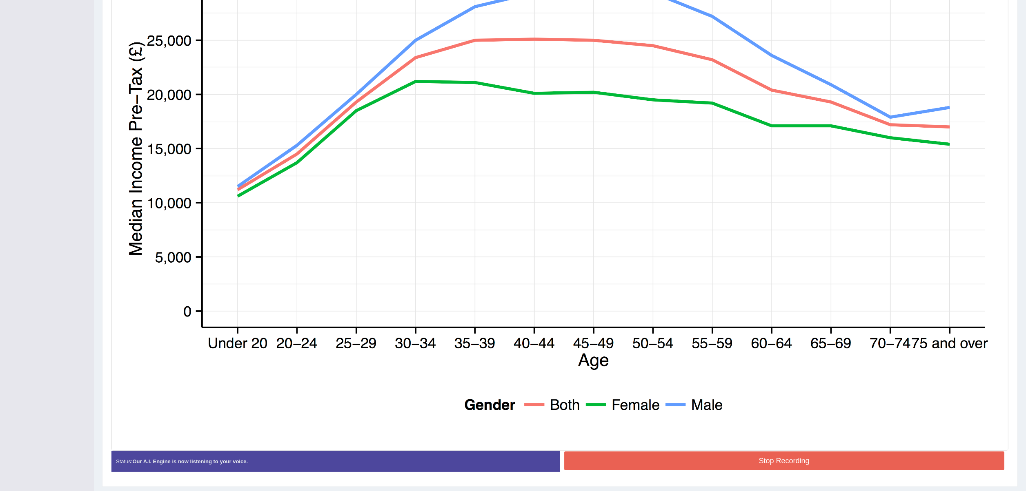
click at [748, 462] on button "Stop Recording" at bounding box center [784, 461] width 440 height 19
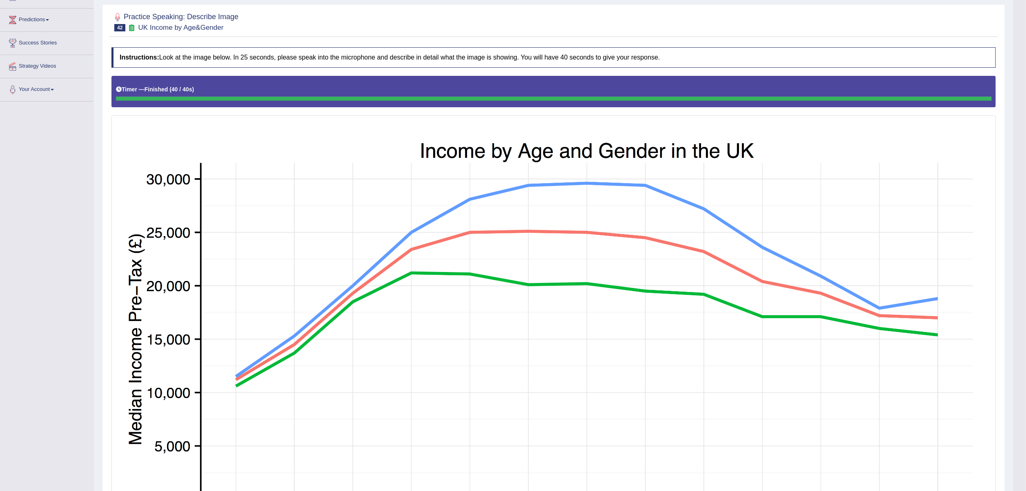
scroll to position [0, 0]
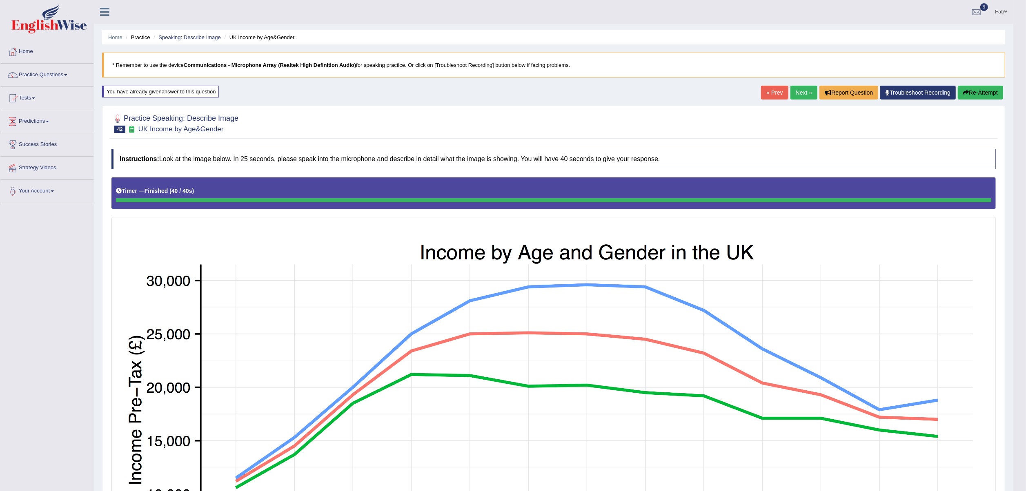
click at [797, 89] on link "Next »" at bounding box center [803, 93] width 27 height 14
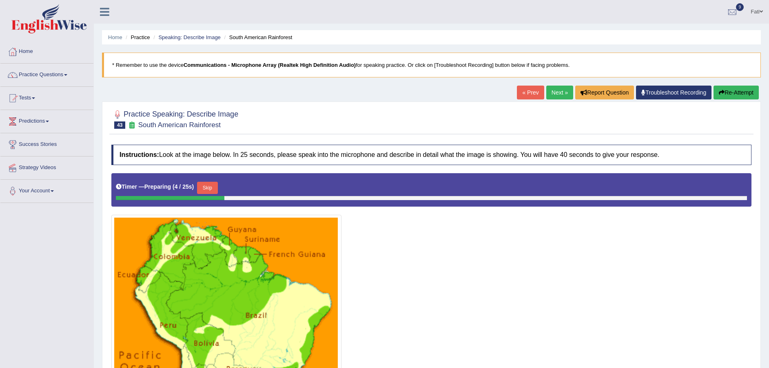
drag, startPoint x: 960, startPoint y: 0, endPoint x: 507, endPoint y: 334, distance: 562.4
click at [507, 334] on div at bounding box center [431, 343] width 640 height 340
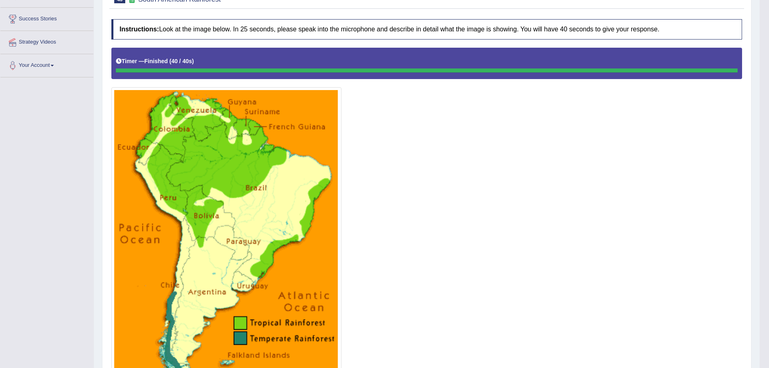
scroll to position [9, 0]
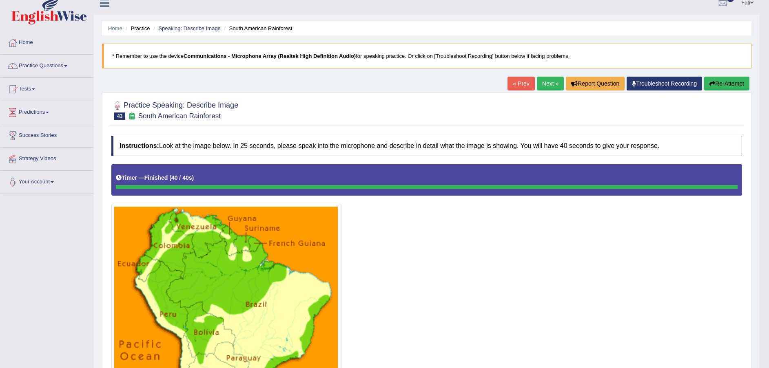
drag, startPoint x: 539, startPoint y: 83, endPoint x: 562, endPoint y: 107, distance: 32.9
click at [539, 84] on link "Next »" at bounding box center [550, 84] width 27 height 14
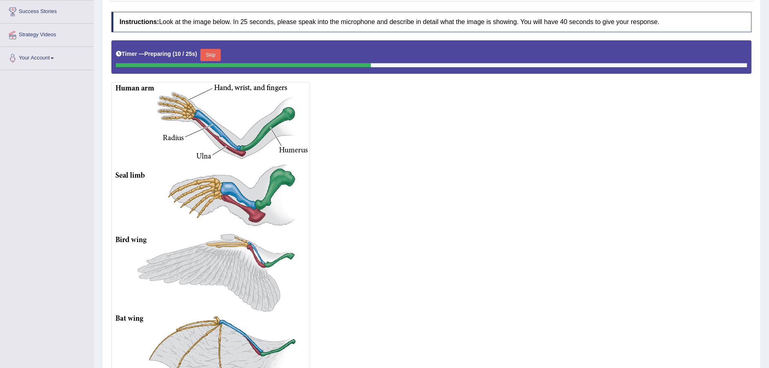
scroll to position [114, 0]
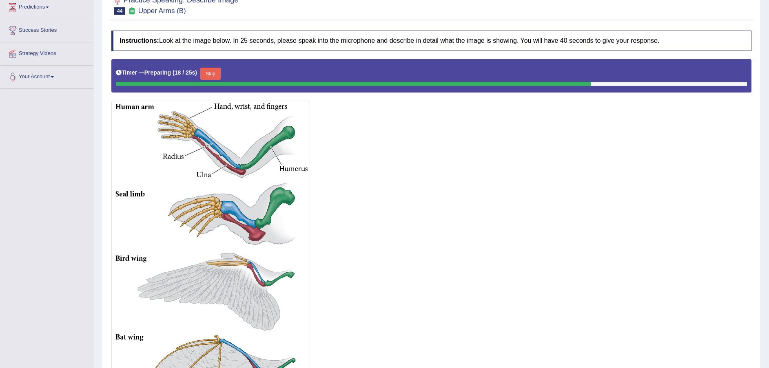
click at [210, 75] on button "Skip" at bounding box center [210, 74] width 20 height 12
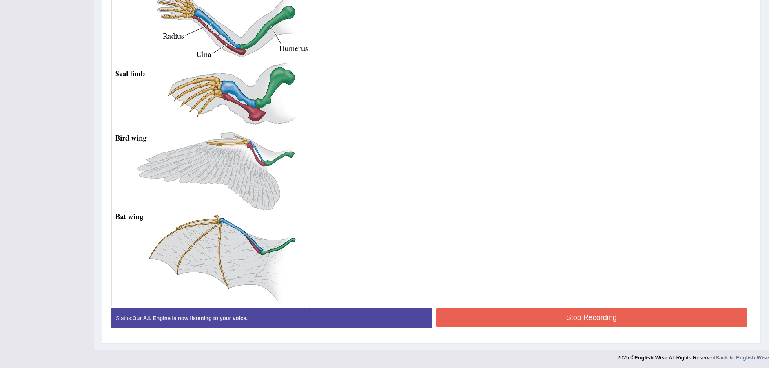
scroll to position [235, 0]
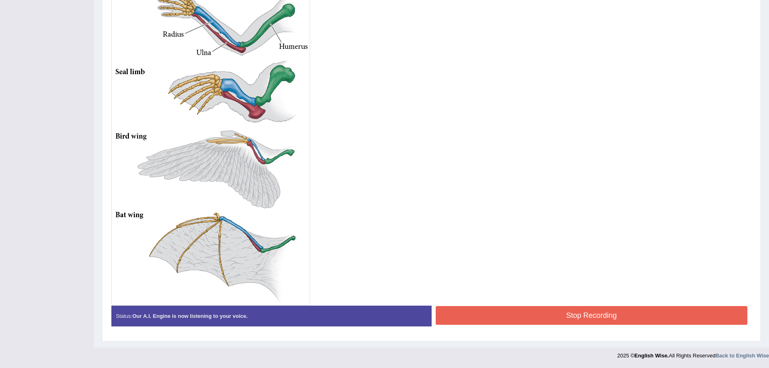
click at [500, 319] on button "Stop Recording" at bounding box center [592, 315] width 312 height 19
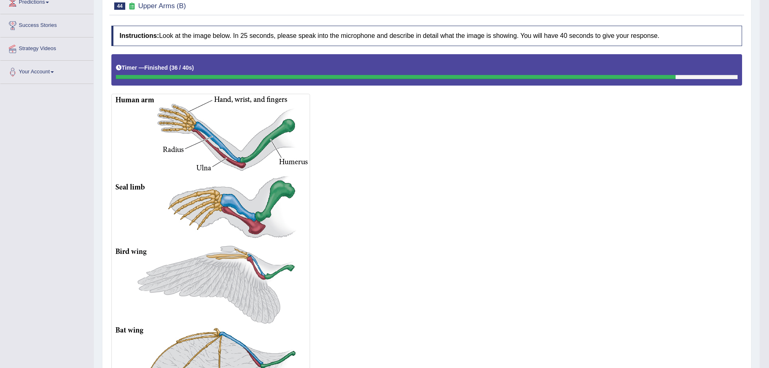
scroll to position [38, 0]
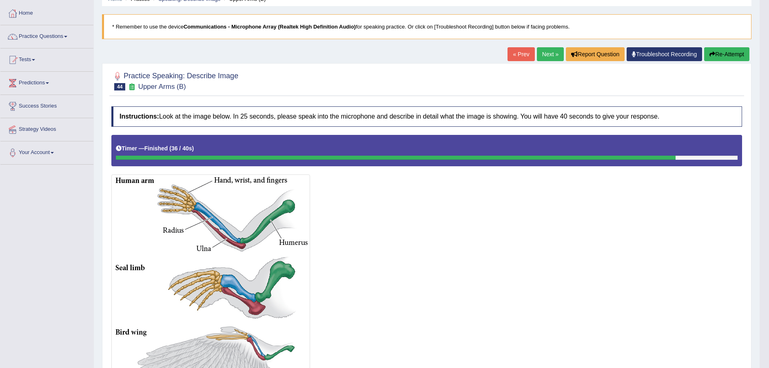
click at [550, 53] on link "Next »" at bounding box center [550, 54] width 27 height 14
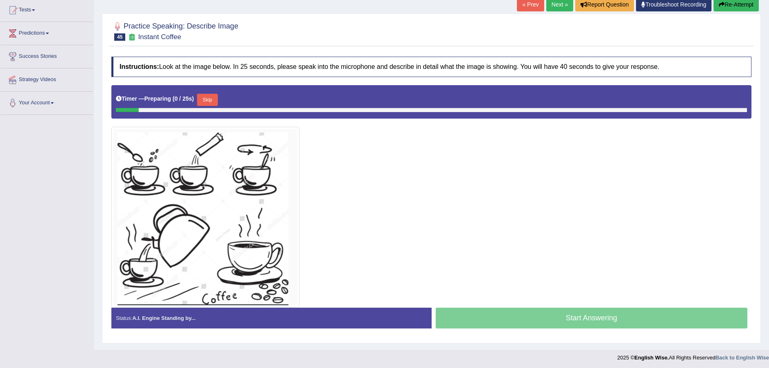
scroll to position [90, 0]
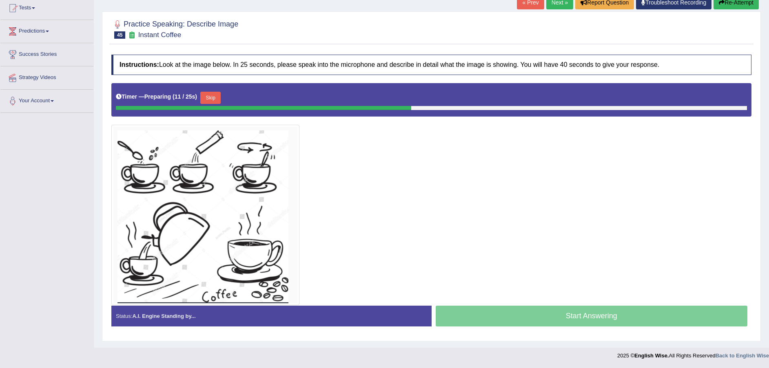
click at [212, 100] on button "Skip" at bounding box center [210, 98] width 20 height 12
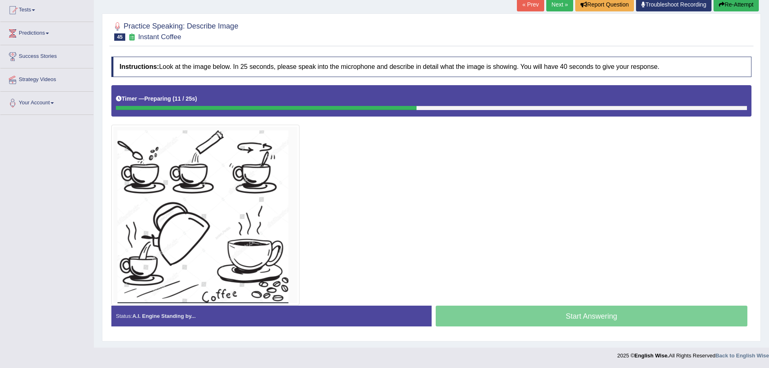
scroll to position [88, 0]
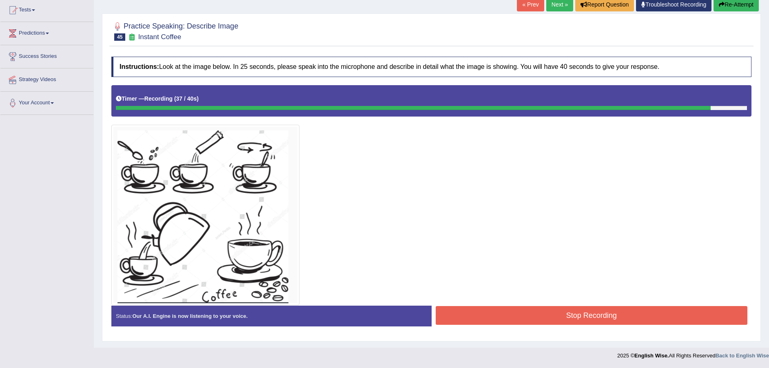
click at [521, 312] on button "Stop Recording" at bounding box center [592, 315] width 312 height 19
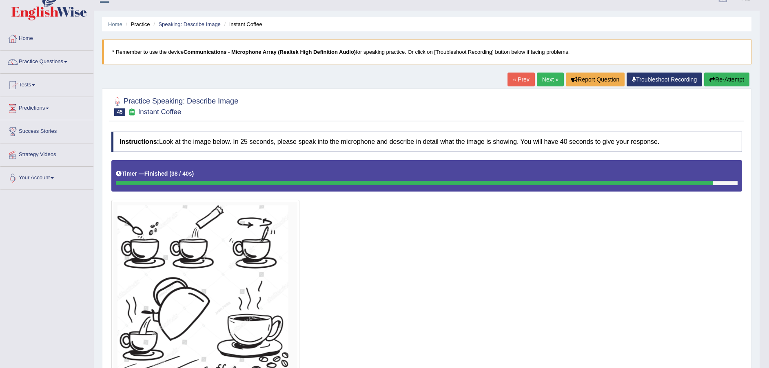
scroll to position [0, 0]
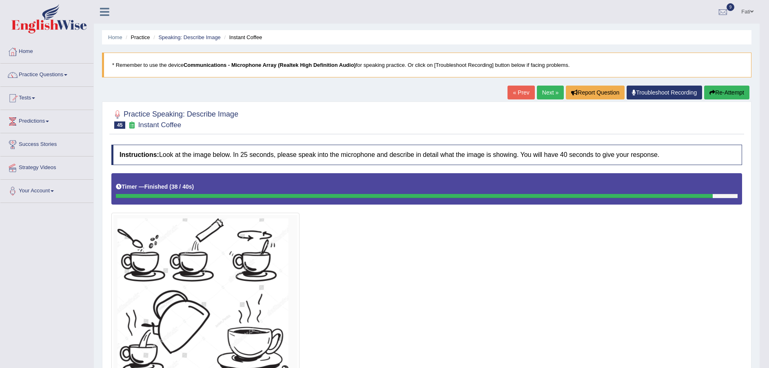
click at [549, 94] on link "Next »" at bounding box center [550, 93] width 27 height 14
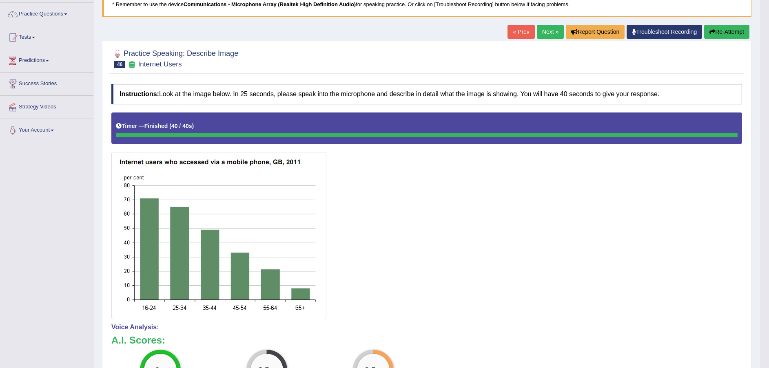
scroll to position [1, 0]
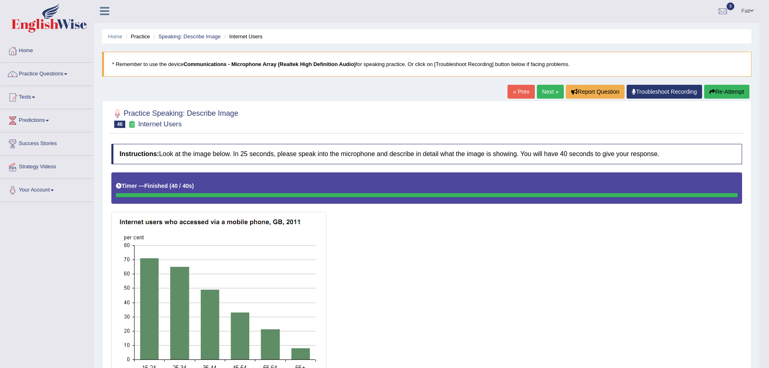
click at [724, 91] on button "Re-Attempt" at bounding box center [726, 92] width 45 height 14
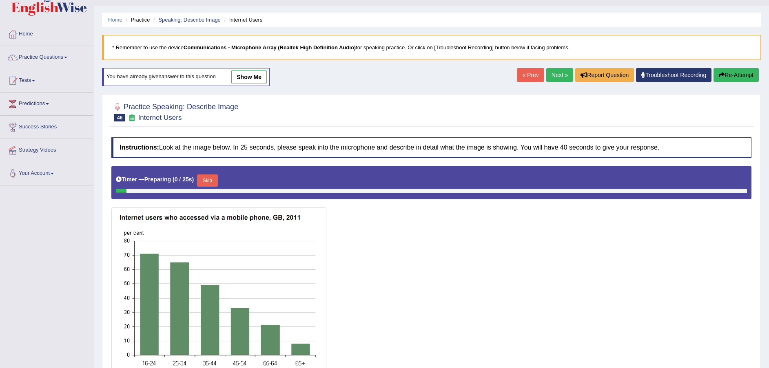
scroll to position [87, 0]
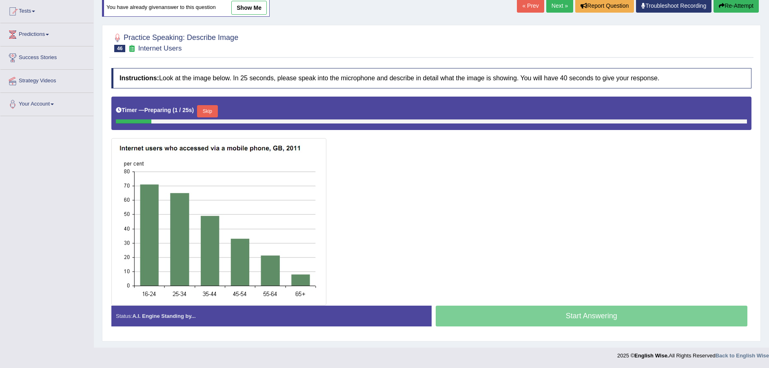
click at [211, 108] on button "Skip" at bounding box center [207, 111] width 20 height 12
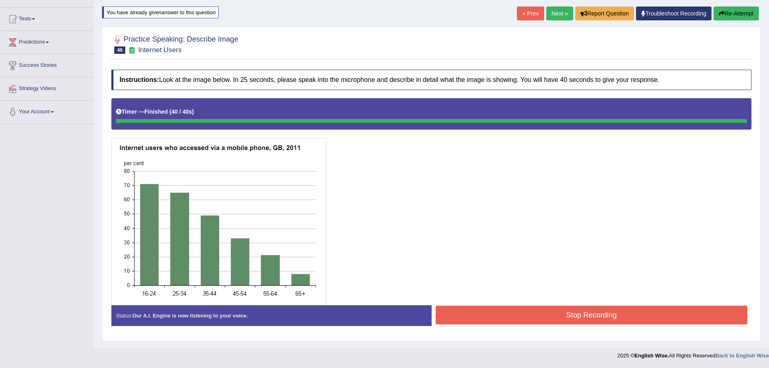
click at [586, 314] on button "Stop Recording" at bounding box center [592, 315] width 312 height 19
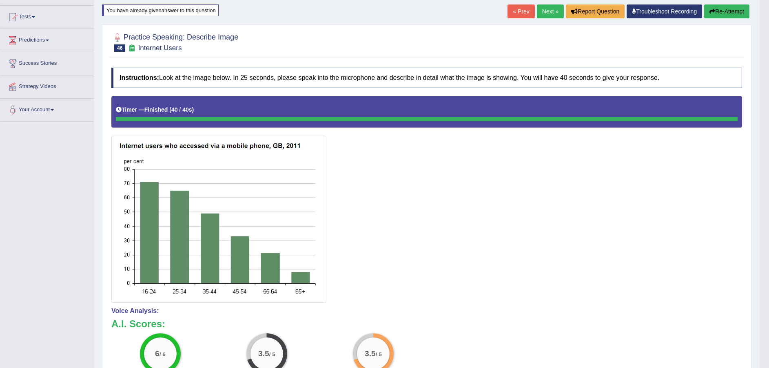
scroll to position [0, 0]
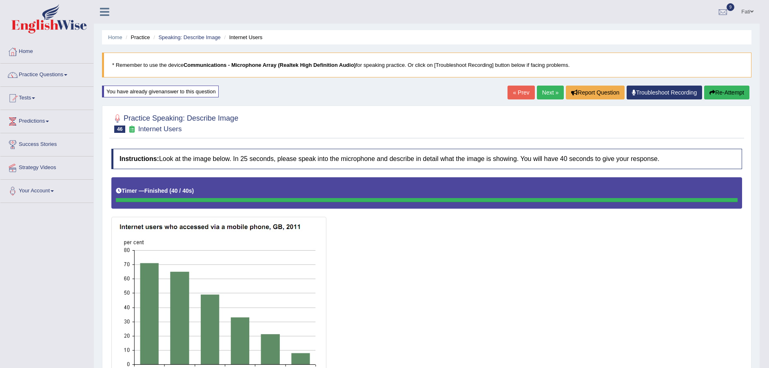
click at [732, 95] on button "Re-Attempt" at bounding box center [726, 93] width 45 height 14
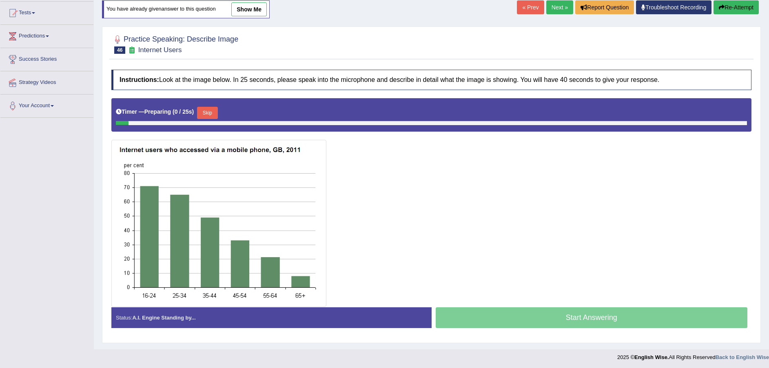
scroll to position [87, 0]
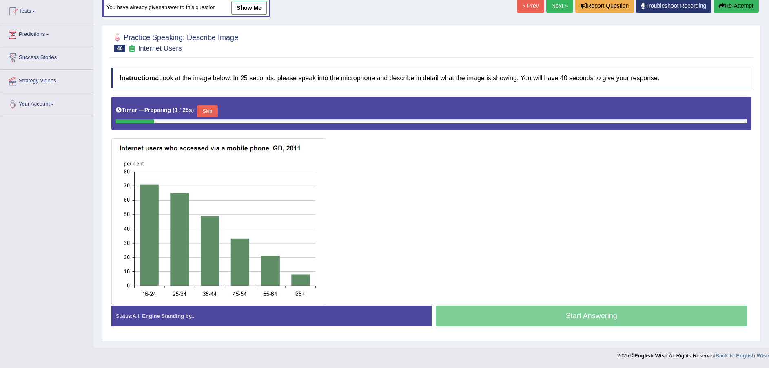
click at [204, 110] on button "Skip" at bounding box center [207, 111] width 20 height 12
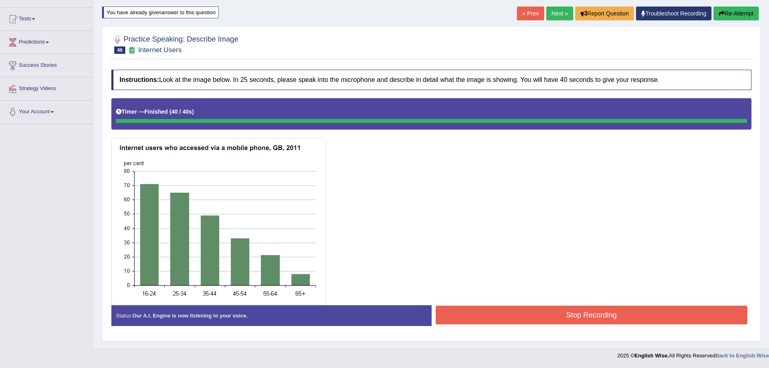
click at [516, 318] on button "Stop Recording" at bounding box center [592, 315] width 312 height 19
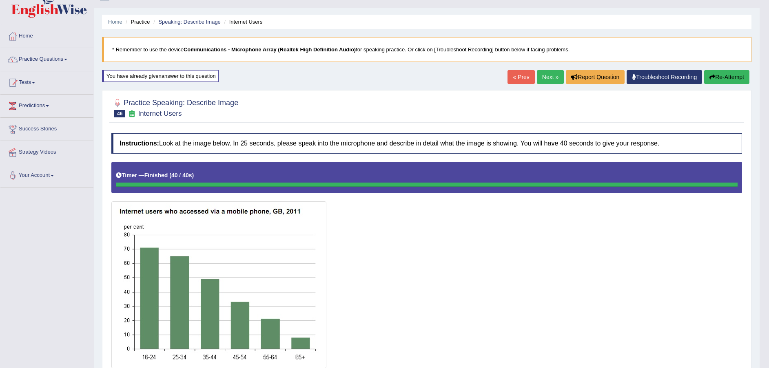
scroll to position [0, 0]
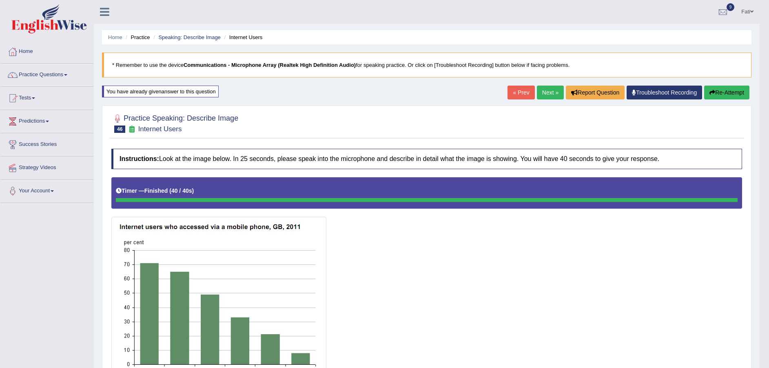
click at [728, 94] on button "Re-Attempt" at bounding box center [726, 93] width 45 height 14
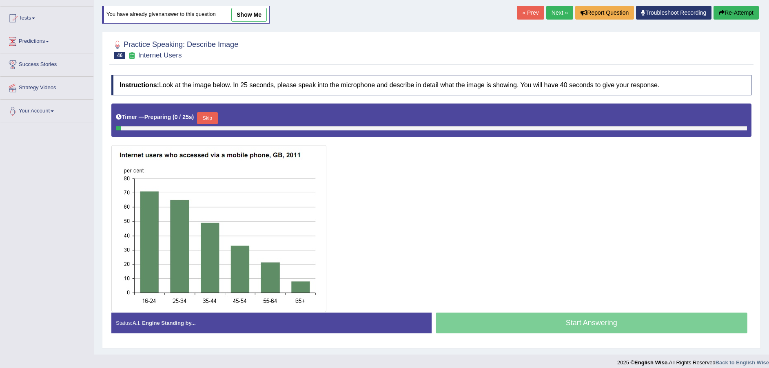
scroll to position [87, 0]
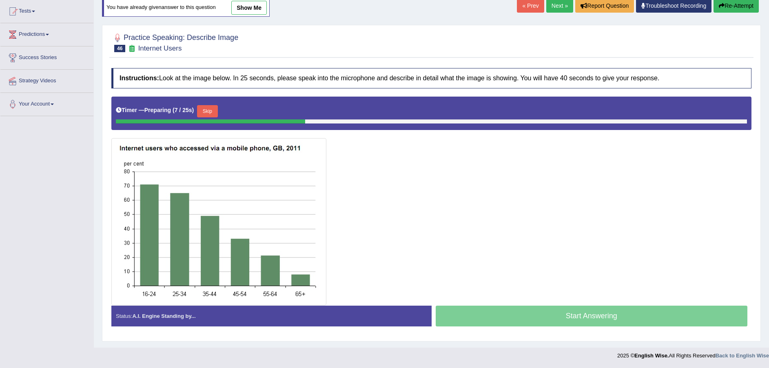
click at [211, 115] on button "Skip" at bounding box center [207, 111] width 20 height 12
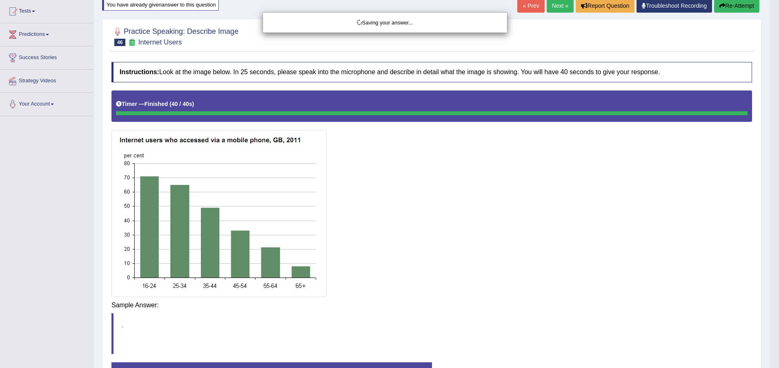
click at [493, 315] on div "Saving your answer..." at bounding box center [389, 184] width 779 height 368
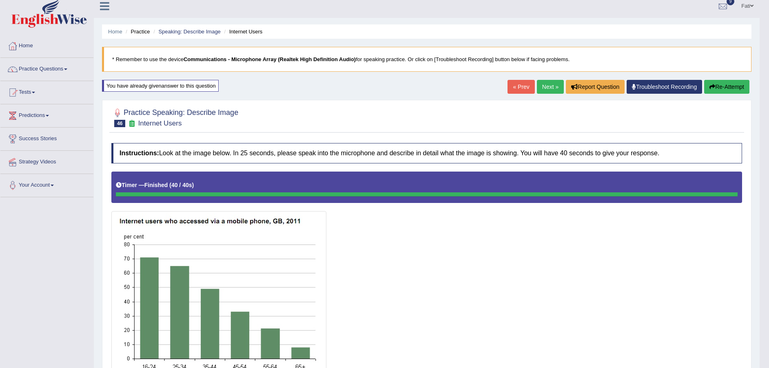
scroll to position [5, 0]
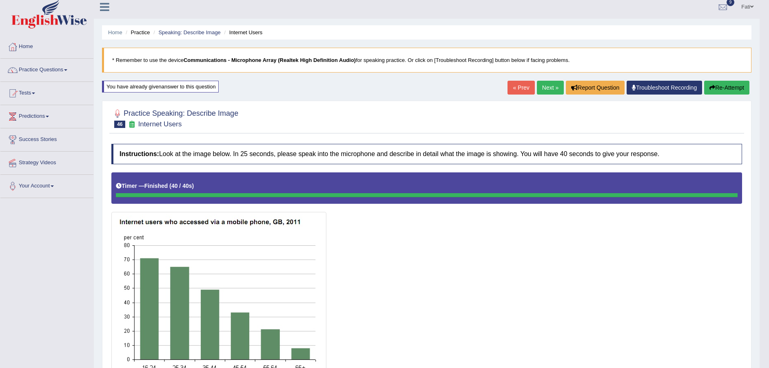
click at [544, 88] on link "Next »" at bounding box center [550, 88] width 27 height 14
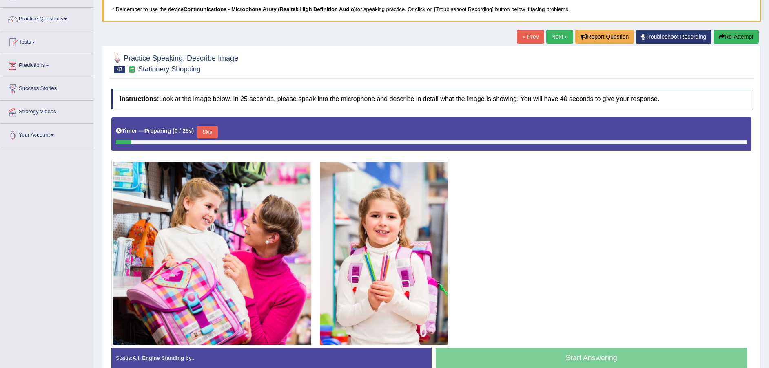
scroll to position [98, 0]
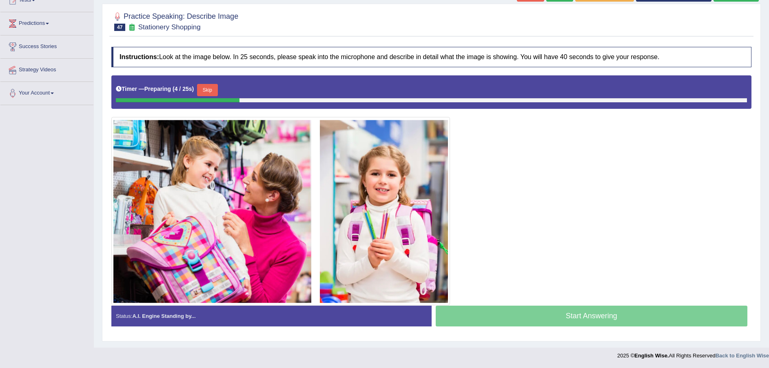
click at [210, 91] on button "Skip" at bounding box center [207, 90] width 20 height 12
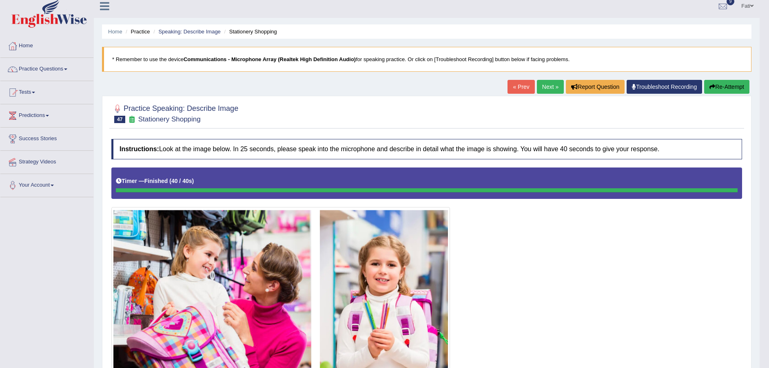
scroll to position [0, 0]
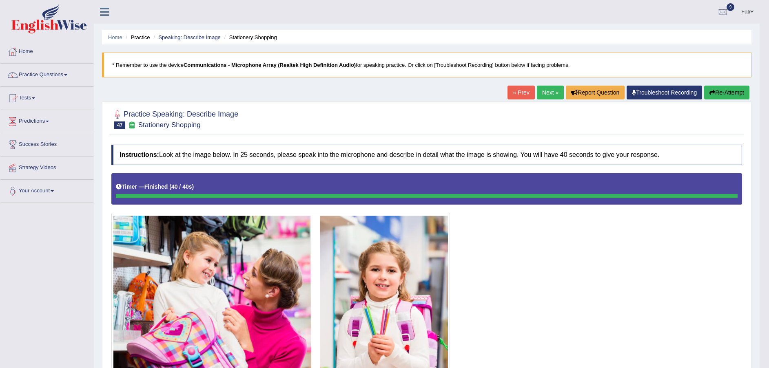
click at [544, 93] on link "Next »" at bounding box center [550, 93] width 27 height 14
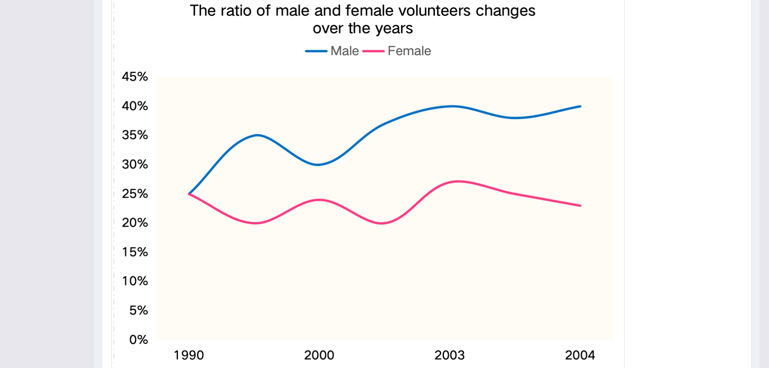
scroll to position [84, 0]
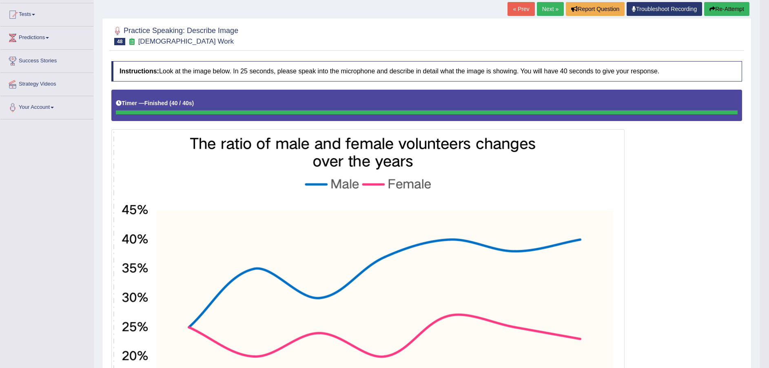
click at [721, 8] on button "Re-Attempt" at bounding box center [726, 9] width 45 height 14
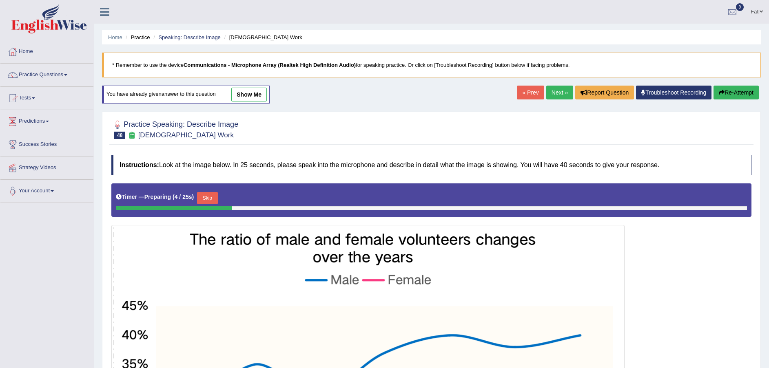
click at [209, 199] on button "Skip" at bounding box center [207, 198] width 20 height 12
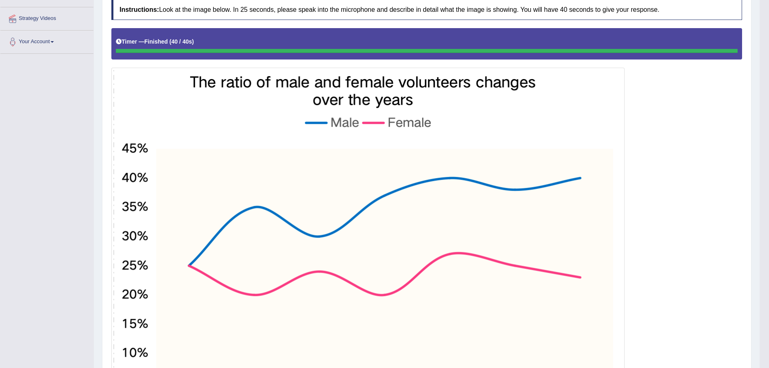
scroll to position [88, 0]
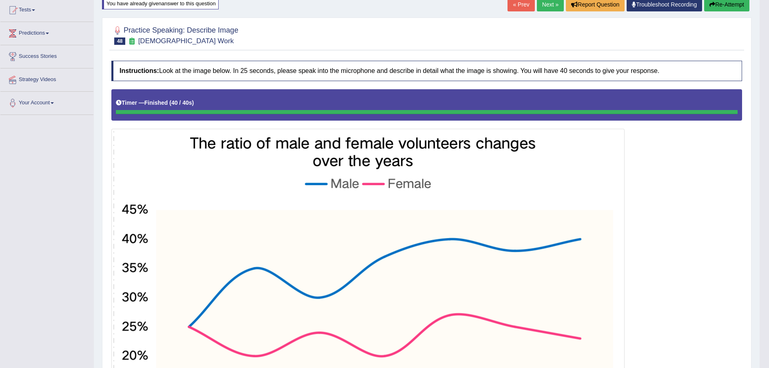
click at [729, 6] on button "Re-Attempt" at bounding box center [726, 5] width 45 height 14
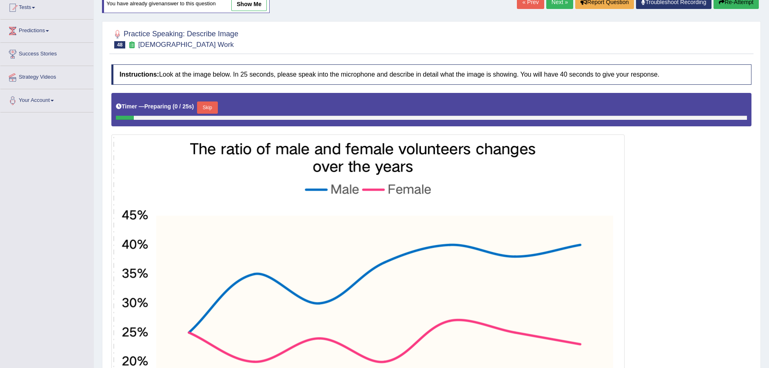
drag, startPoint x: 209, startPoint y: 104, endPoint x: 222, endPoint y: 107, distance: 13.7
click at [209, 104] on button "Skip" at bounding box center [207, 108] width 20 height 12
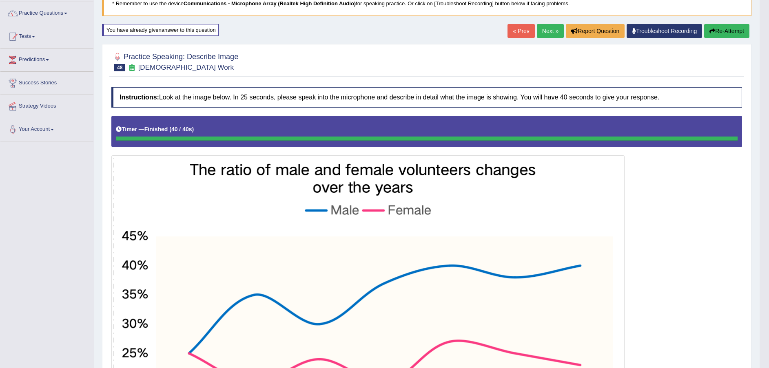
scroll to position [27, 0]
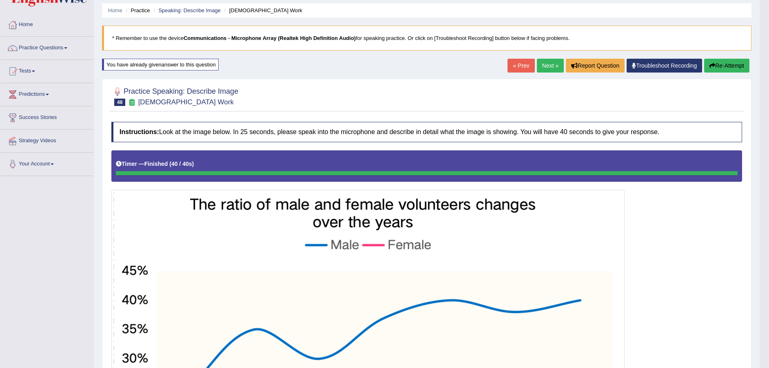
click at [548, 66] on link "Next »" at bounding box center [550, 66] width 27 height 14
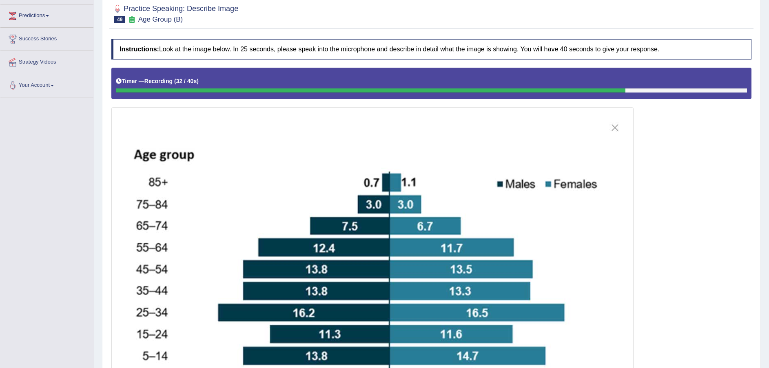
scroll to position [61, 0]
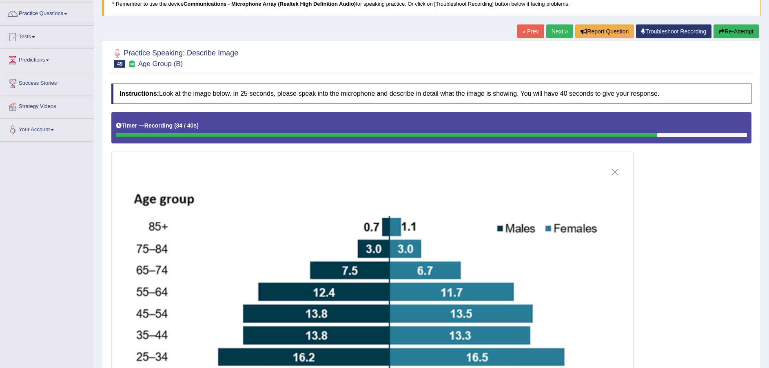
click at [738, 28] on button "Re-Attempt" at bounding box center [736, 31] width 45 height 14
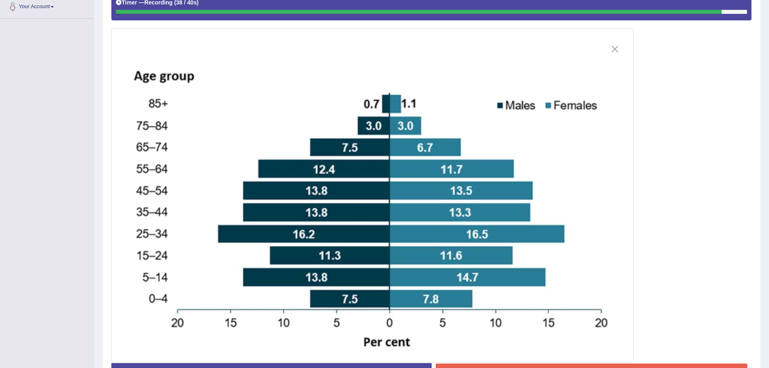
scroll to position [242, 0]
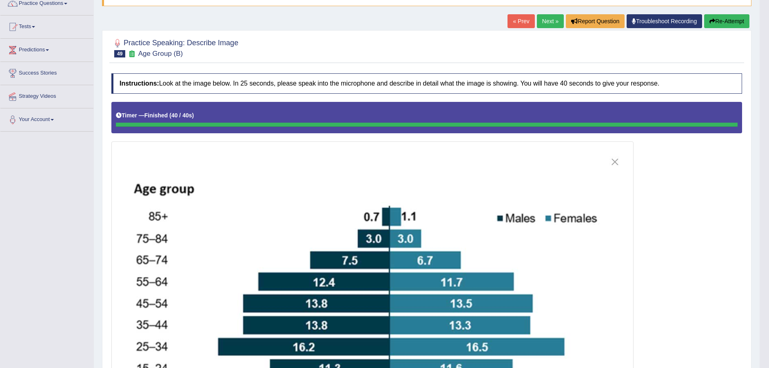
scroll to position [46, 0]
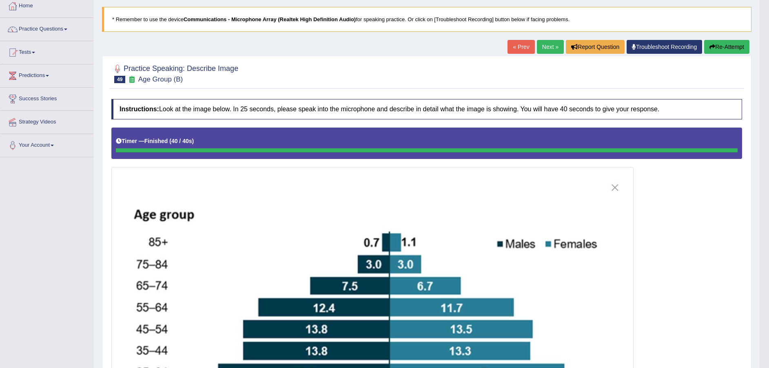
click at [733, 48] on button "Re-Attempt" at bounding box center [726, 47] width 45 height 14
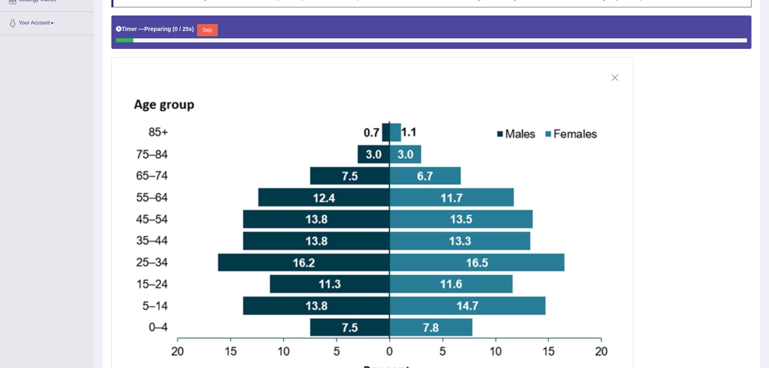
scroll to position [107, 0]
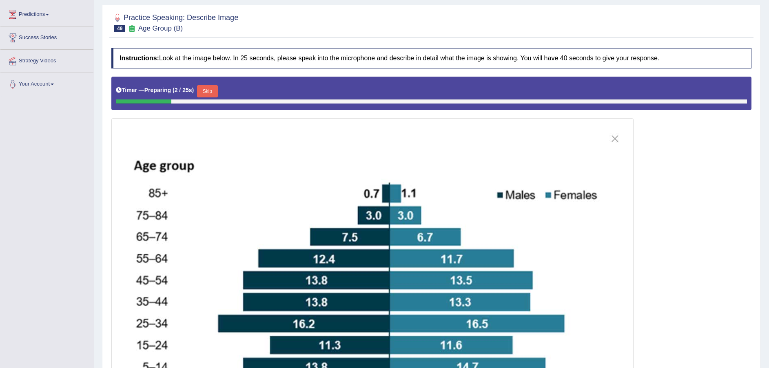
click at [207, 93] on button "Skip" at bounding box center [207, 91] width 20 height 12
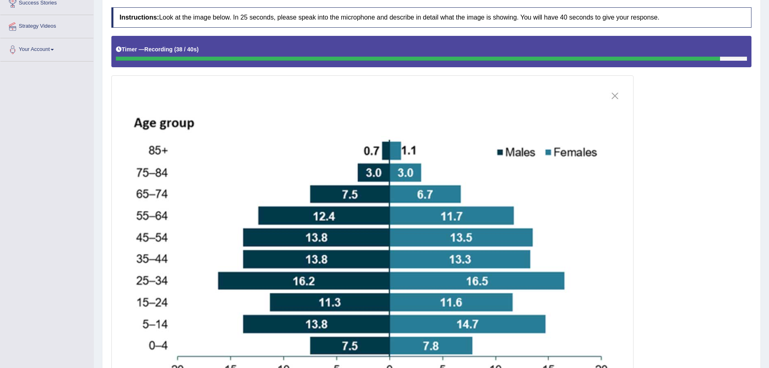
scroll to position [246, 0]
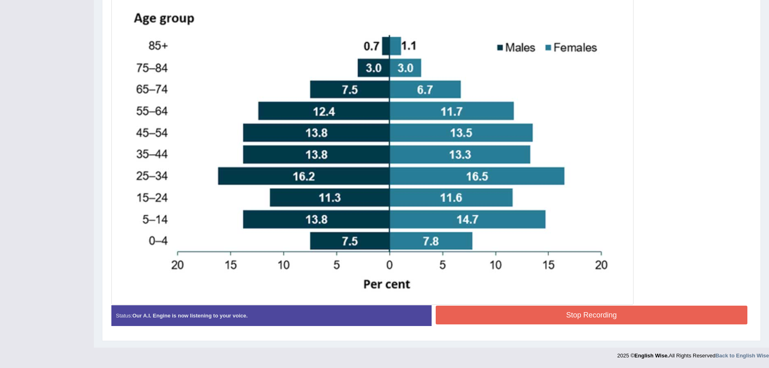
click at [620, 316] on button "Stop Recording" at bounding box center [592, 315] width 312 height 19
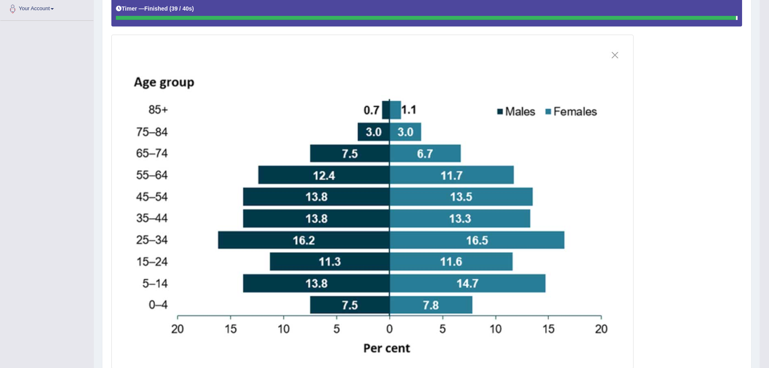
scroll to position [50, 0]
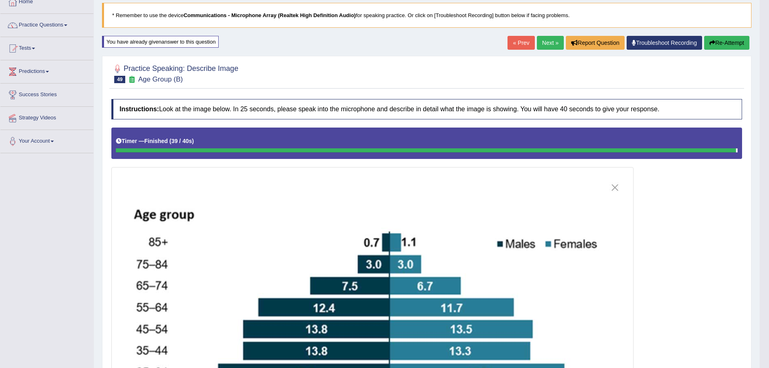
click at [552, 42] on link "Next »" at bounding box center [550, 43] width 27 height 14
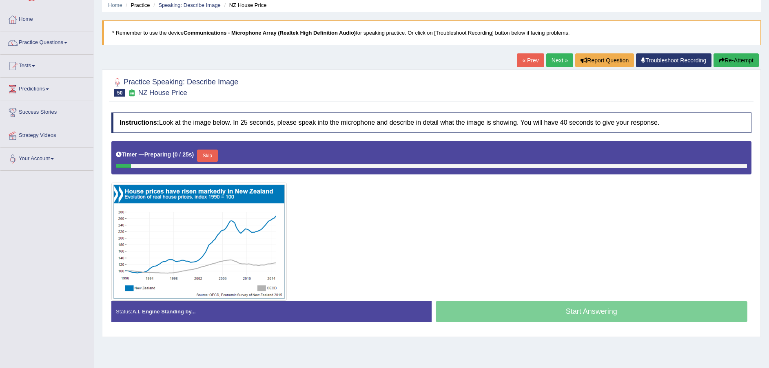
scroll to position [60, 0]
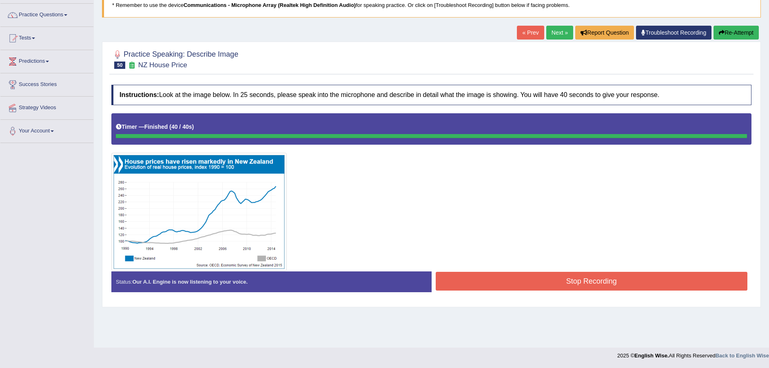
click at [574, 283] on button "Stop Recording" at bounding box center [592, 281] width 312 height 19
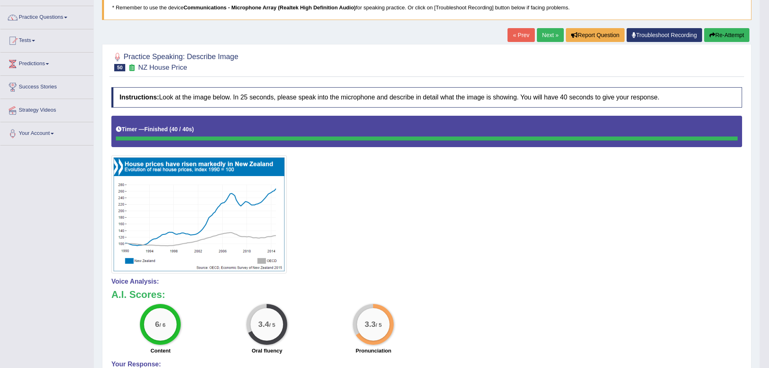
scroll to position [13, 0]
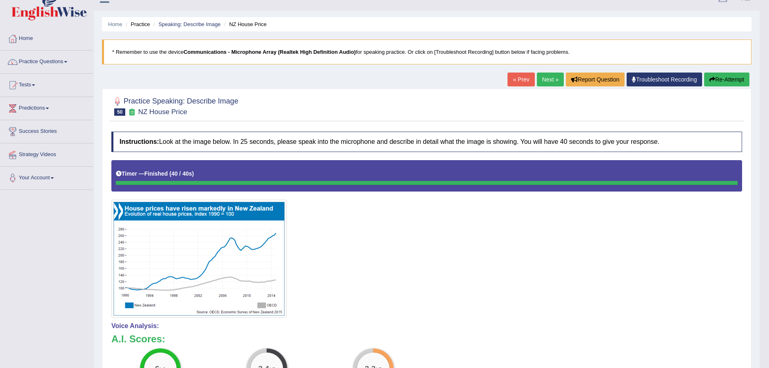
click at [730, 77] on button "Re-Attempt" at bounding box center [726, 80] width 45 height 14
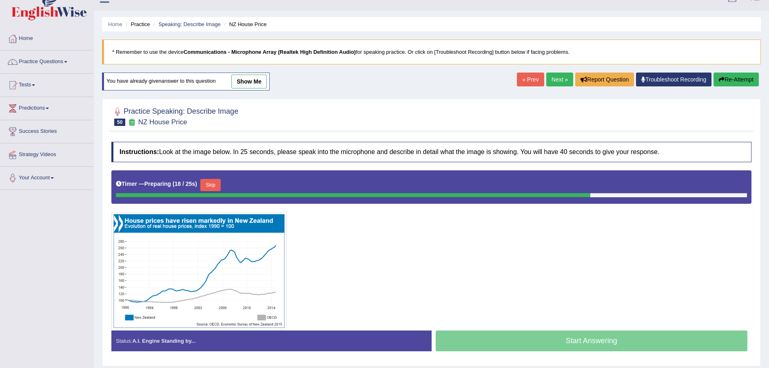
click at [208, 187] on button "Skip" at bounding box center [210, 185] width 20 height 12
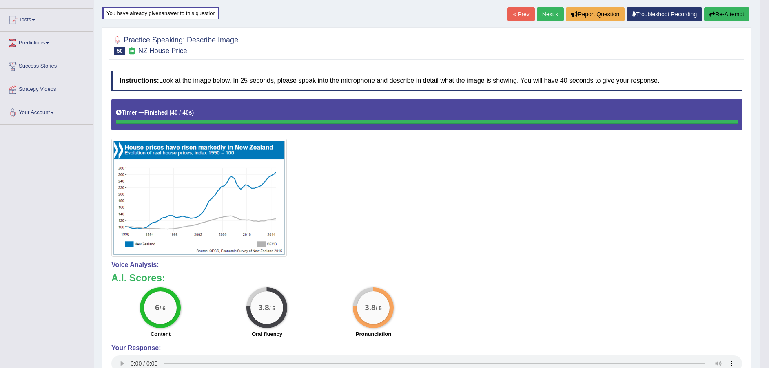
scroll to position [17, 0]
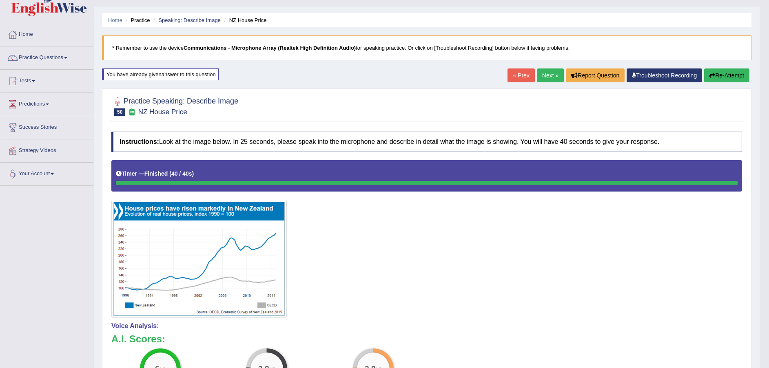
click at [548, 73] on link "Next »" at bounding box center [550, 76] width 27 height 14
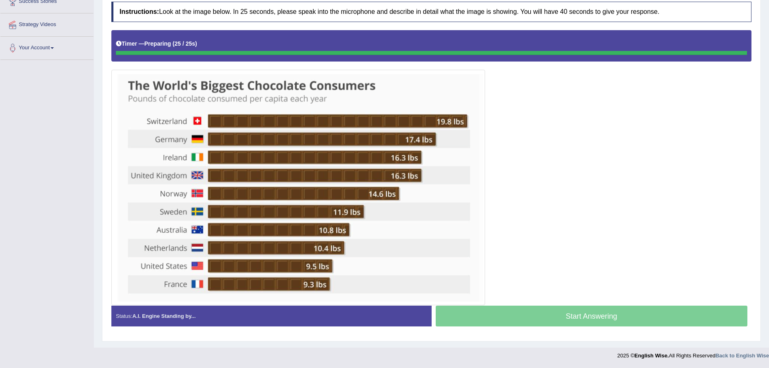
scroll to position [143, 0]
